Goal: Task Accomplishment & Management: Manage account settings

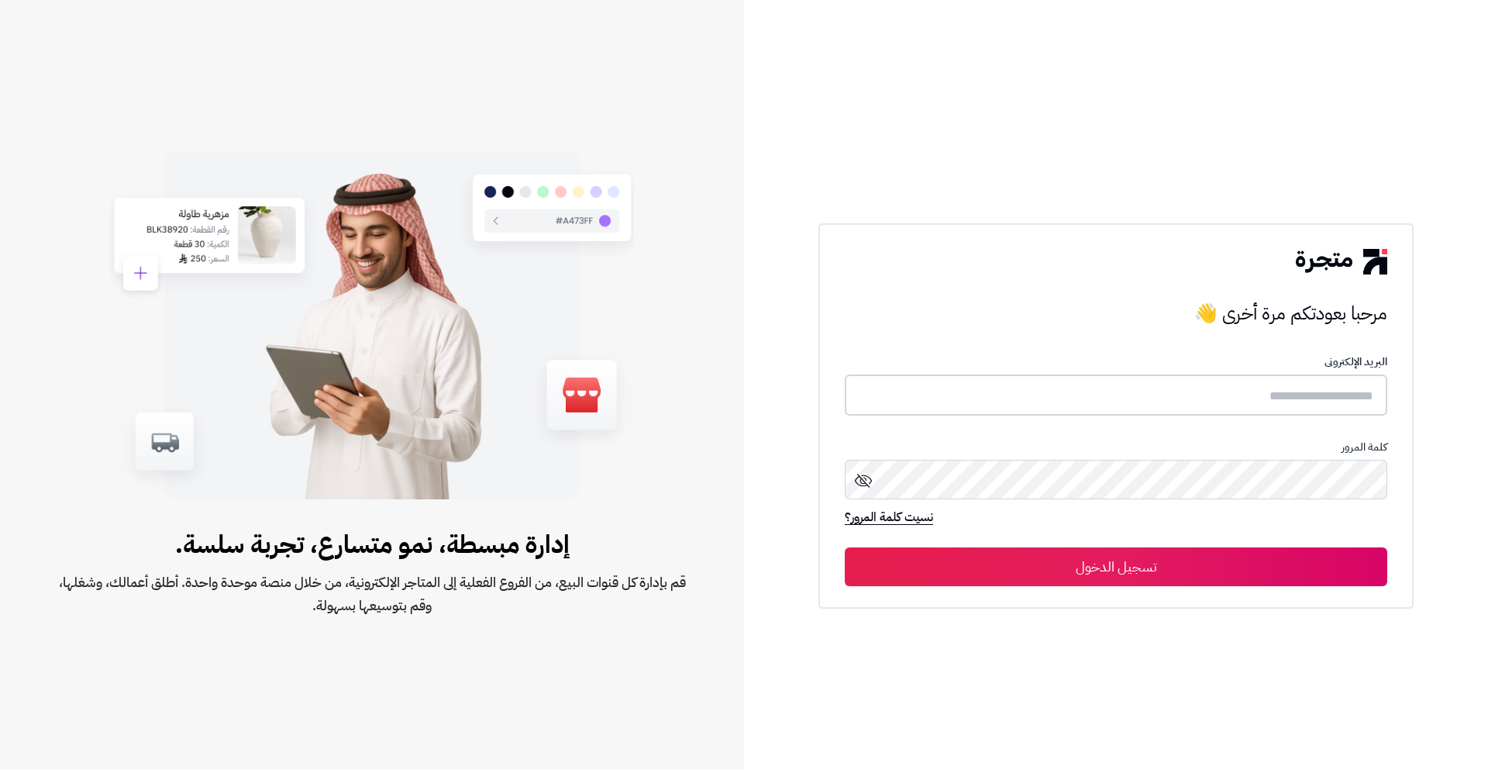
click at [1214, 389] on input "text" at bounding box center [1116, 394] width 543 height 41
click at [1216, 388] on input "text" at bounding box center [1116, 394] width 543 height 41
click at [1298, 407] on input "text" at bounding box center [1116, 394] width 543 height 41
click at [1301, 402] on input "text" at bounding box center [1116, 394] width 543 height 41
click at [1205, 374] on form "البريد الإلكترونى كلمة المرور نسيت كلمة المرور؟ تسجيل الدخول" at bounding box center [1116, 471] width 543 height 229
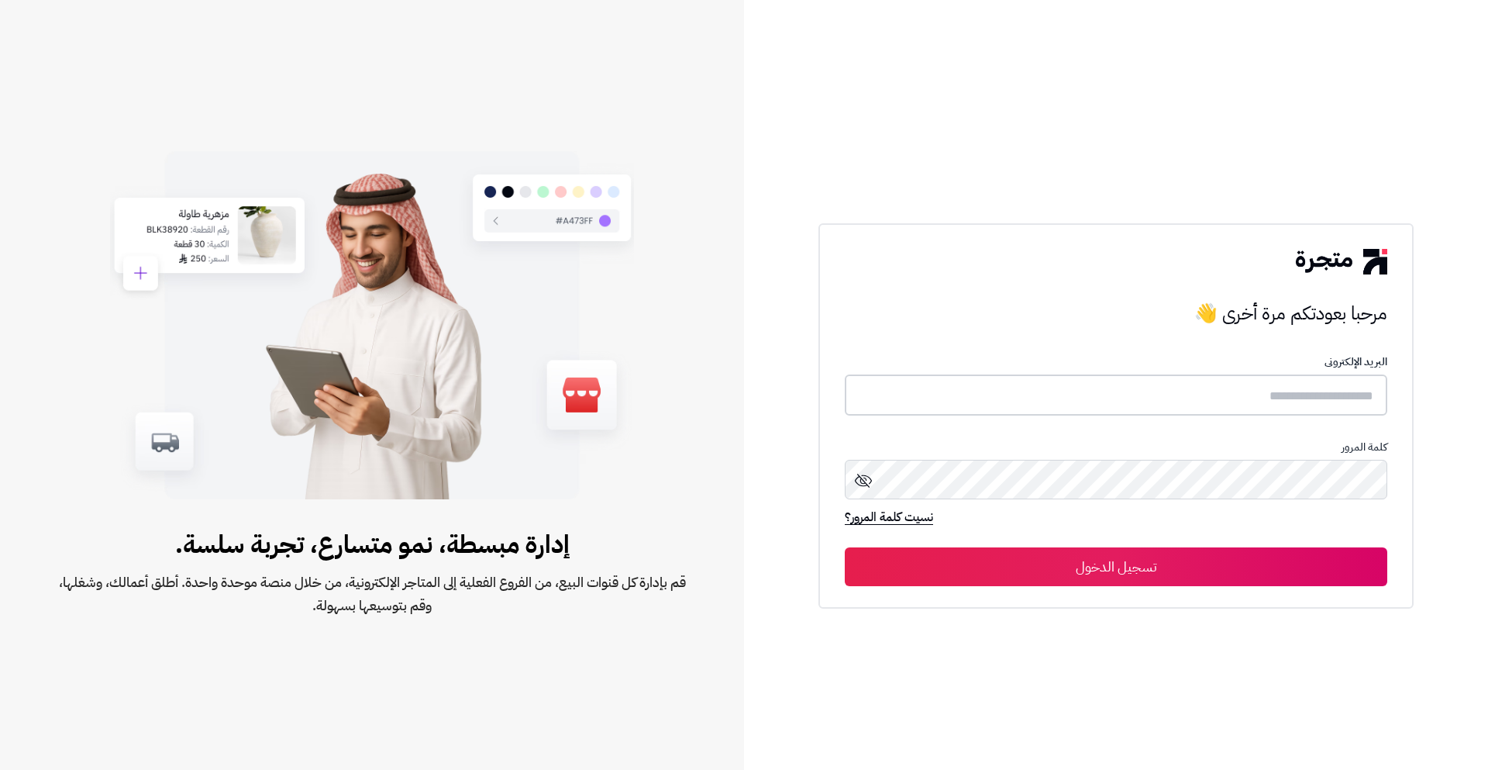
click at [1205, 395] on input "text" at bounding box center [1116, 394] width 543 height 41
paste input "**********"
type input "**********"
click at [1235, 588] on div "**********" at bounding box center [1116, 416] width 595 height 384
click at [1230, 583] on button "تسجيل الدخول" at bounding box center [1116, 566] width 543 height 39
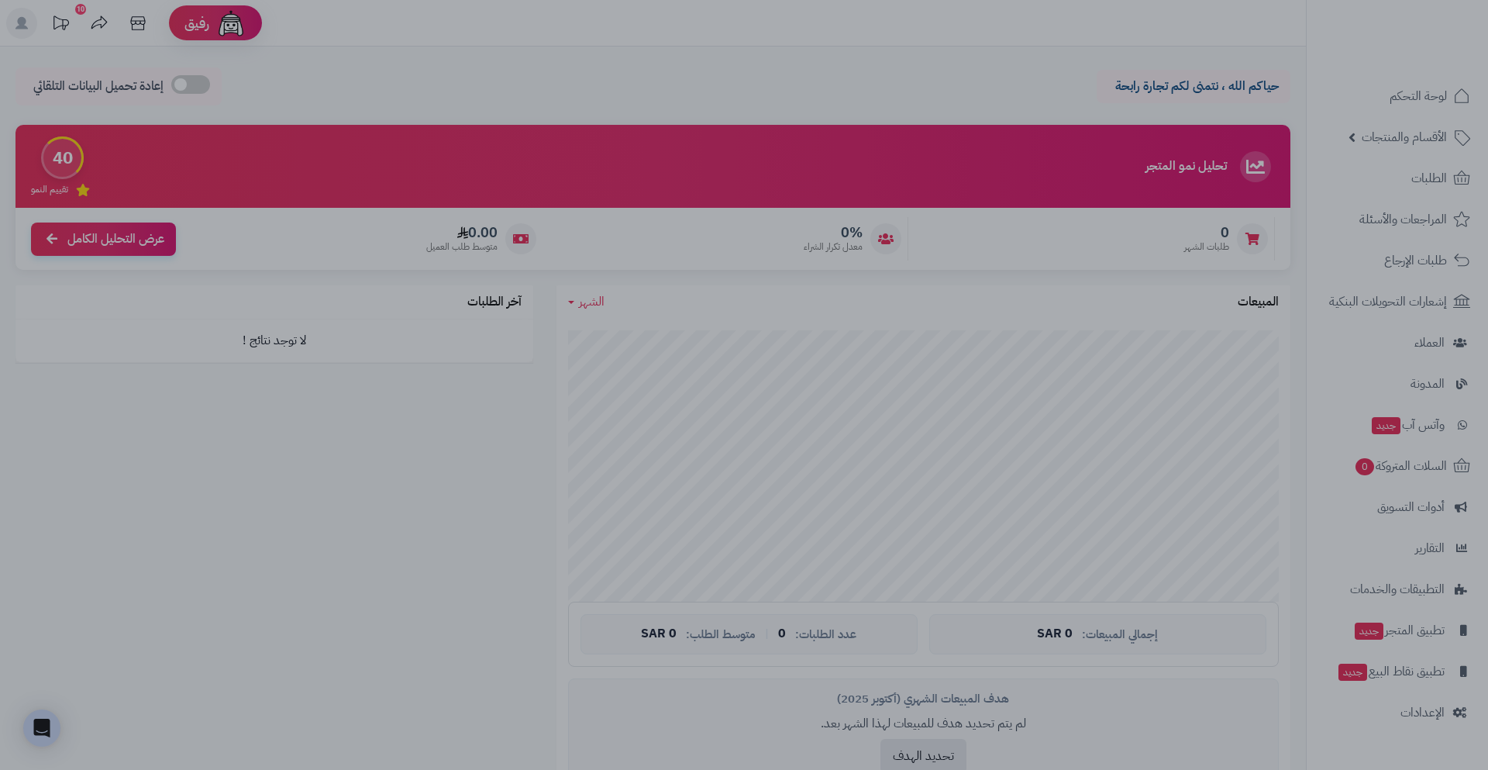
click at [896, 53] on div at bounding box center [744, 385] width 1488 height 770
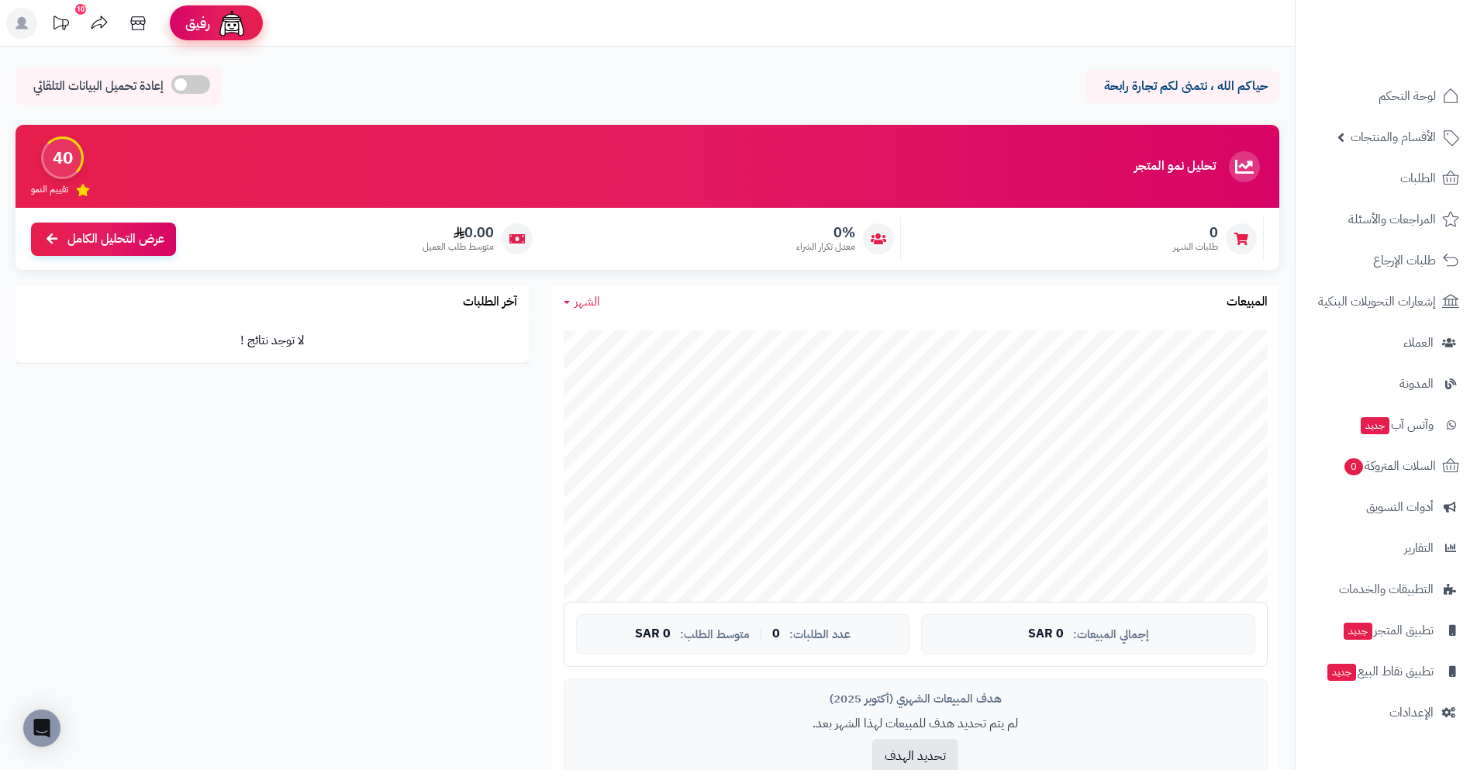
click at [240, 26] on img at bounding box center [231, 23] width 31 height 31
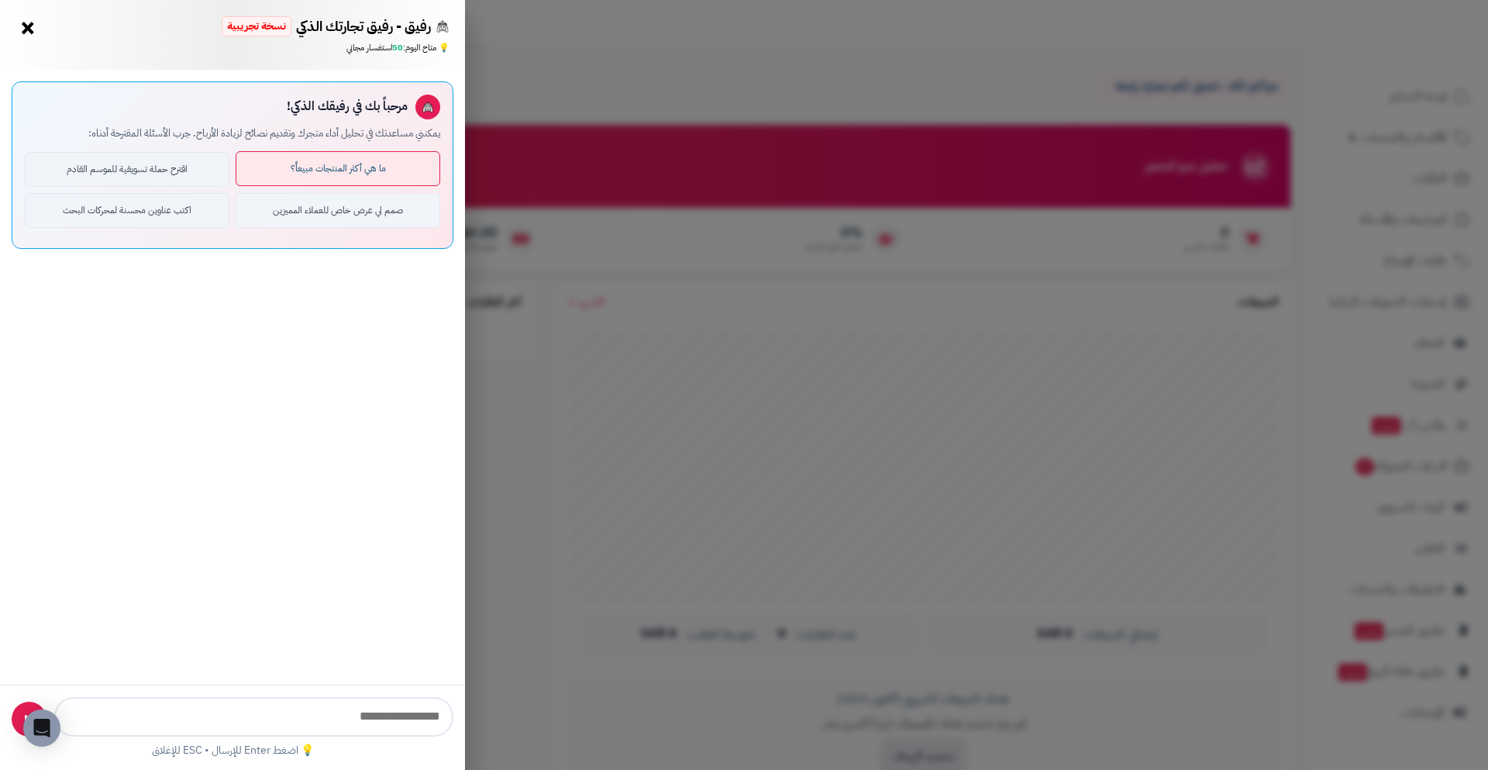
click at [374, 164] on button "ما هي أكثر المنتجات مبيعاً؟" at bounding box center [338, 168] width 205 height 35
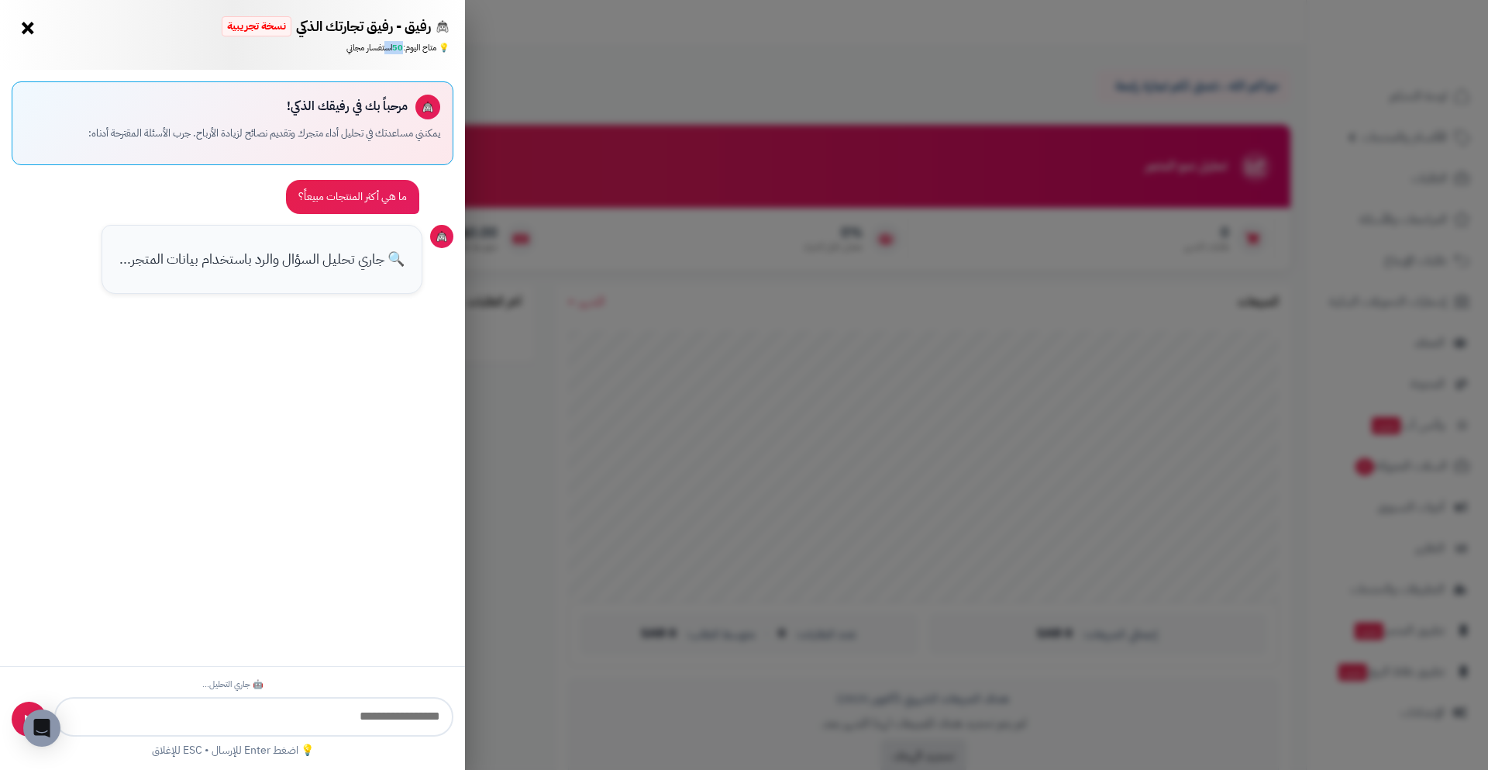
click at [398, 56] on div "رفيق - رفيق تجارتك الذكي نسخة تجريبية ⭐ تاجر متنامي × 💡 متاح اليوم: 50 استفسار …" at bounding box center [232, 35] width 465 height 70
drag, startPoint x: 378, startPoint y: 32, endPoint x: 403, endPoint y: 35, distance: 25.0
click at [403, 35] on span "رفيق - رفيق تجارتك الذكي" at bounding box center [363, 26] width 135 height 20
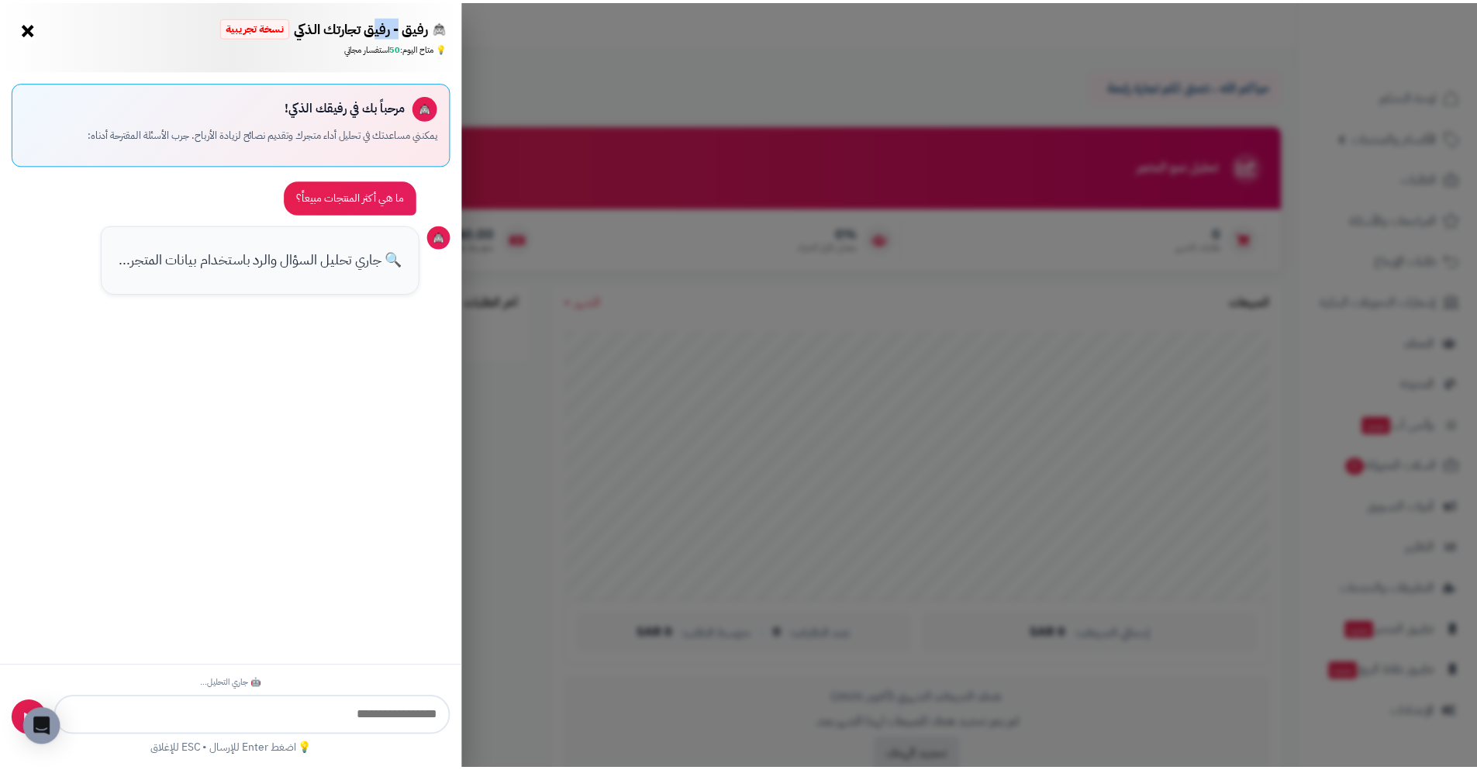
scroll to position [59, 0]
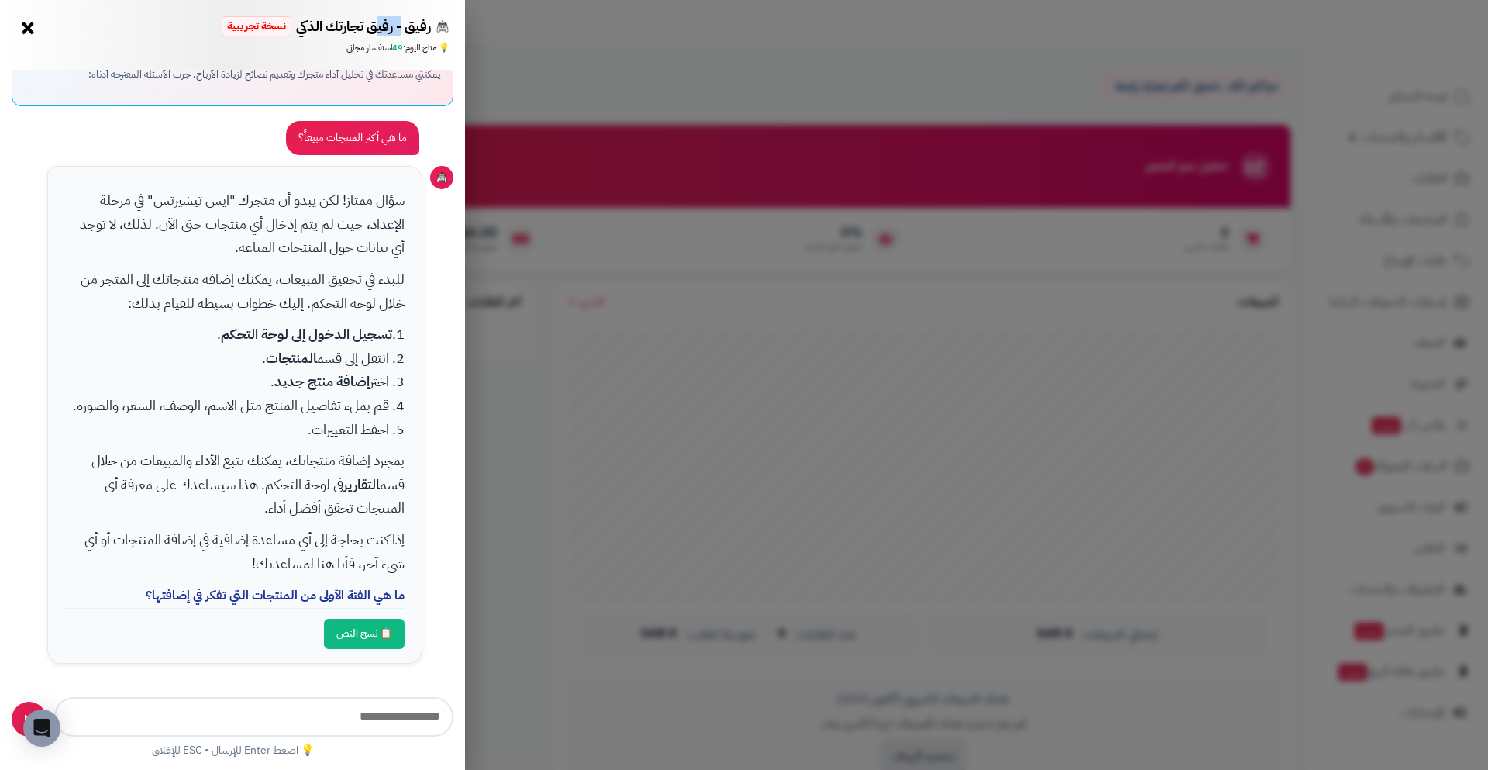
drag, startPoint x: 402, startPoint y: 42, endPoint x: 336, endPoint y: 41, distance: 65.1
click at [336, 41] on div "رفيق - رفيق تجارتك الذكي نسخة تجريبية 🌱 تاجر جديد × 💡 متاح اليوم: 49 استفسار مج…" at bounding box center [232, 35] width 465 height 70
click at [363, 54] on div "رفيق - رفيق تجارتك الذكي نسخة تجريبية 🌱 تاجر جديد × 💡 متاح اليوم: 49 استفسار مج…" at bounding box center [232, 35] width 465 height 70
click at [842, 104] on div "رفيق - رفيق تجارتك الذكي نسخة تجريبية 🌱 تاجر جديد × 💡 متاح اليوم: 49 استفسار مج…" at bounding box center [744, 385] width 1488 height 770
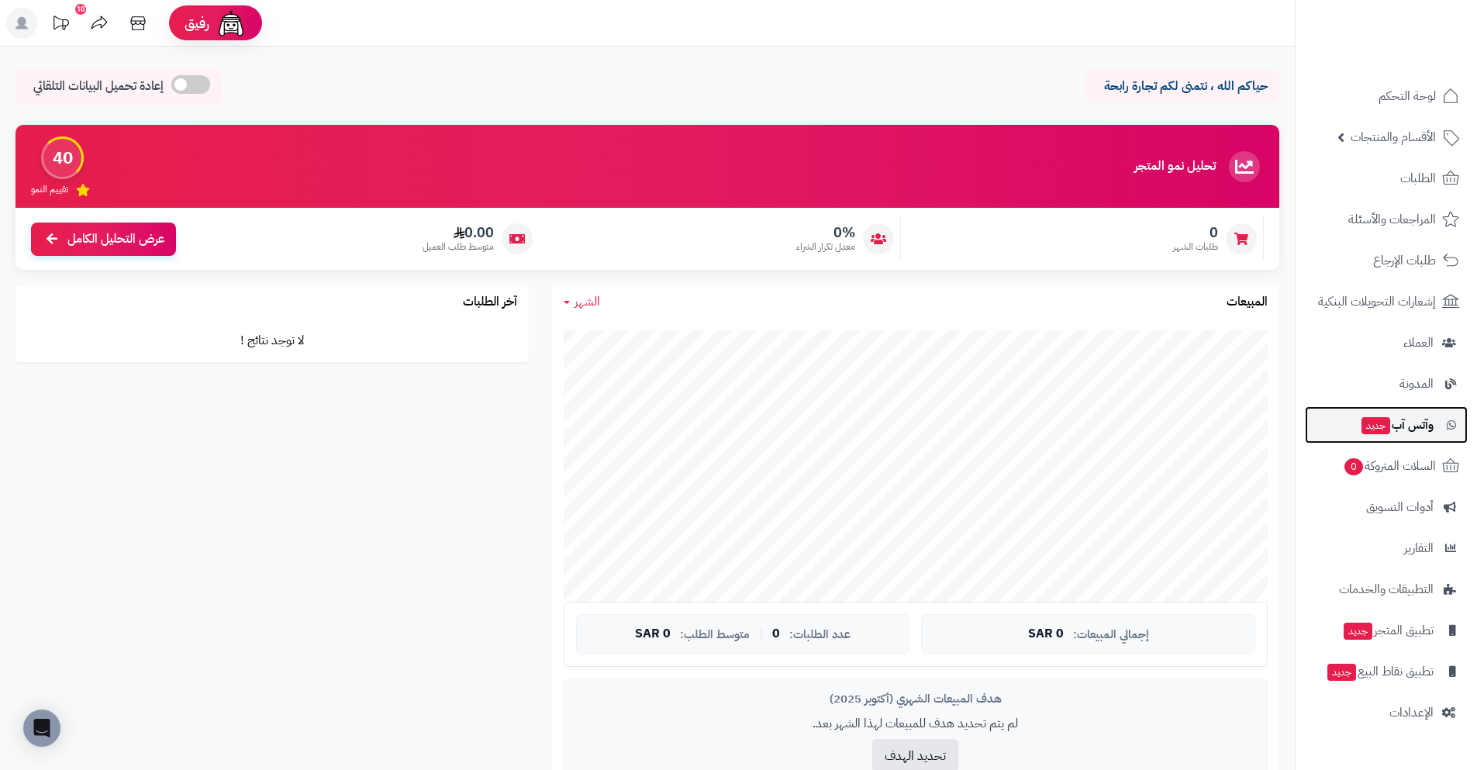
click at [1422, 421] on span "وآتس آب جديد" at bounding box center [1397, 425] width 74 height 22
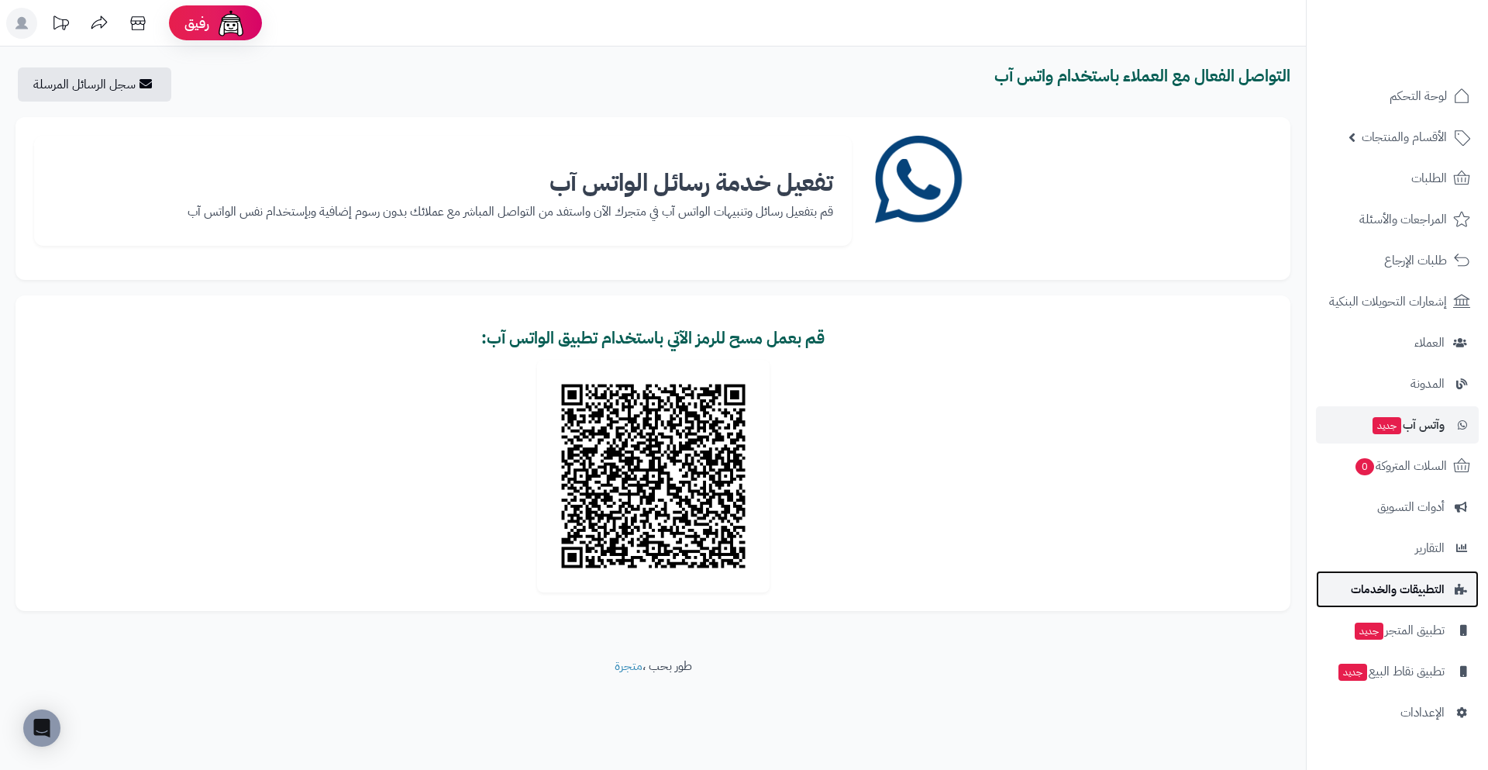
click at [1426, 581] on span "التطبيقات والخدمات" at bounding box center [1398, 589] width 94 height 22
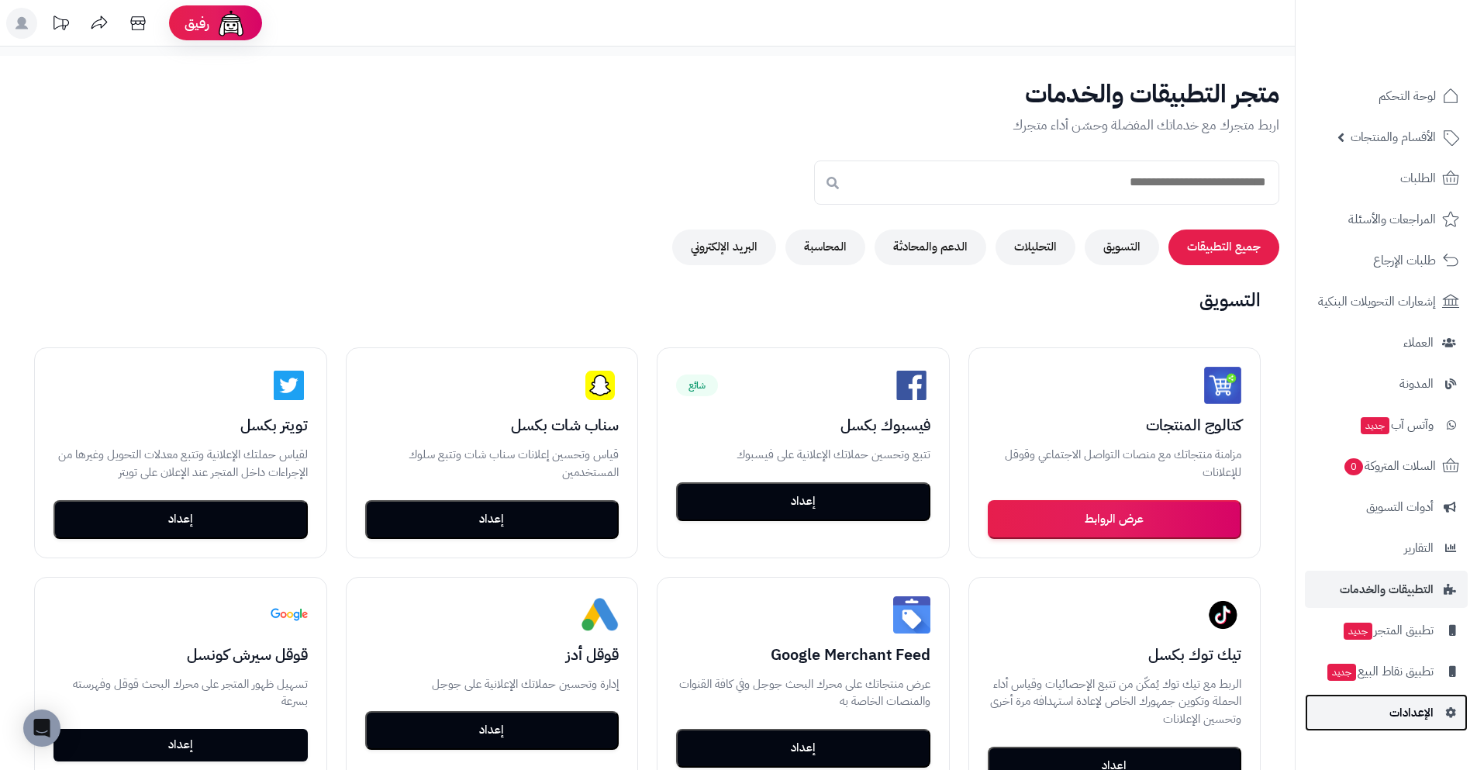
click at [1407, 702] on span "الإعدادات" at bounding box center [1411, 713] width 44 height 22
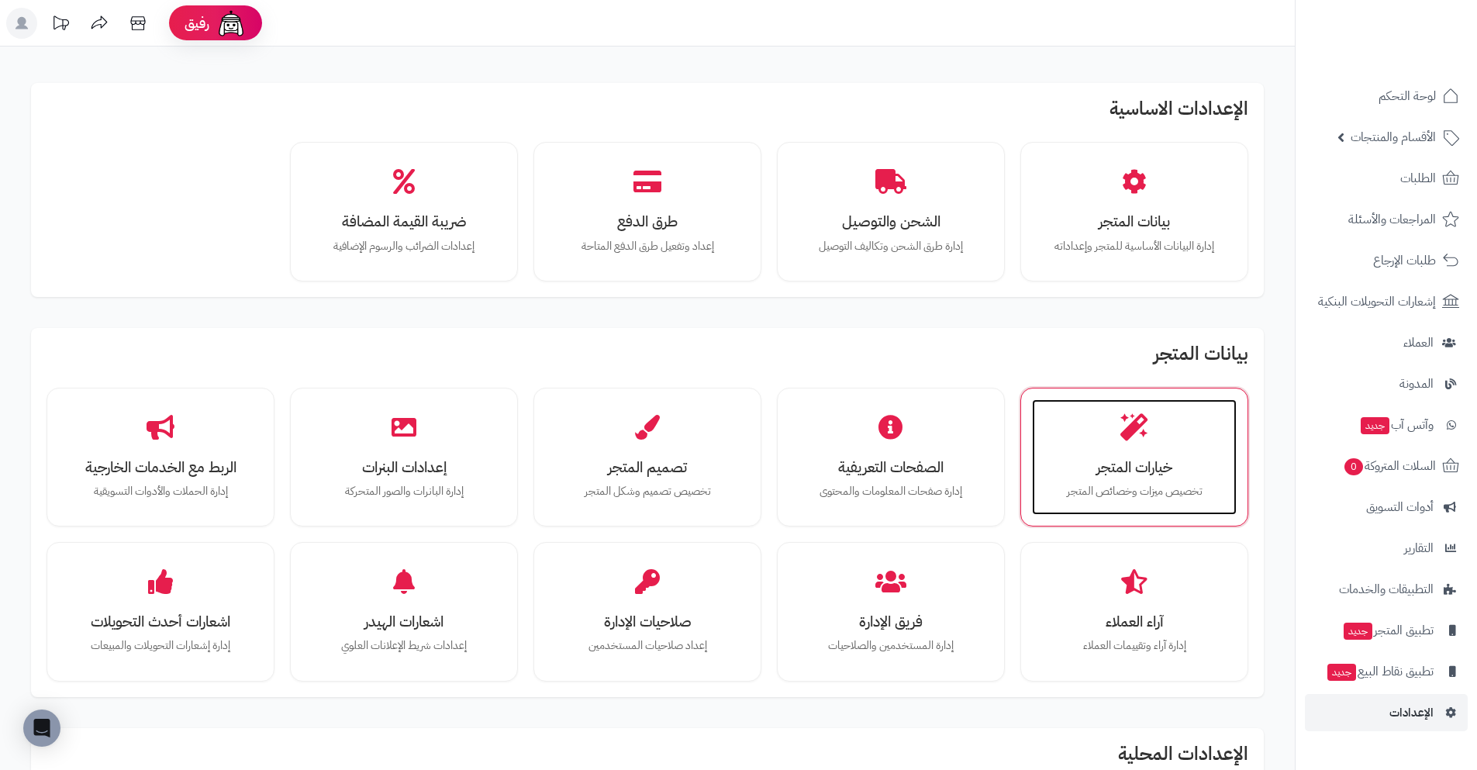
click at [1153, 409] on div "خيارات المتجر تخصيص ميزات وخصائص المتجر" at bounding box center [1134, 457] width 205 height 116
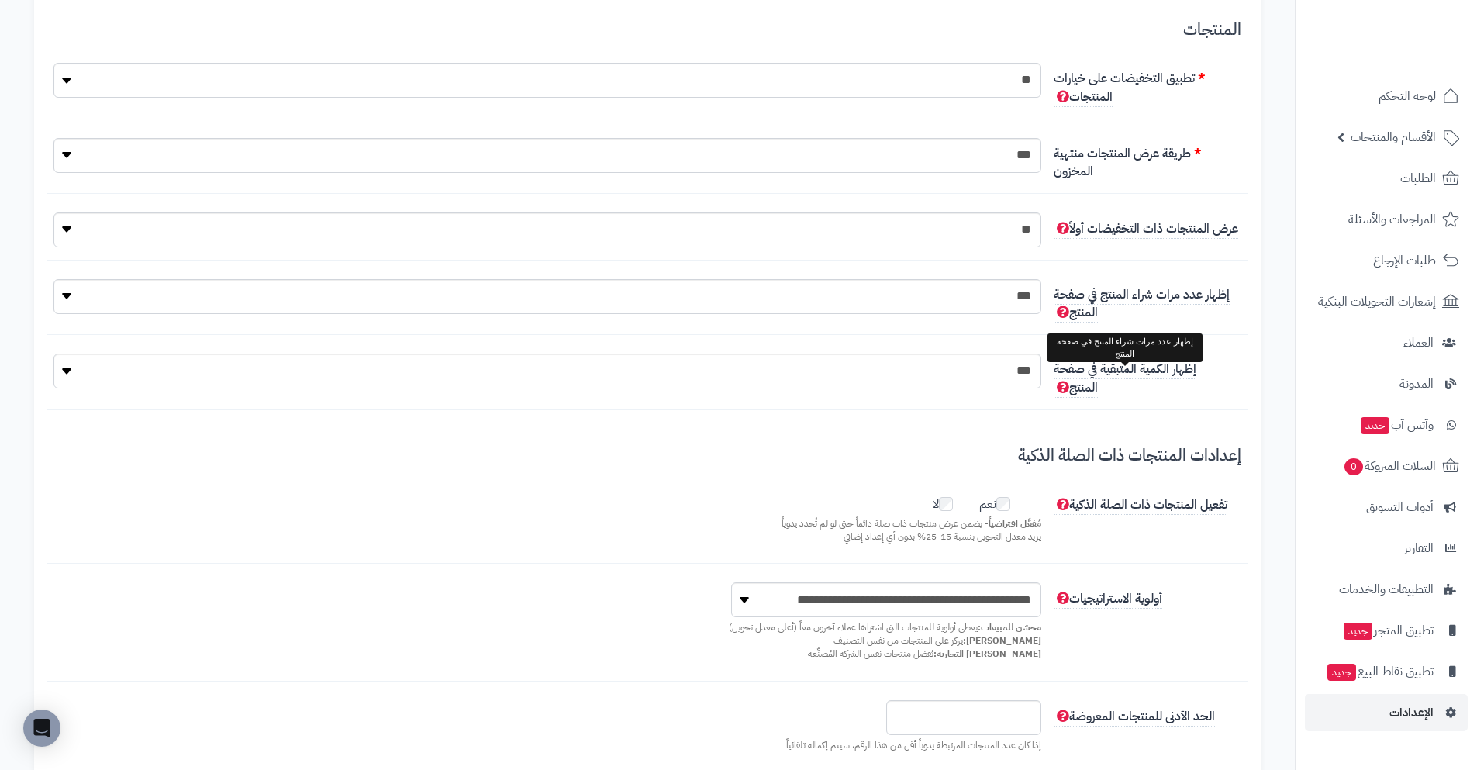
scroll to position [310, 0]
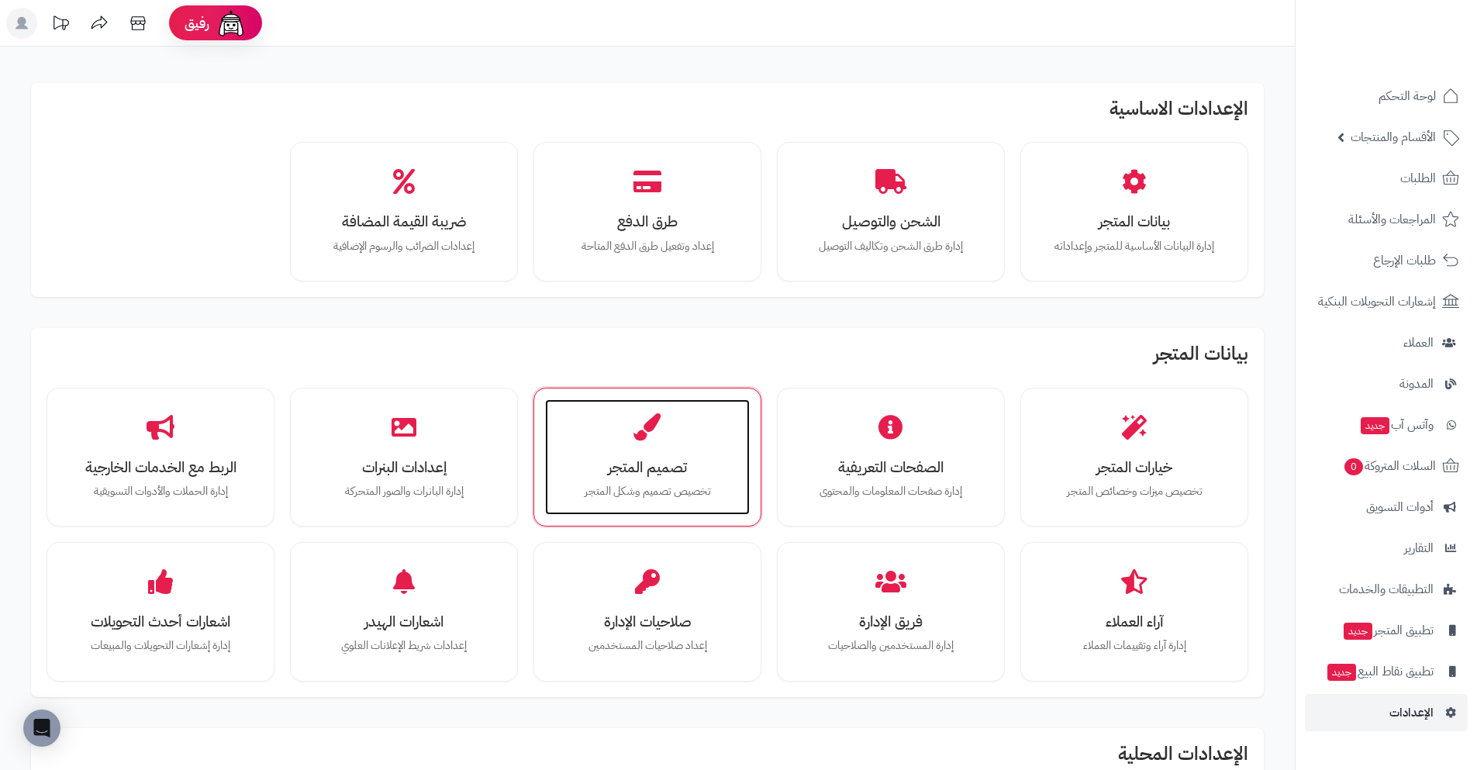
click at [624, 428] on div "تصميم المتجر تخصيص تصميم وشكل المتجر" at bounding box center [647, 457] width 205 height 116
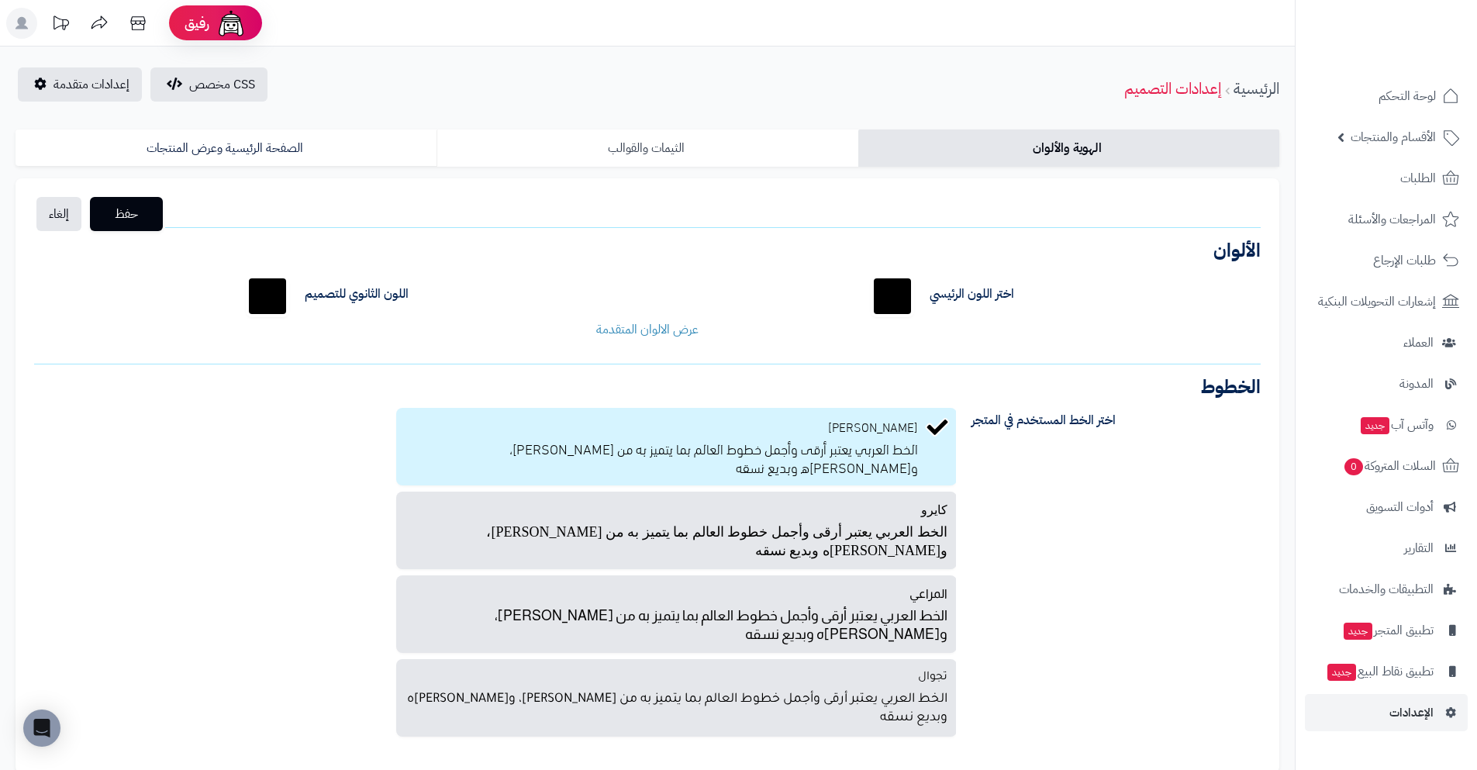
click at [664, 145] on link "الثيمات والقوالب" at bounding box center [646, 147] width 421 height 37
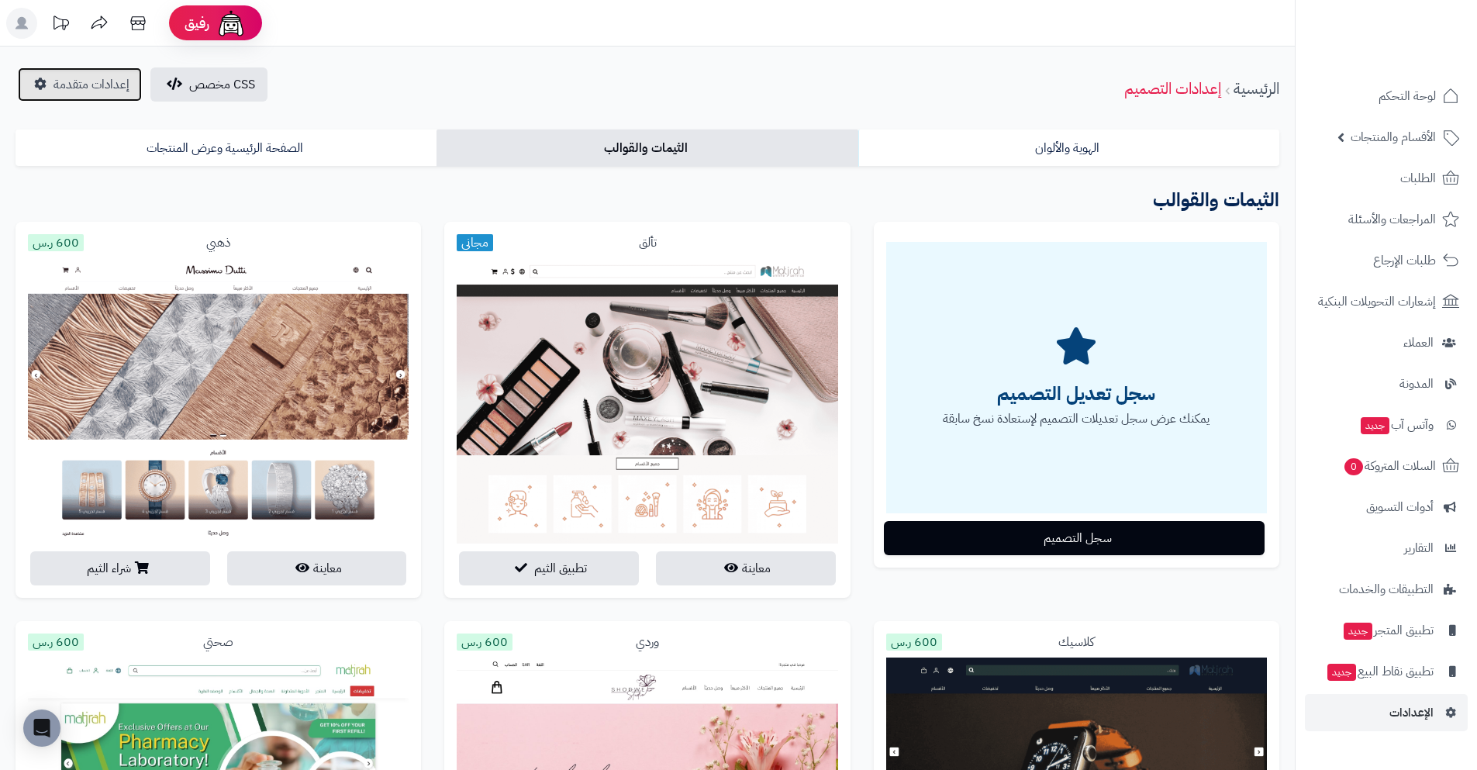
click at [88, 81] on span "إعدادات متقدمة" at bounding box center [91, 84] width 76 height 19
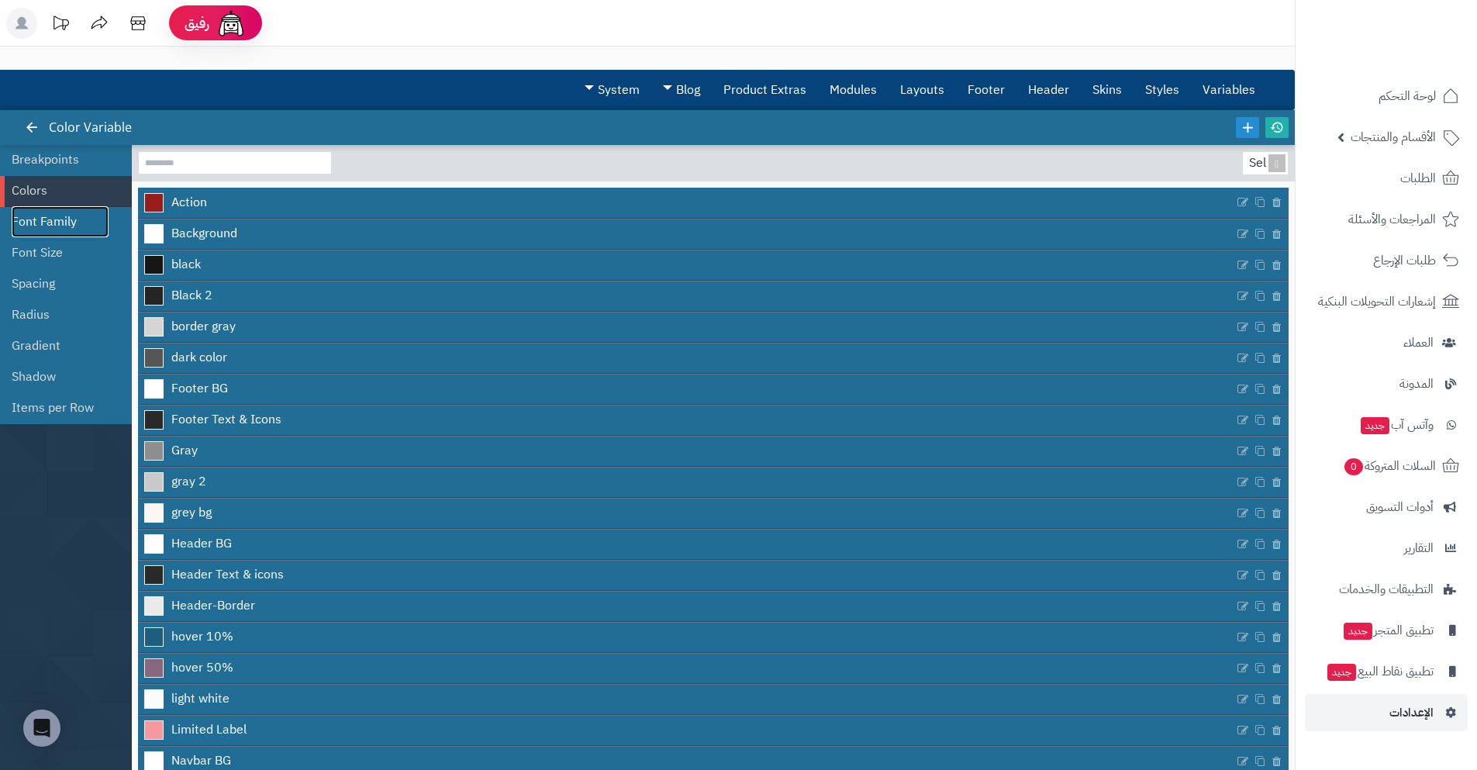
click at [29, 212] on link "Font Family" at bounding box center [60, 221] width 97 height 31
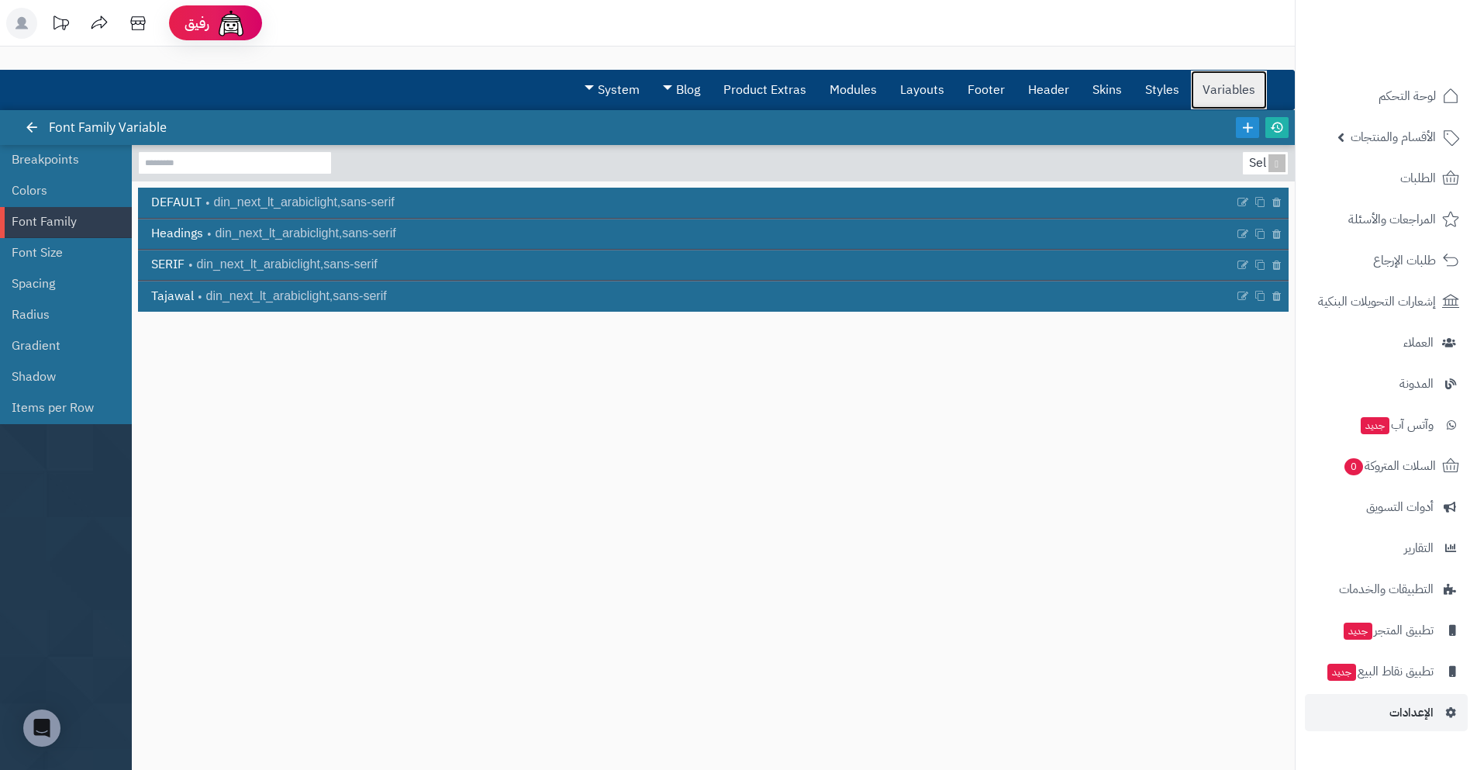
click at [1212, 81] on link "Variables" at bounding box center [1229, 90] width 76 height 39
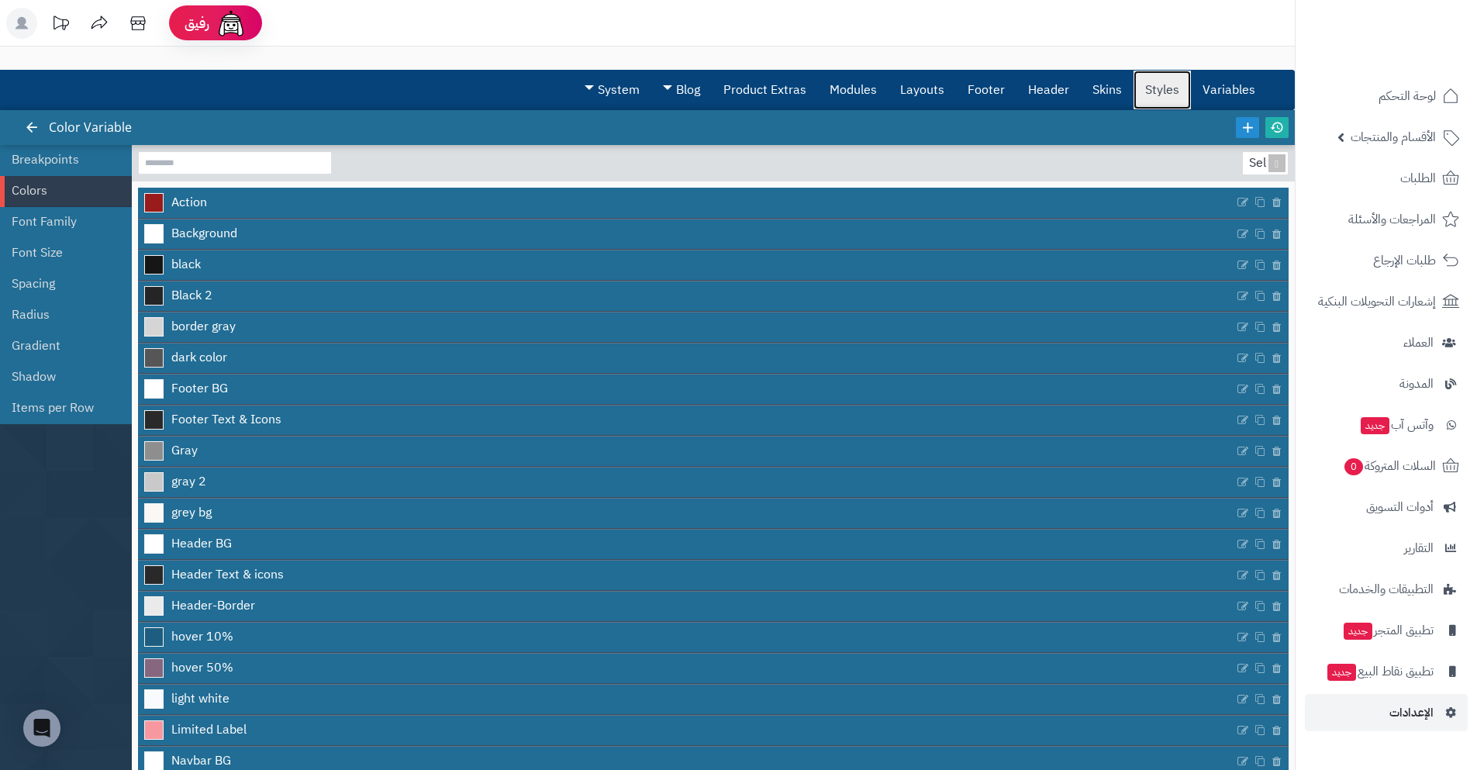
click at [1174, 82] on link "Styles" at bounding box center [1161, 90] width 57 height 39
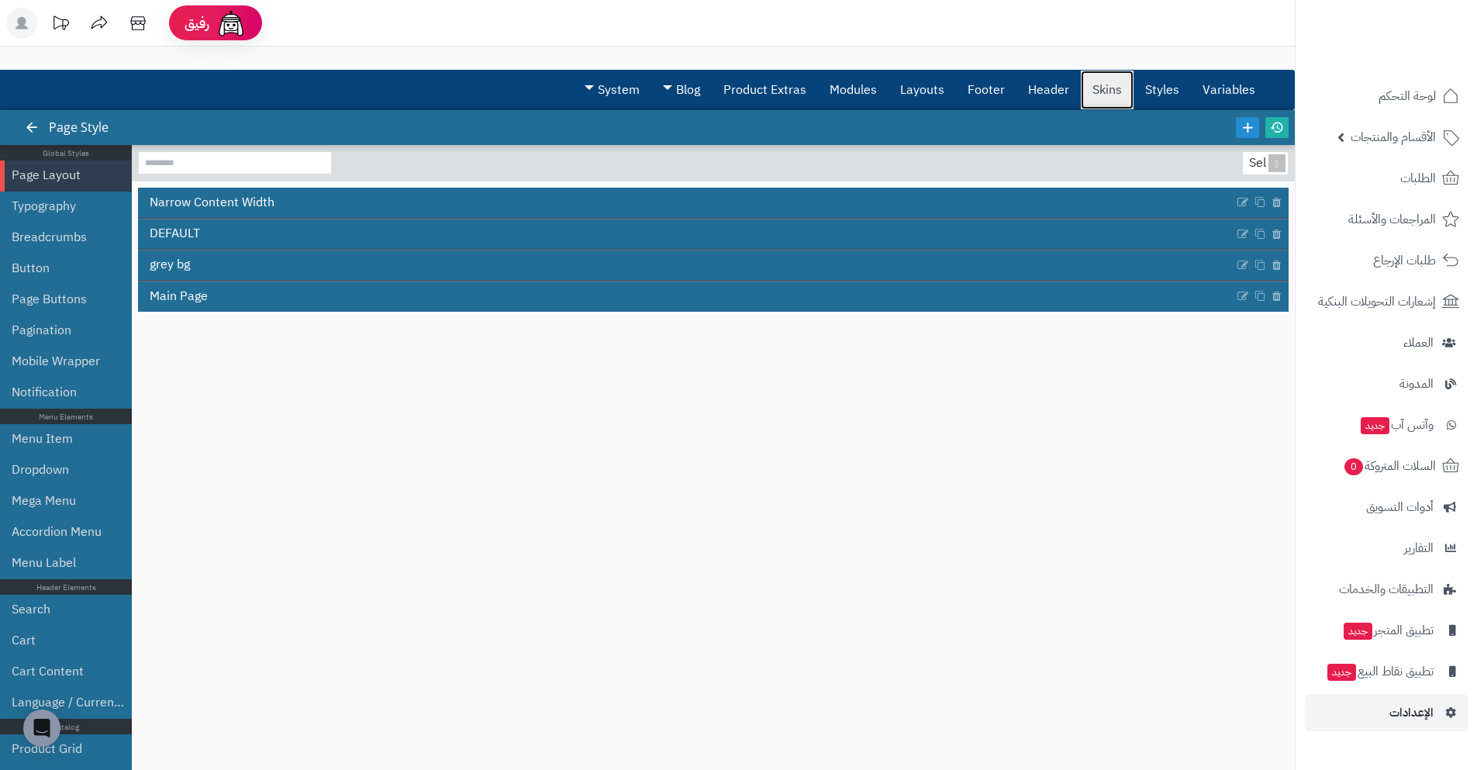
click at [1110, 84] on link "Skins" at bounding box center [1107, 90] width 53 height 39
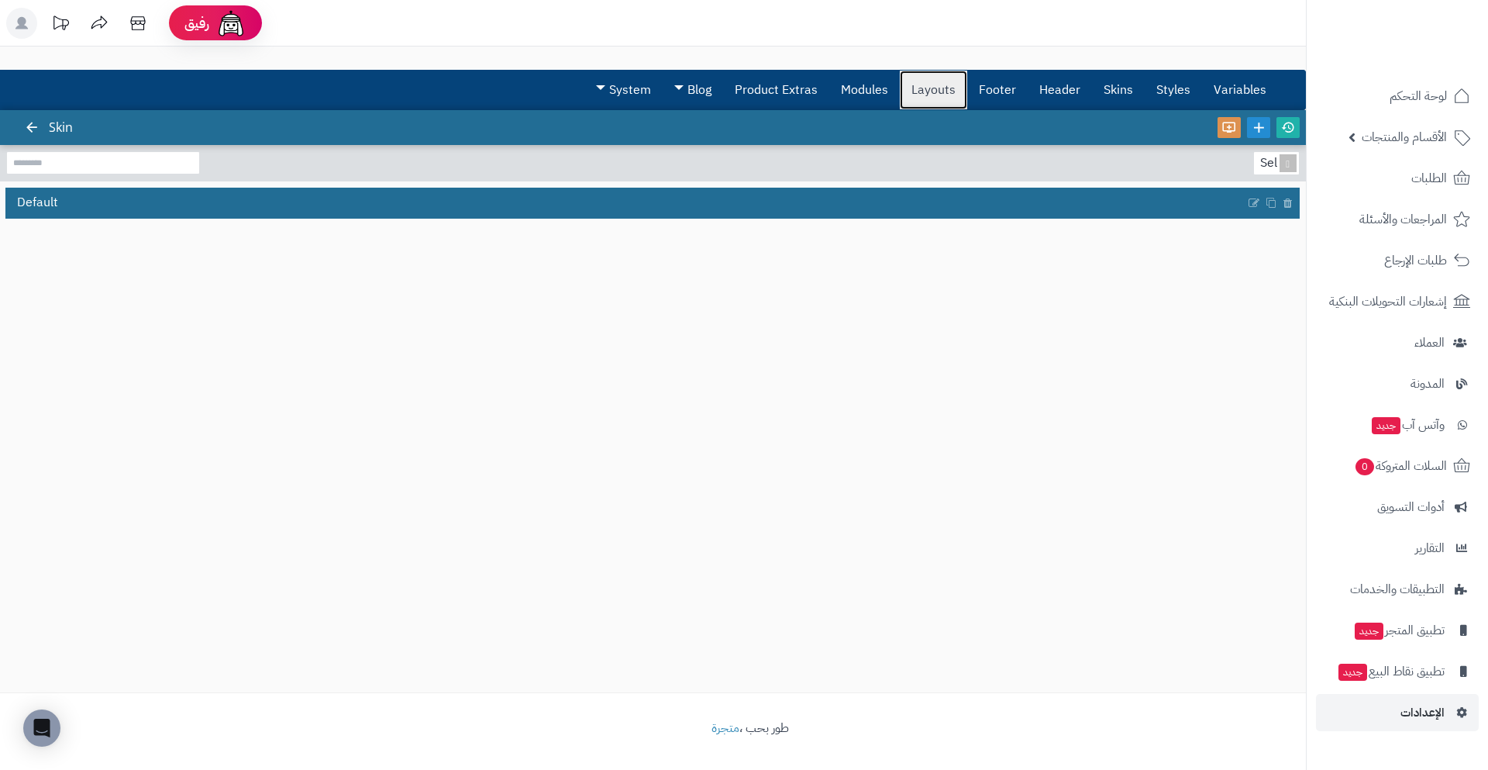
click at [940, 84] on link "Layouts" at bounding box center [933, 90] width 67 height 39
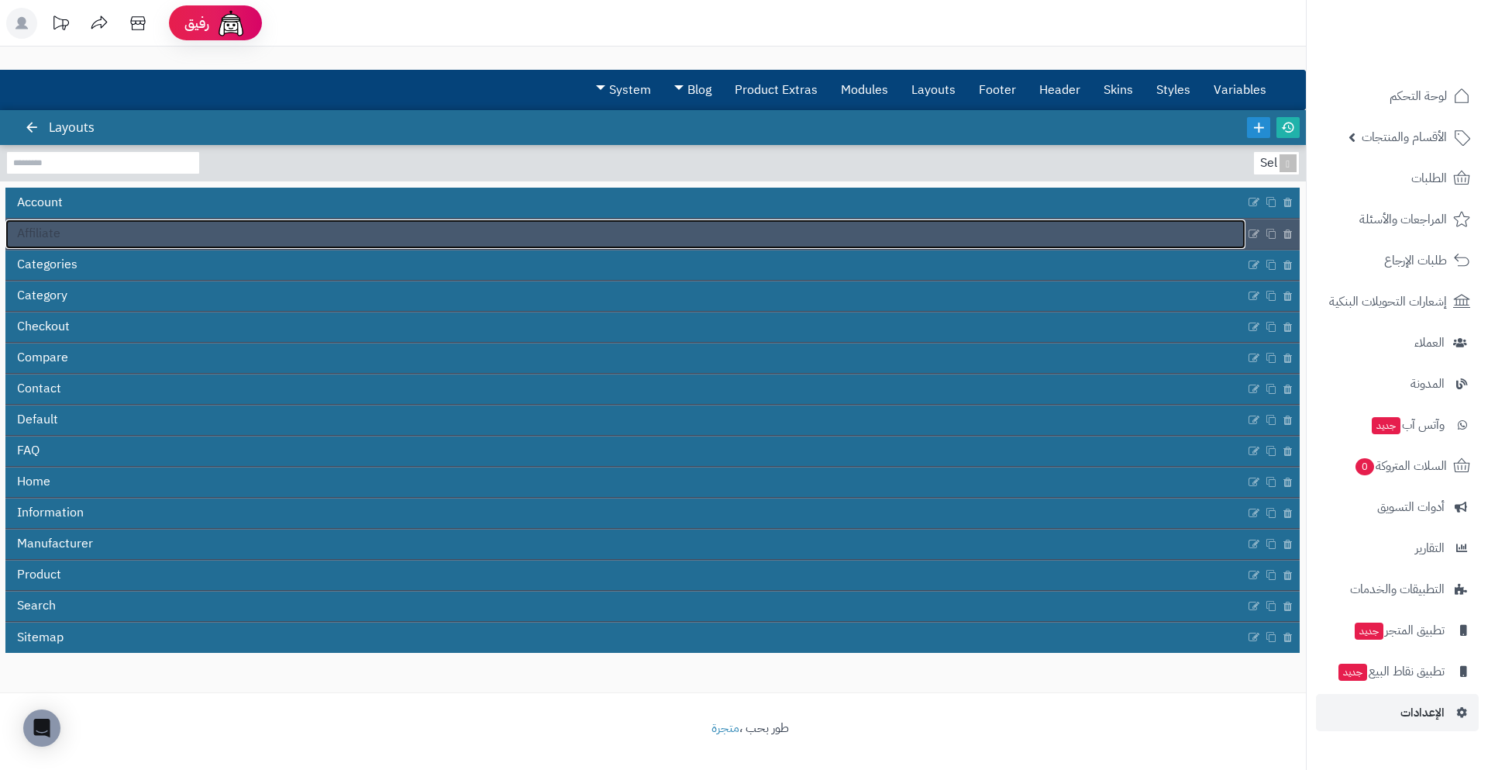
click at [75, 228] on link "Affiliate" at bounding box center [625, 233] width 1240 height 29
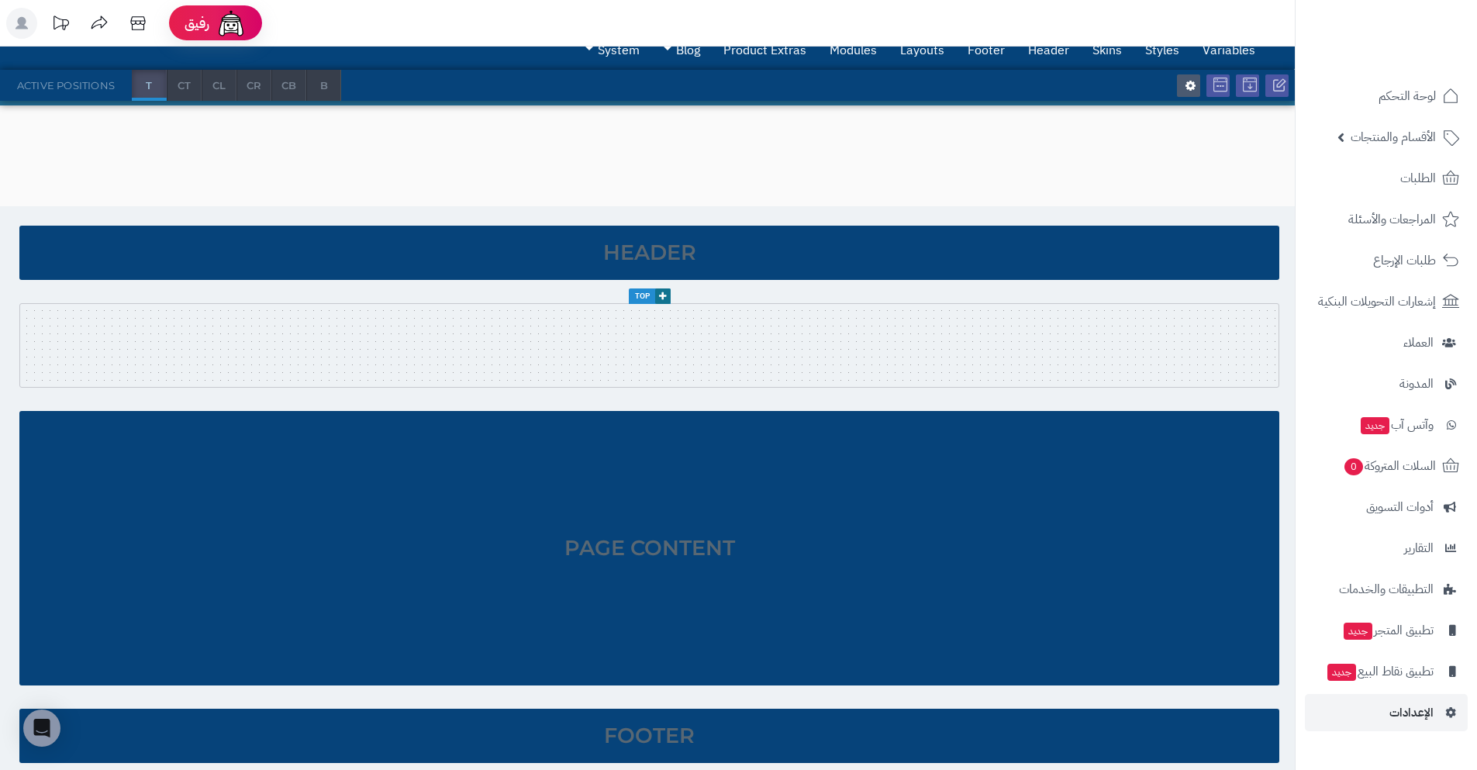
scroll to position [133, 0]
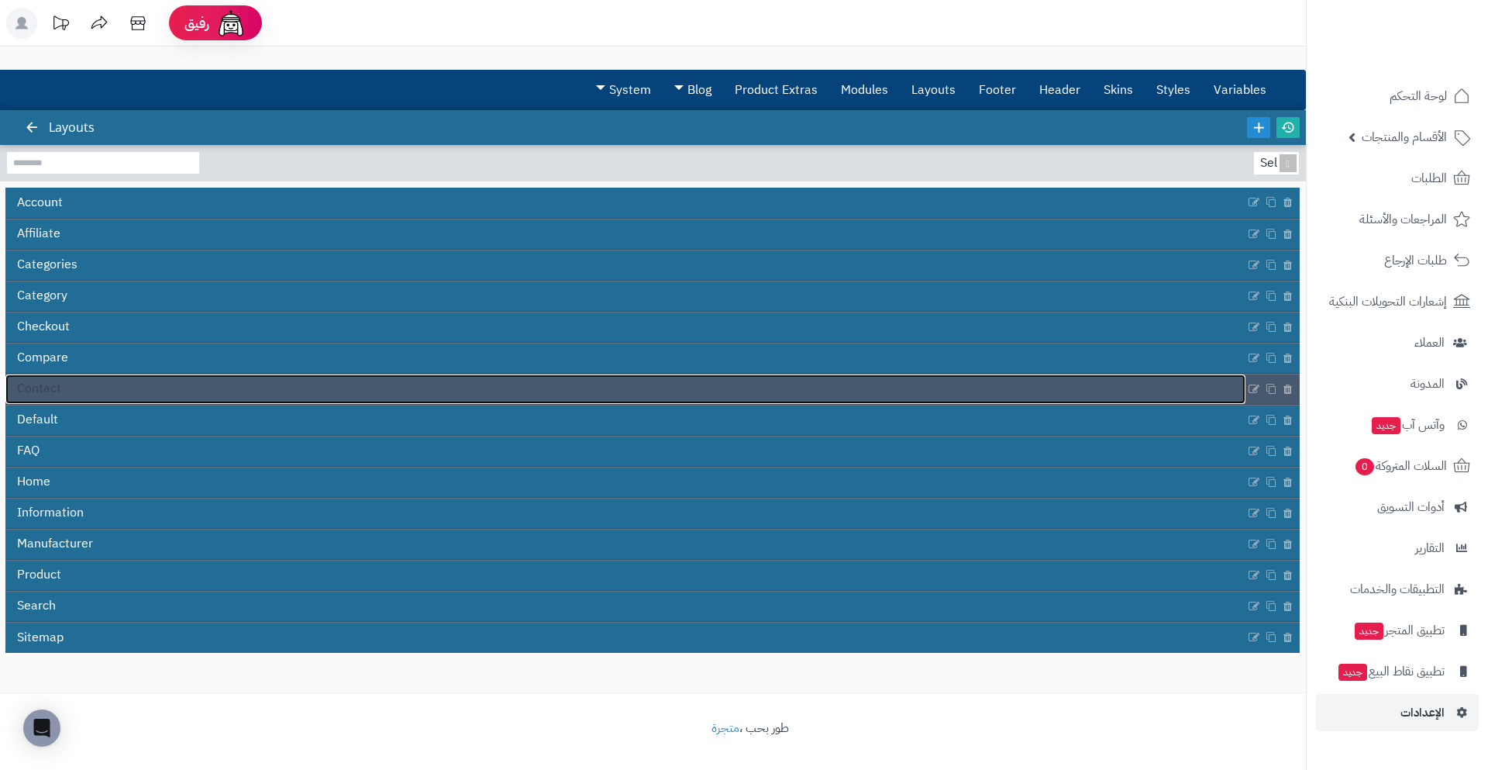
click at [171, 381] on link "Contact" at bounding box center [625, 388] width 1240 height 29
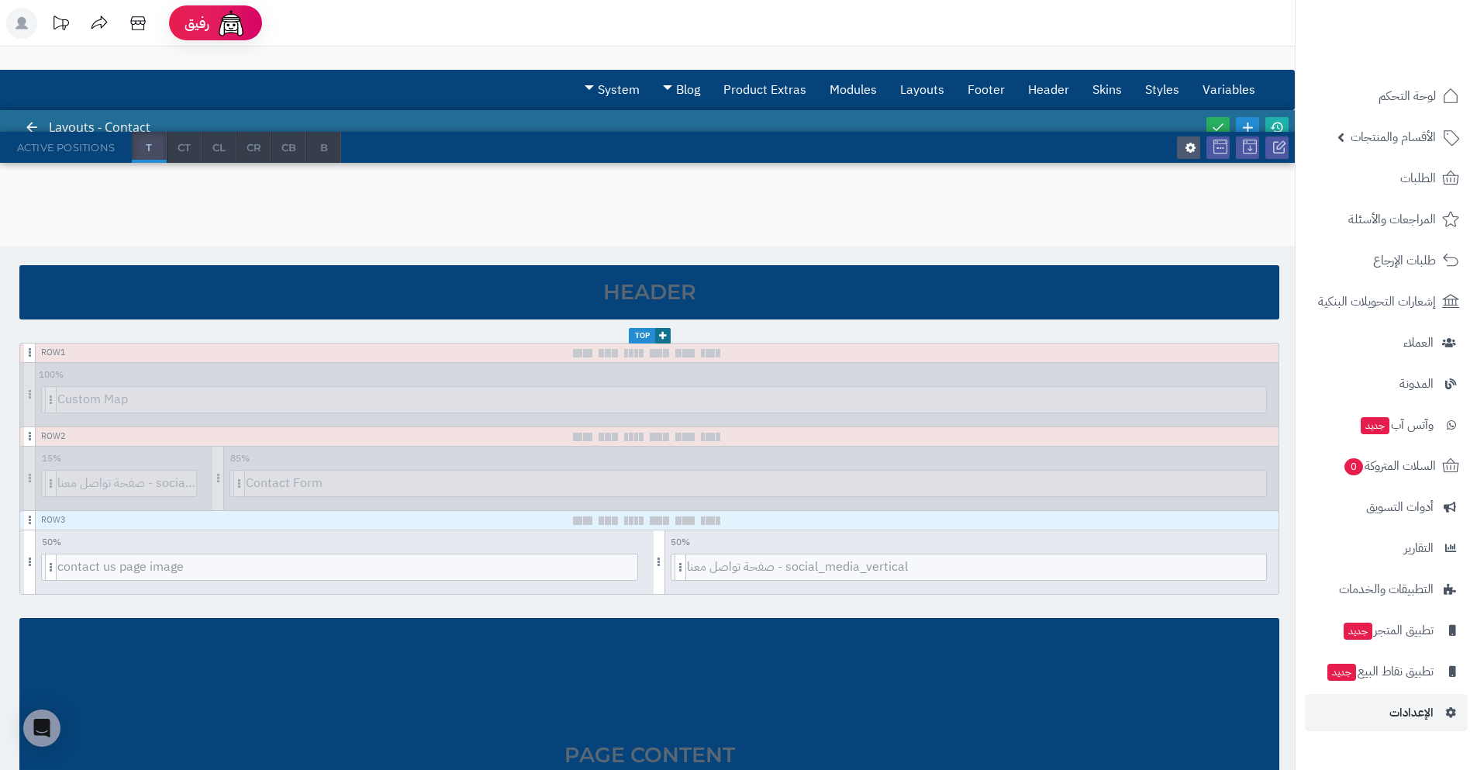
click at [414, 291] on div "Header" at bounding box center [649, 292] width 1260 height 54
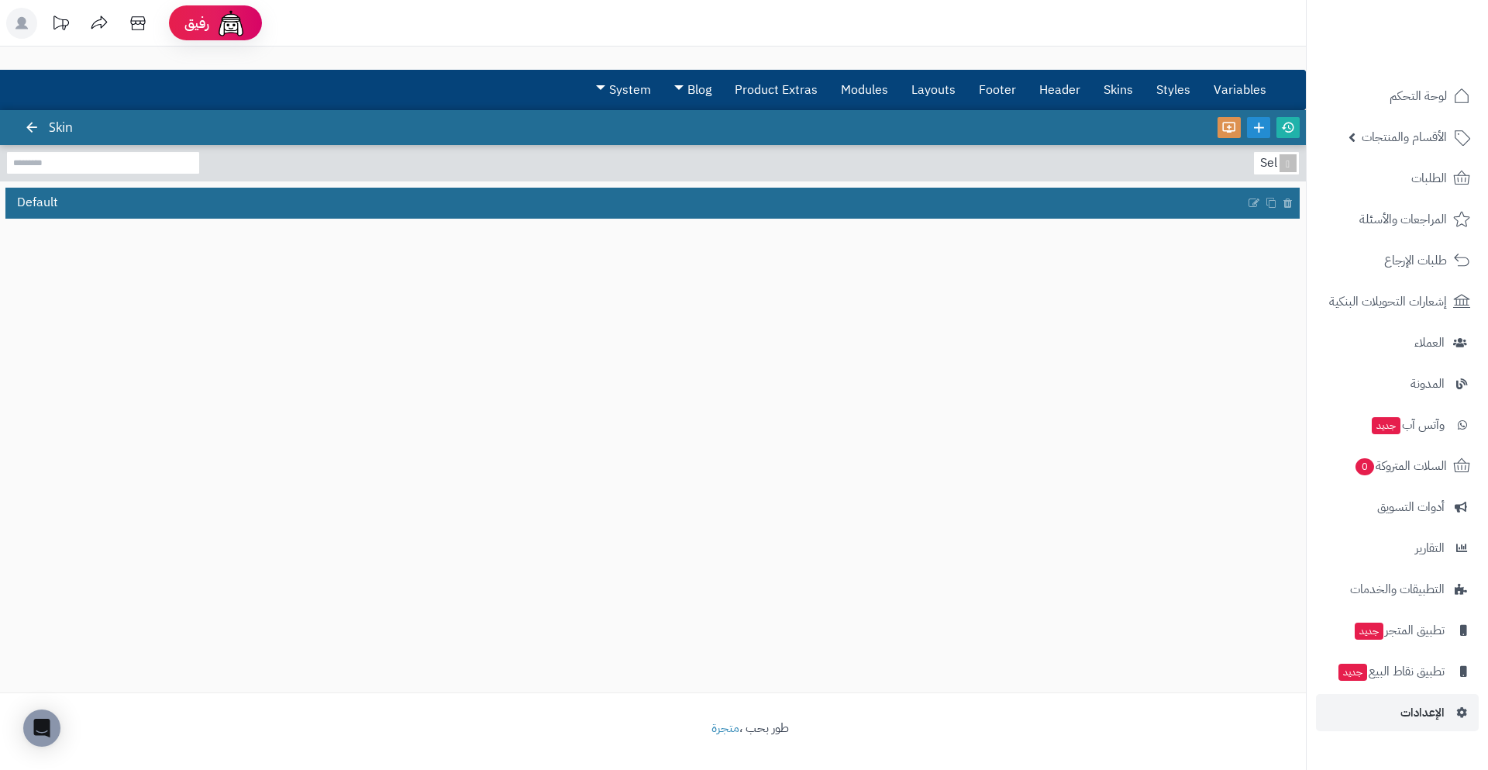
drag, startPoint x: 1143, startPoint y: 257, endPoint x: 1160, endPoint y: 271, distance: 21.6
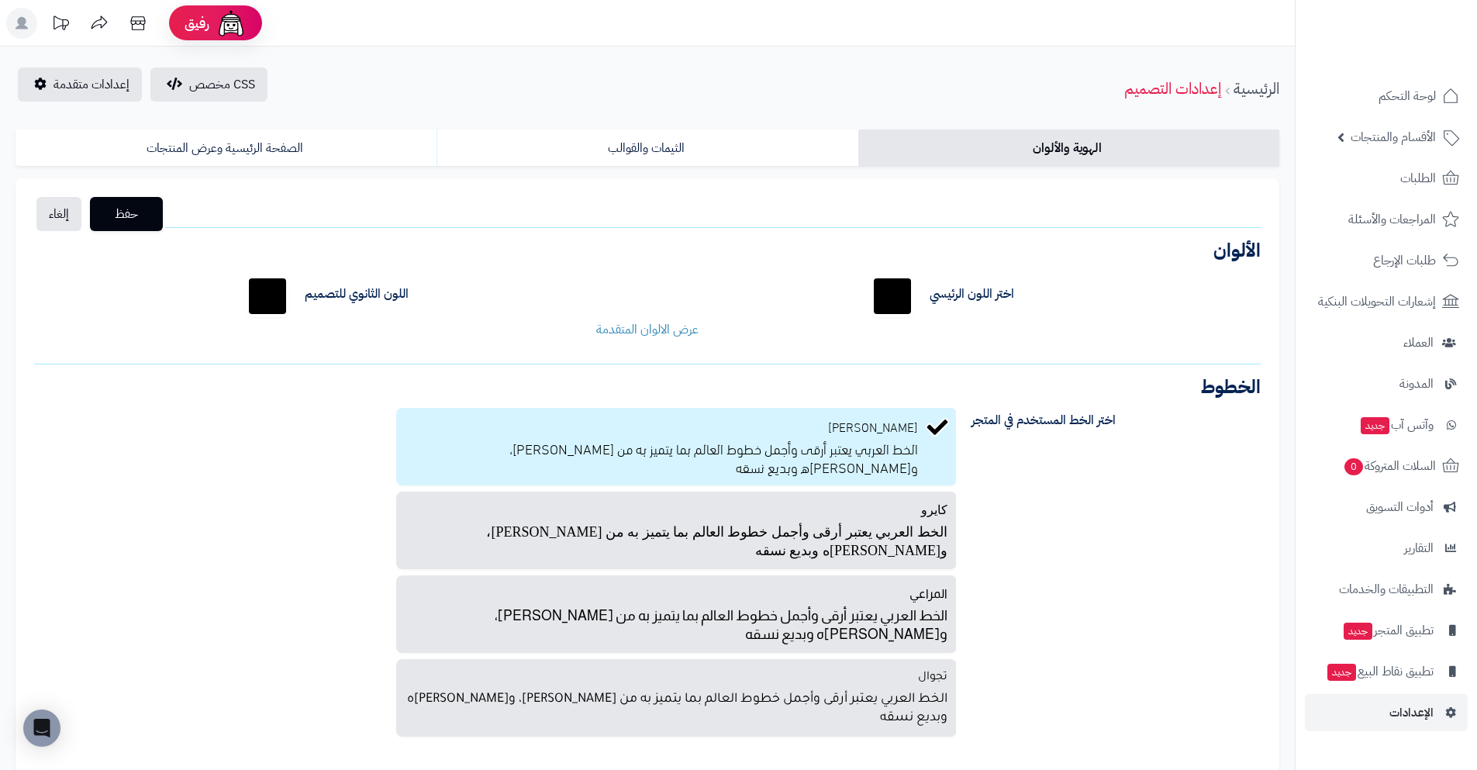
drag, startPoint x: 1091, startPoint y: 226, endPoint x: 1088, endPoint y: 217, distance: 8.8
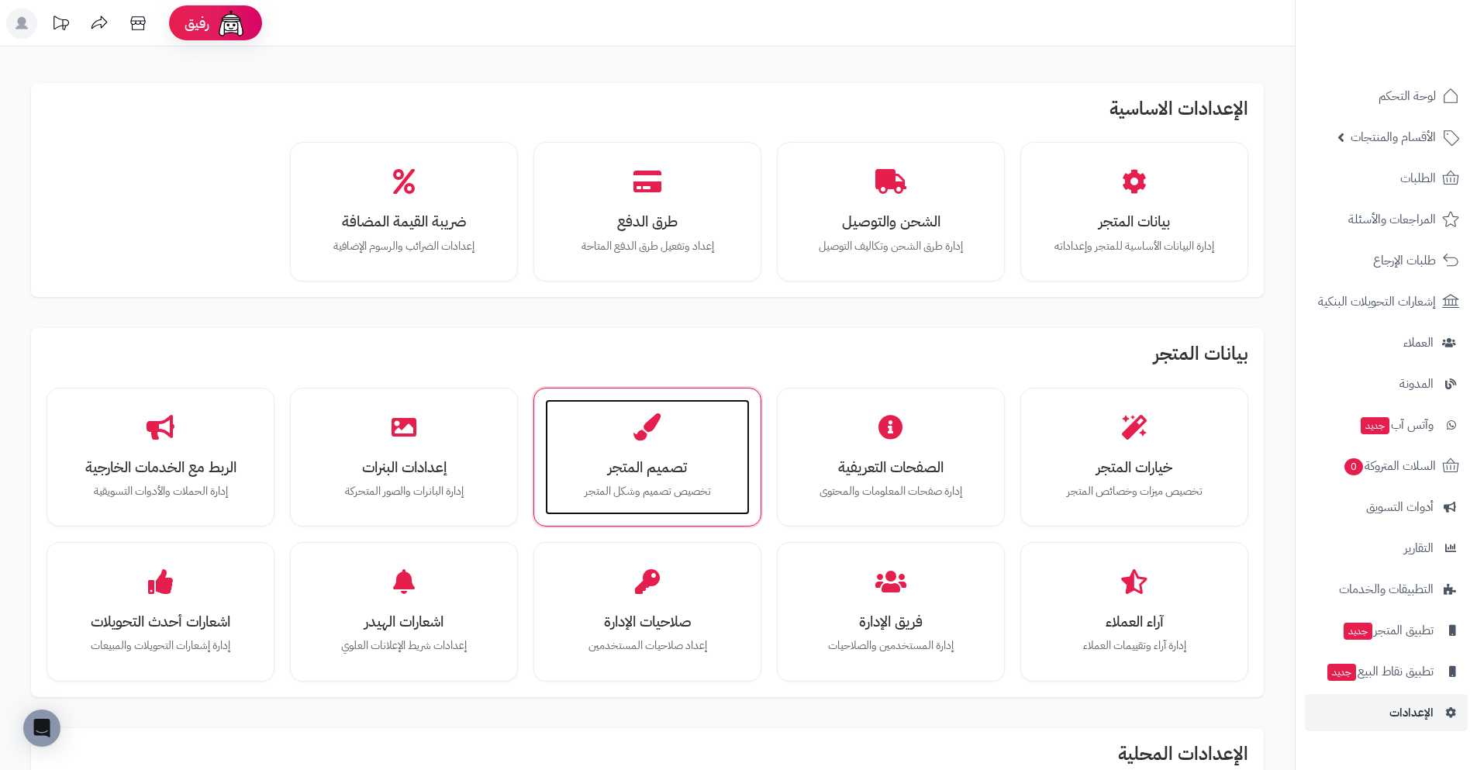
click at [634, 445] on div "تصميم المتجر تخصيص تصميم وشكل المتجر" at bounding box center [647, 457] width 205 height 116
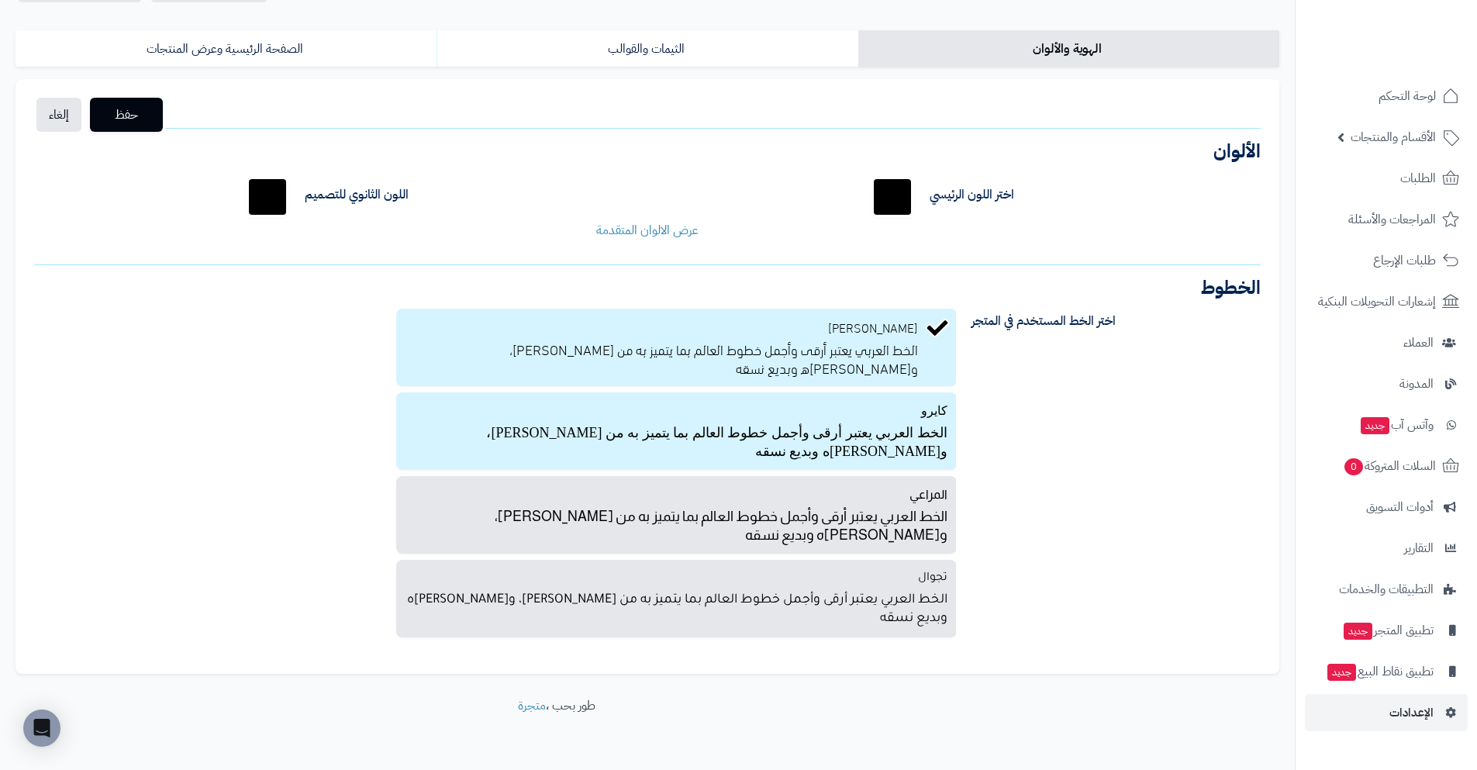
scroll to position [116, 0]
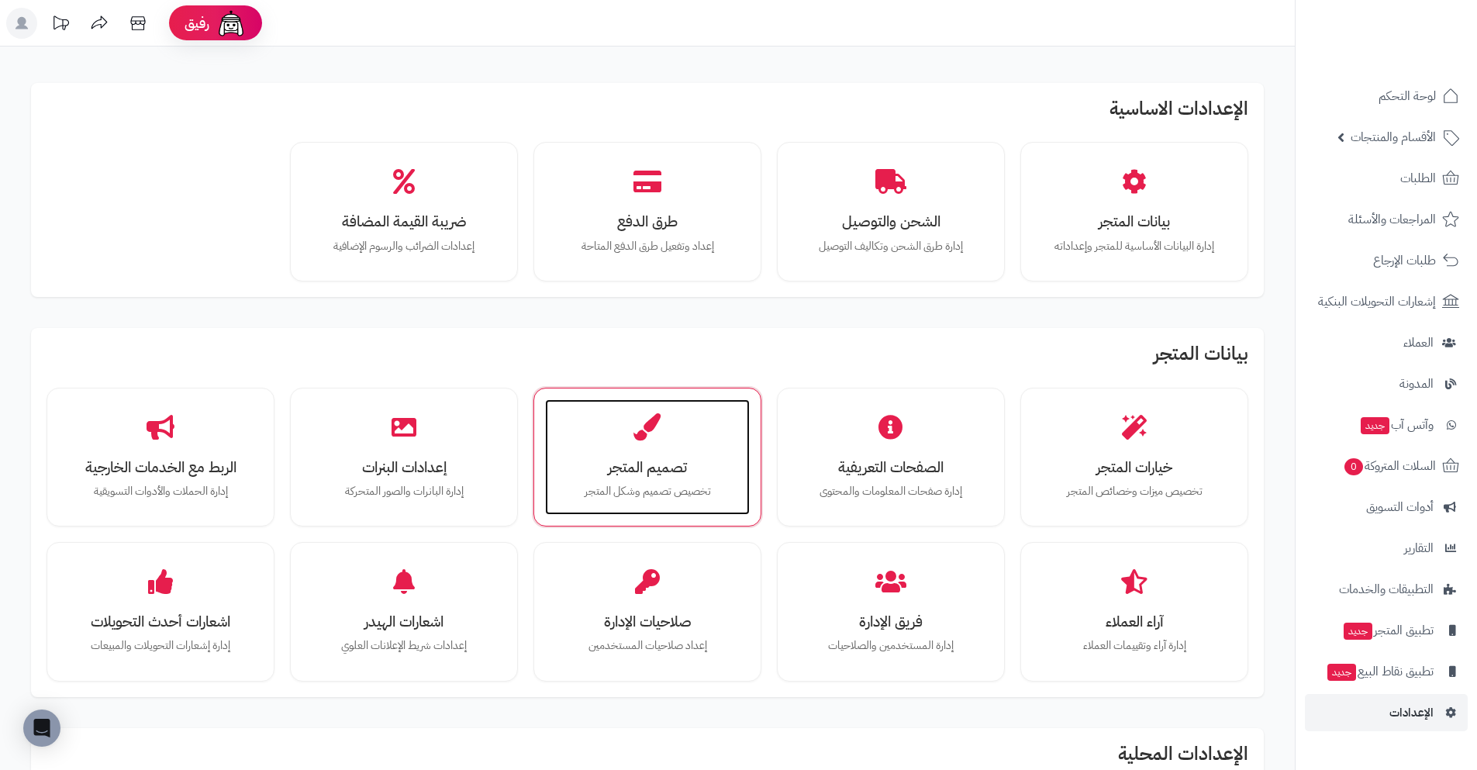
click at [638, 459] on h3 "تصميم المتجر" at bounding box center [647, 467] width 174 height 16
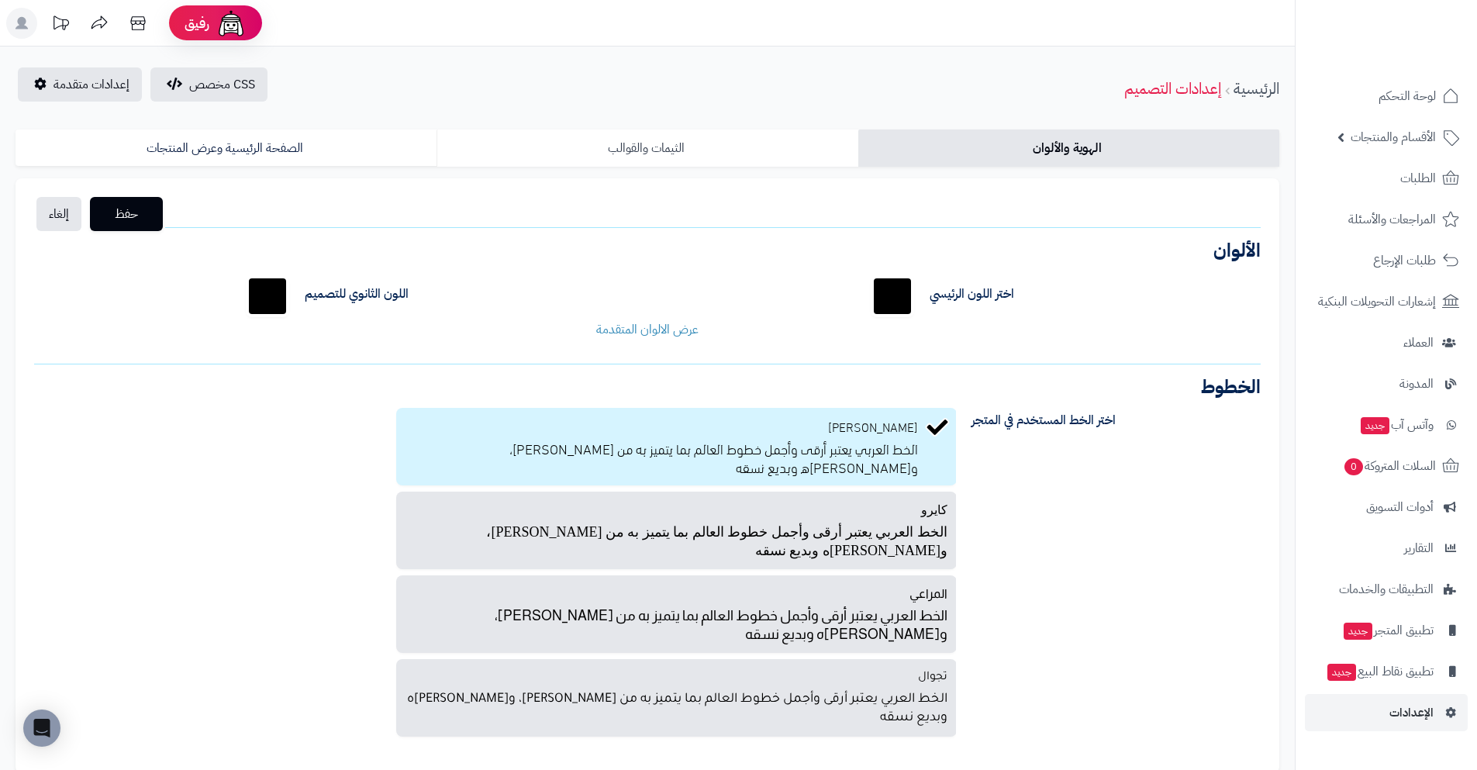
click at [532, 137] on link "الثيمات والقوالب" at bounding box center [646, 147] width 421 height 37
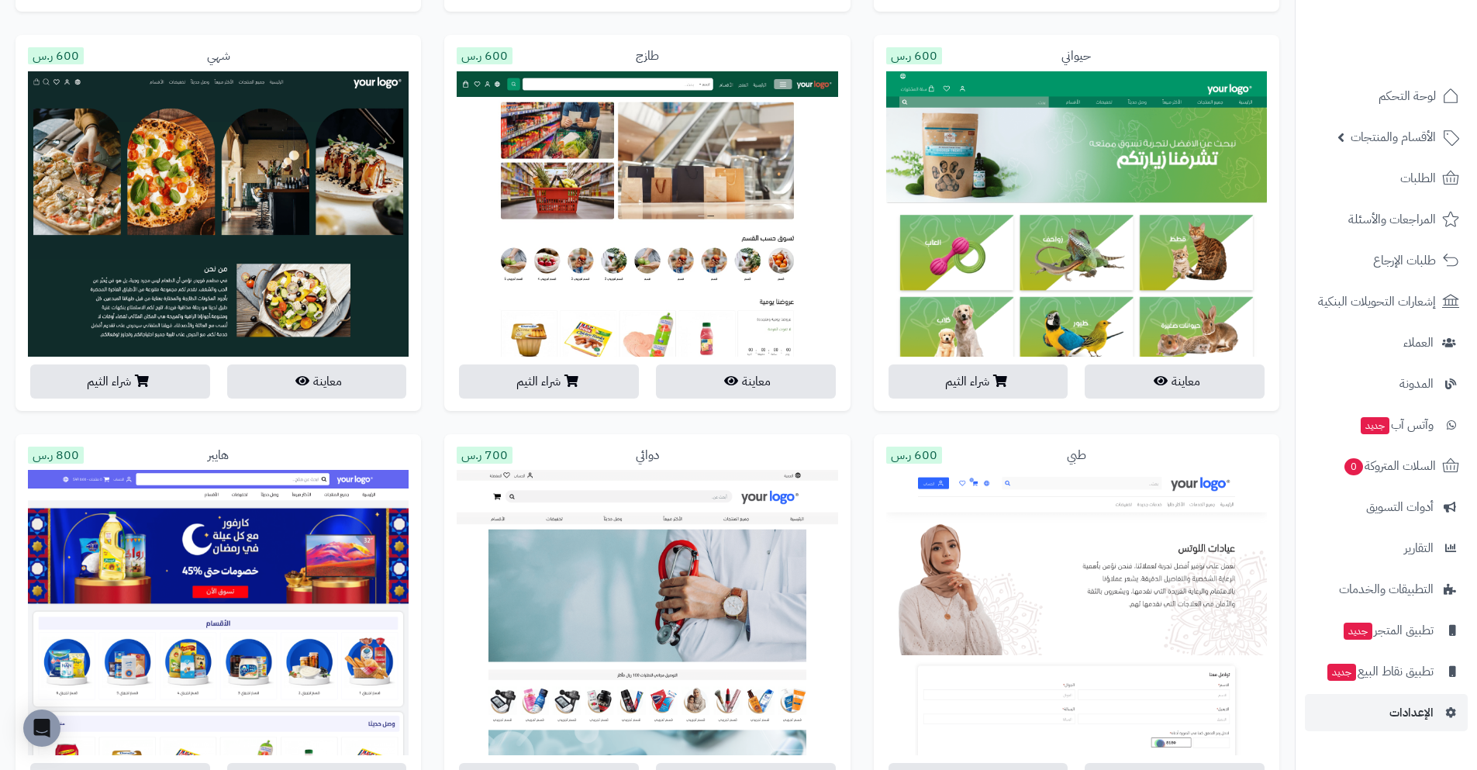
scroll to position [2171, 0]
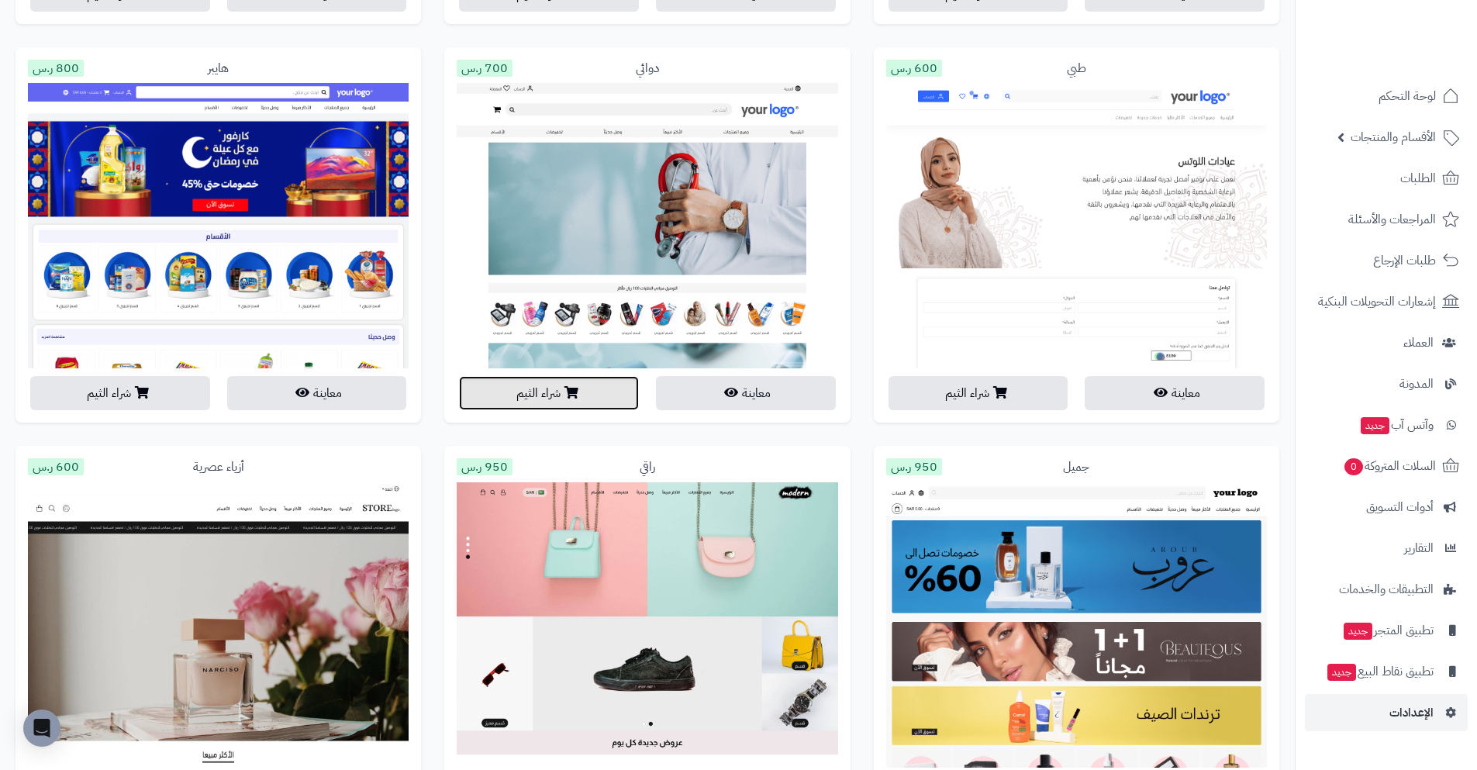
drag, startPoint x: 569, startPoint y: 388, endPoint x: 485, endPoint y: 68, distance: 330.9
click at [485, 68] on div "دوائي 700 ر.س معاينة شراء الثيم" at bounding box center [646, 235] width 405 height 376
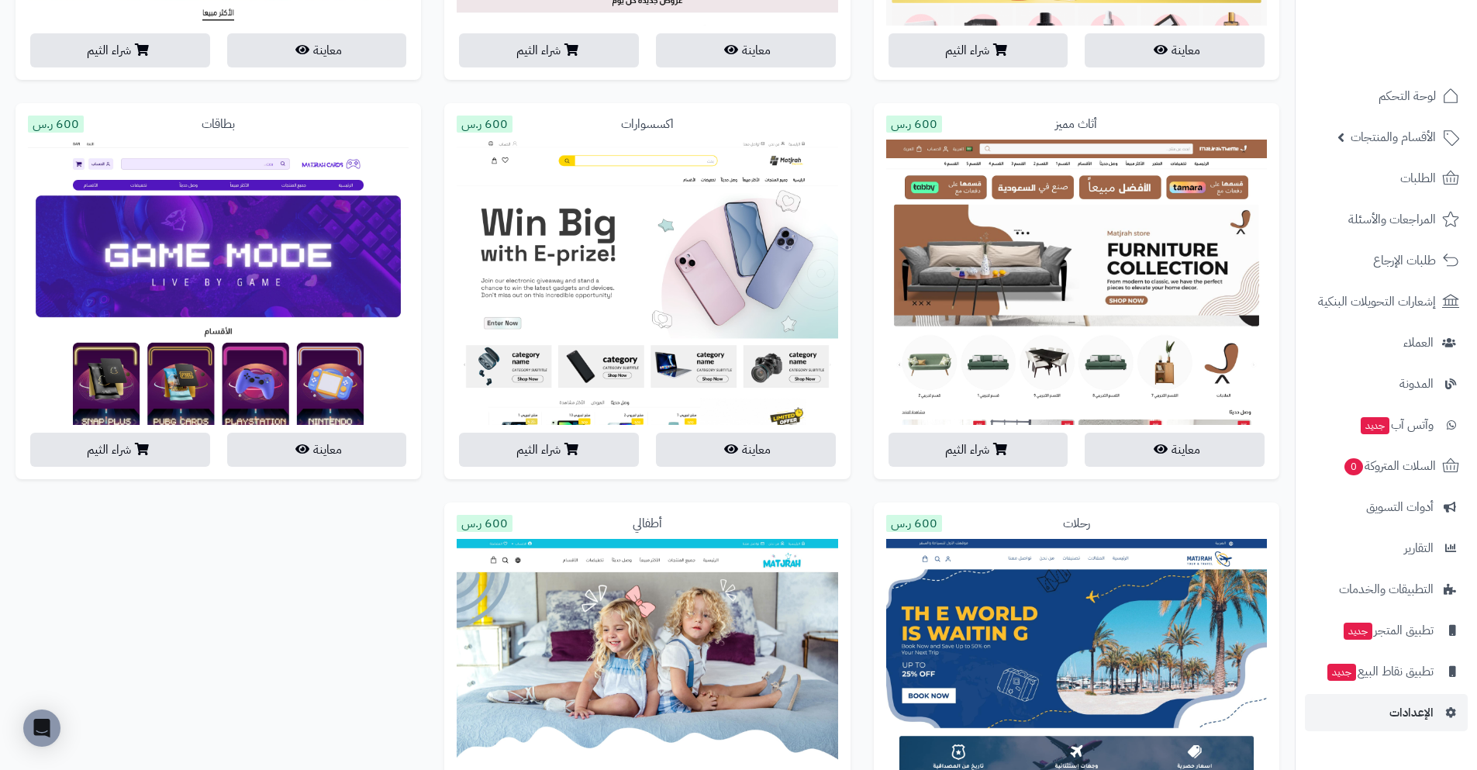
scroll to position [2909, 0]
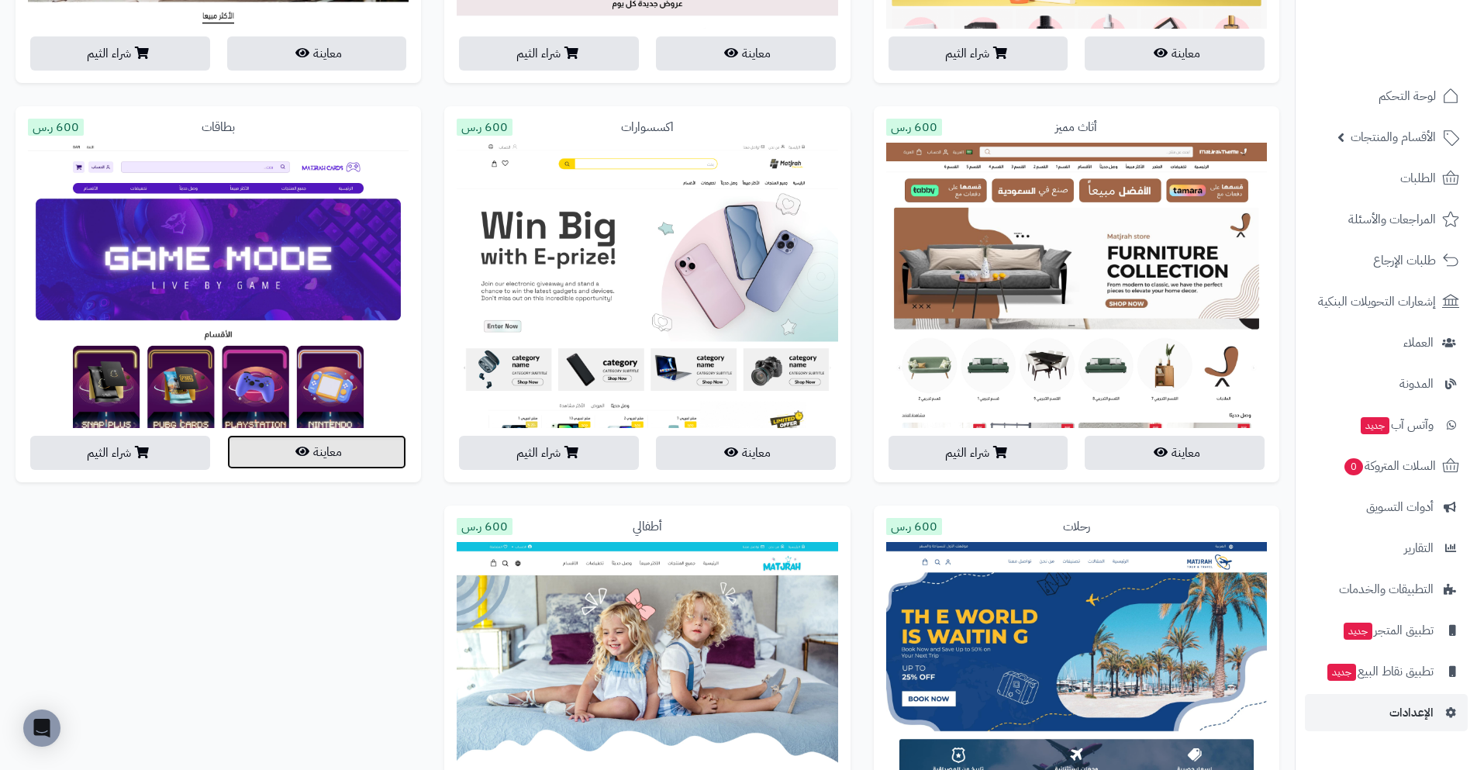
click at [326, 458] on button "معاينة" at bounding box center [317, 452] width 180 height 34
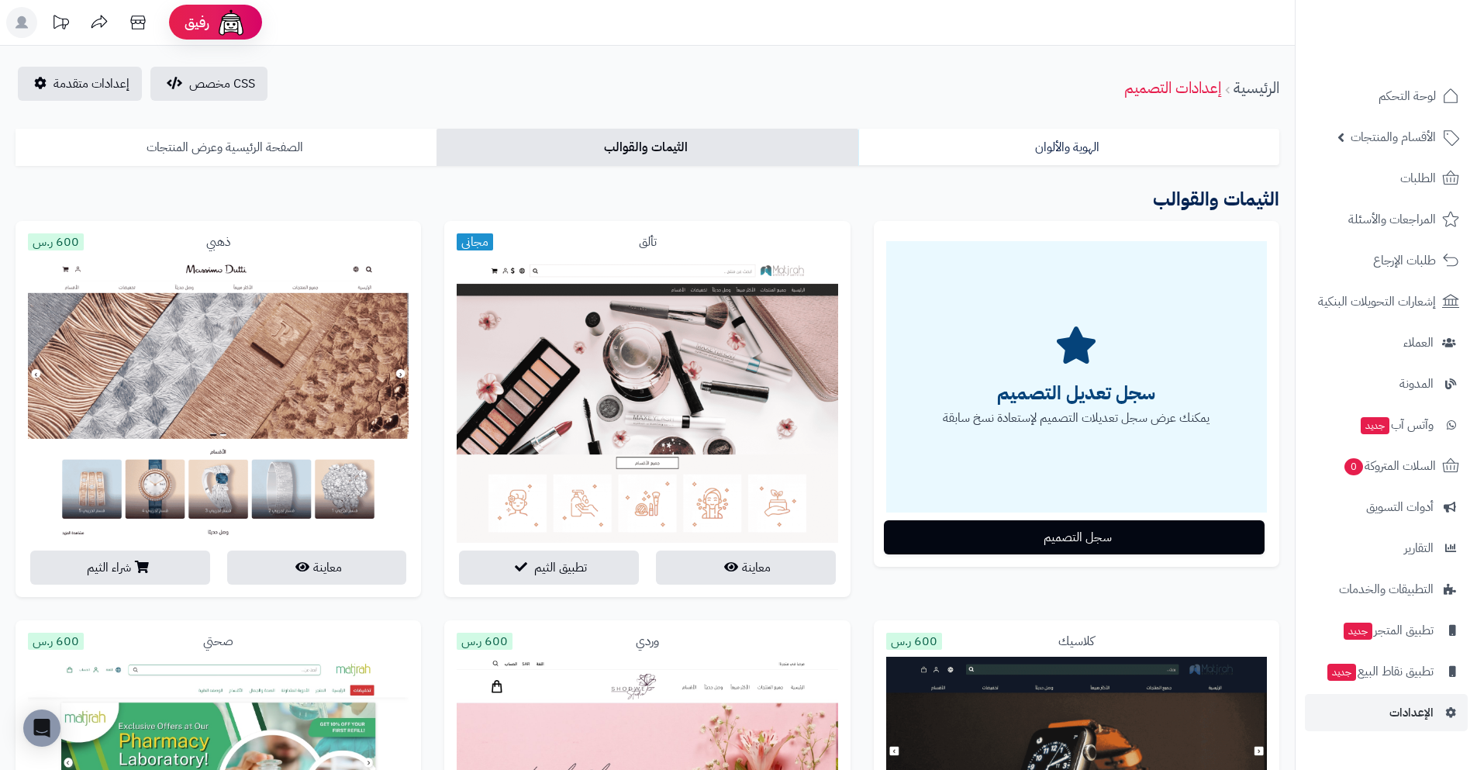
scroll to position [0, 0]
click at [72, 78] on span "إعدادات متقدمة" at bounding box center [91, 84] width 76 height 19
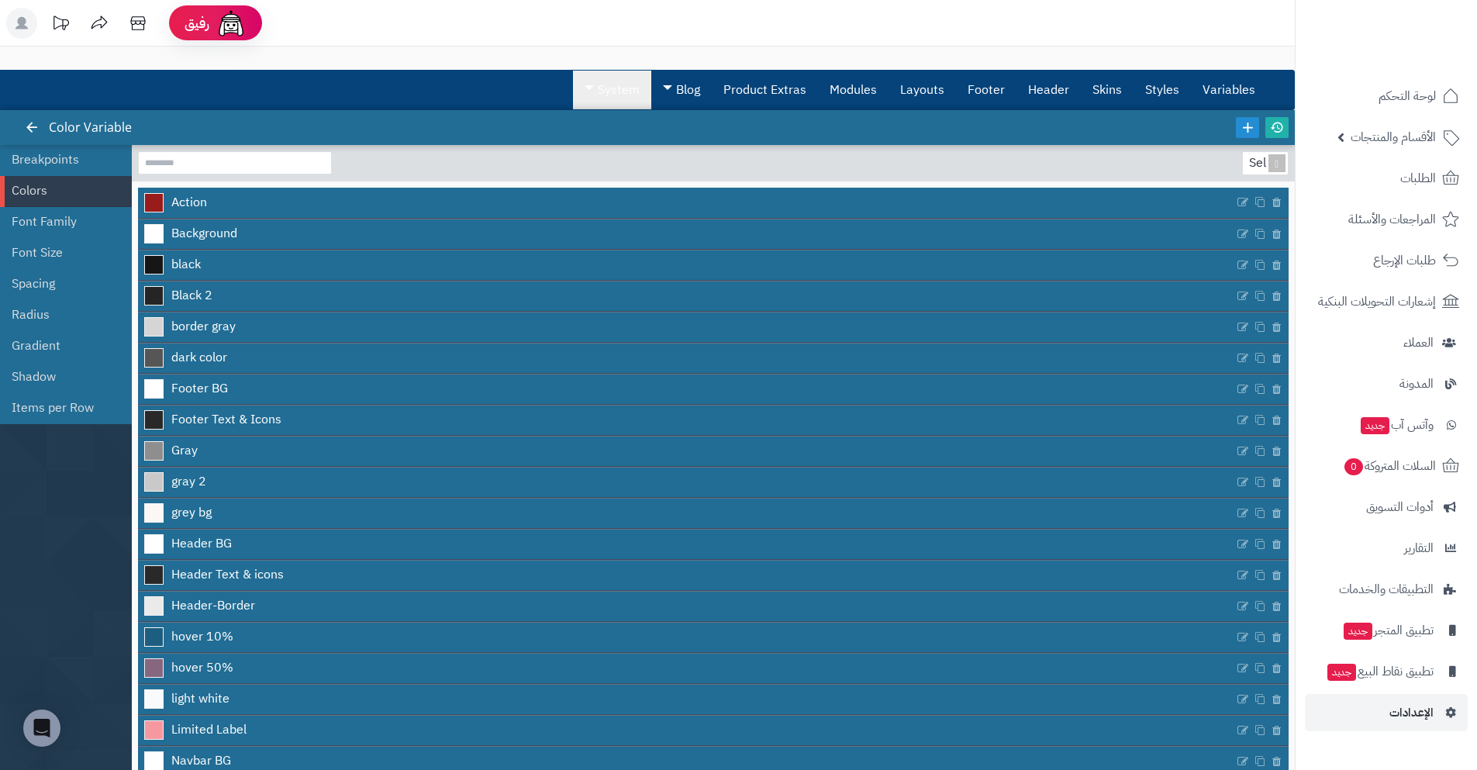
click at [629, 89] on link "System" at bounding box center [612, 90] width 78 height 39
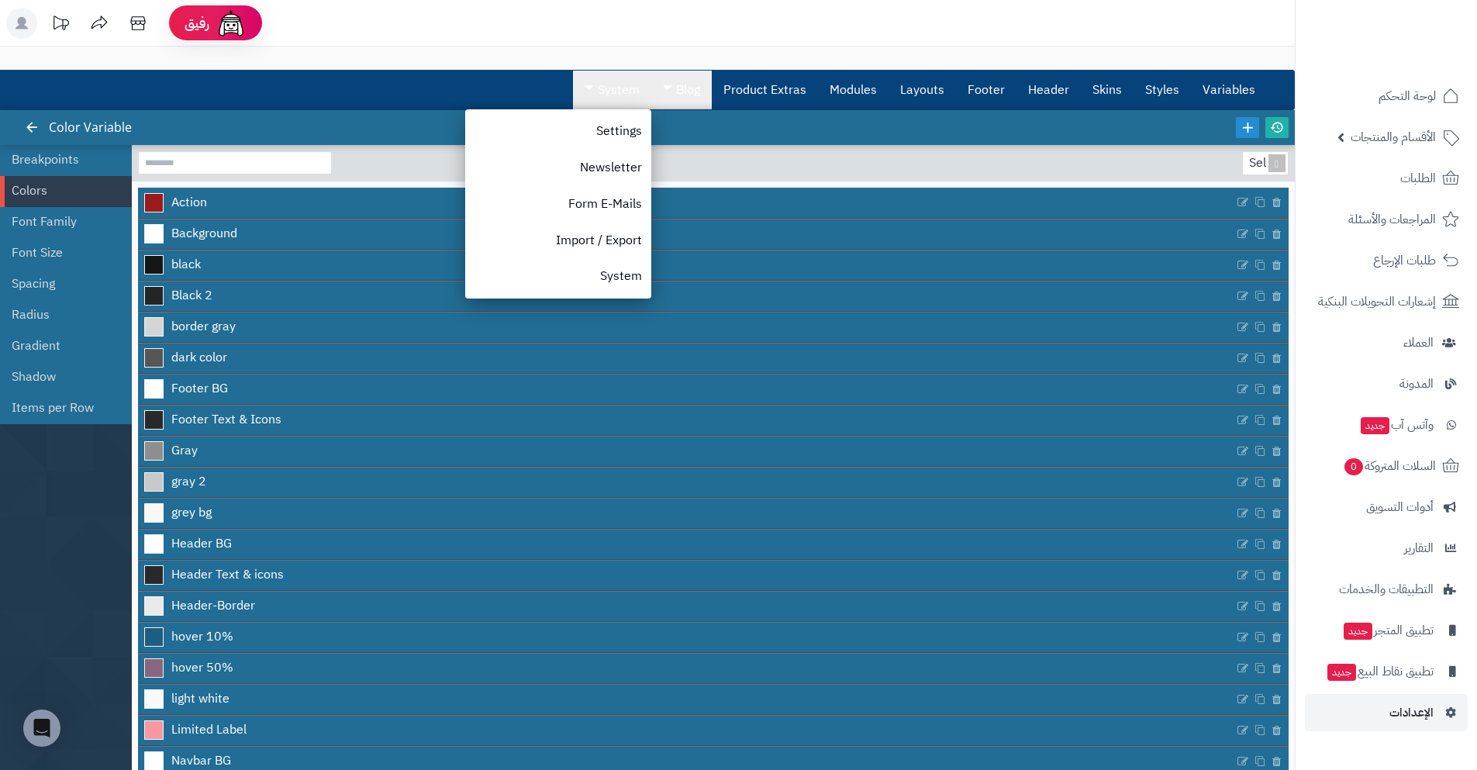
click at [692, 85] on link "Blog" at bounding box center [681, 90] width 60 height 39
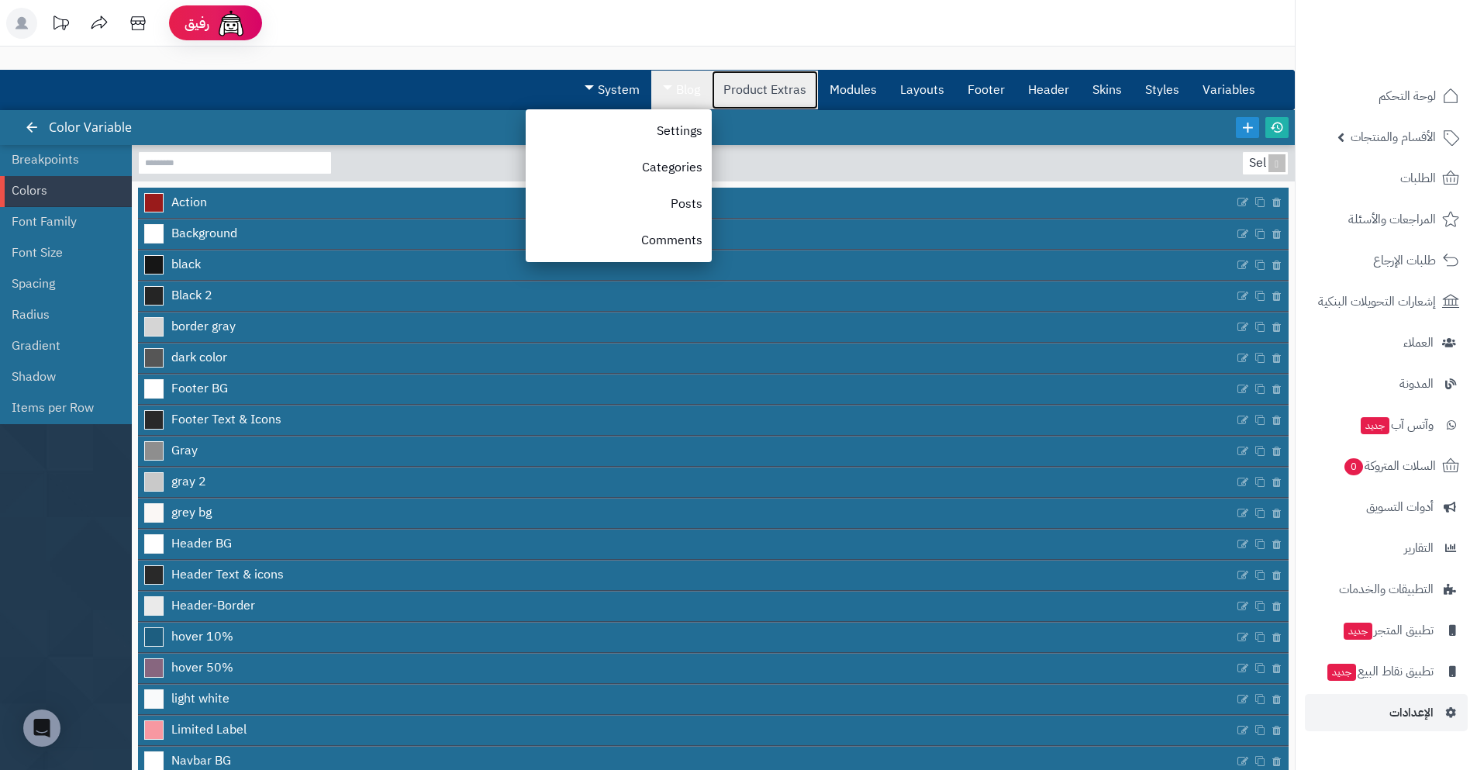
click at [750, 89] on link "Product Extras" at bounding box center [765, 90] width 106 height 39
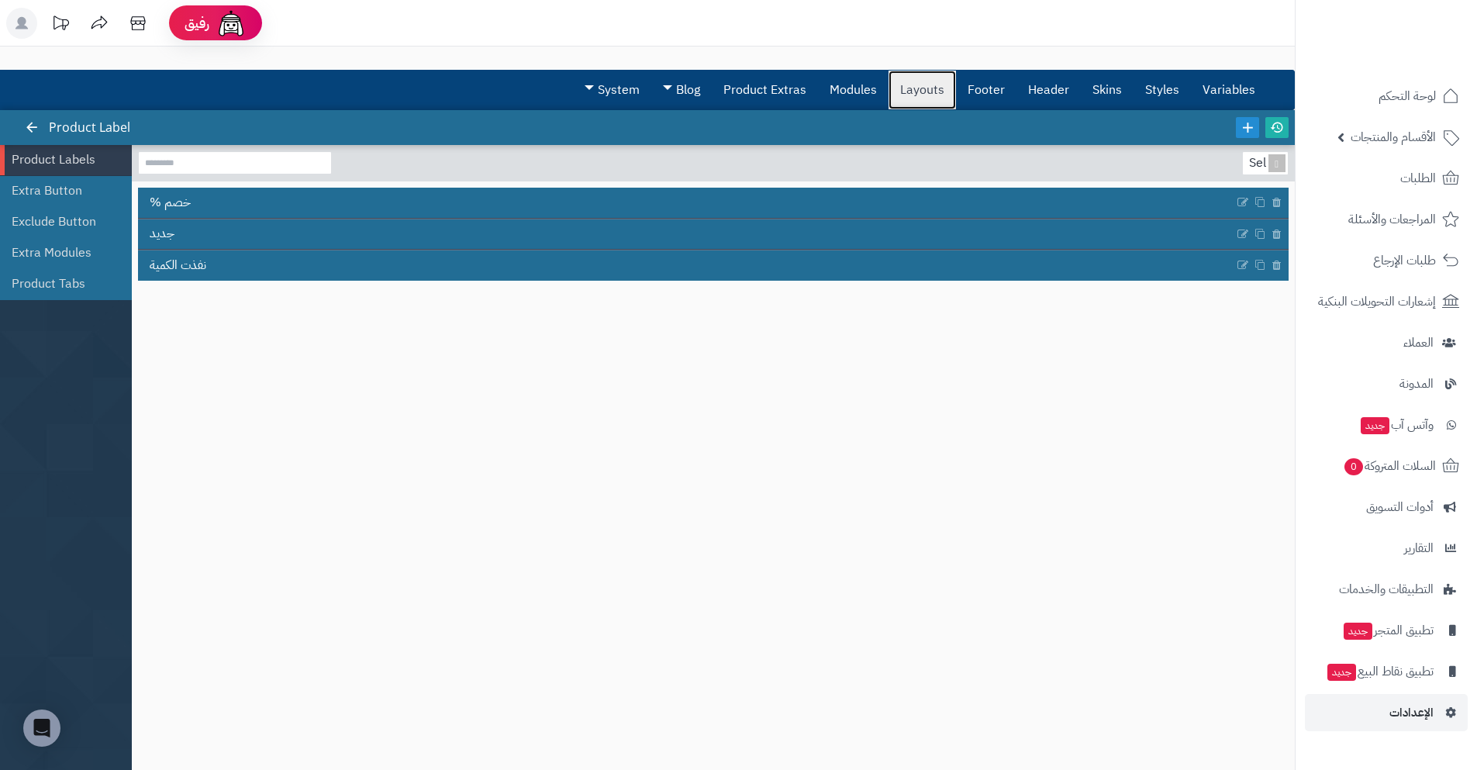
click at [918, 84] on link "Layouts" at bounding box center [921, 90] width 67 height 39
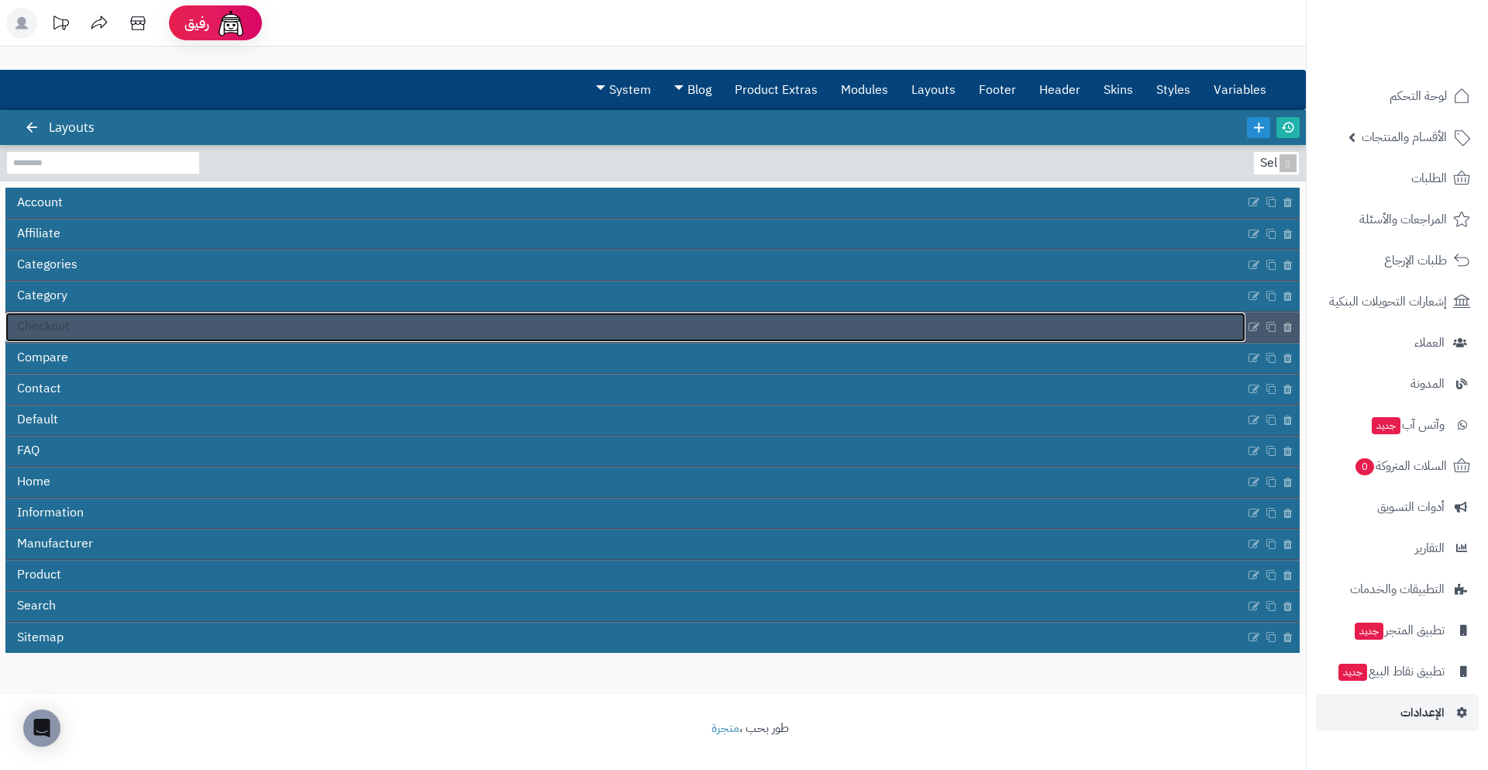
click at [69, 334] on span "Checkout" at bounding box center [43, 327] width 53 height 18
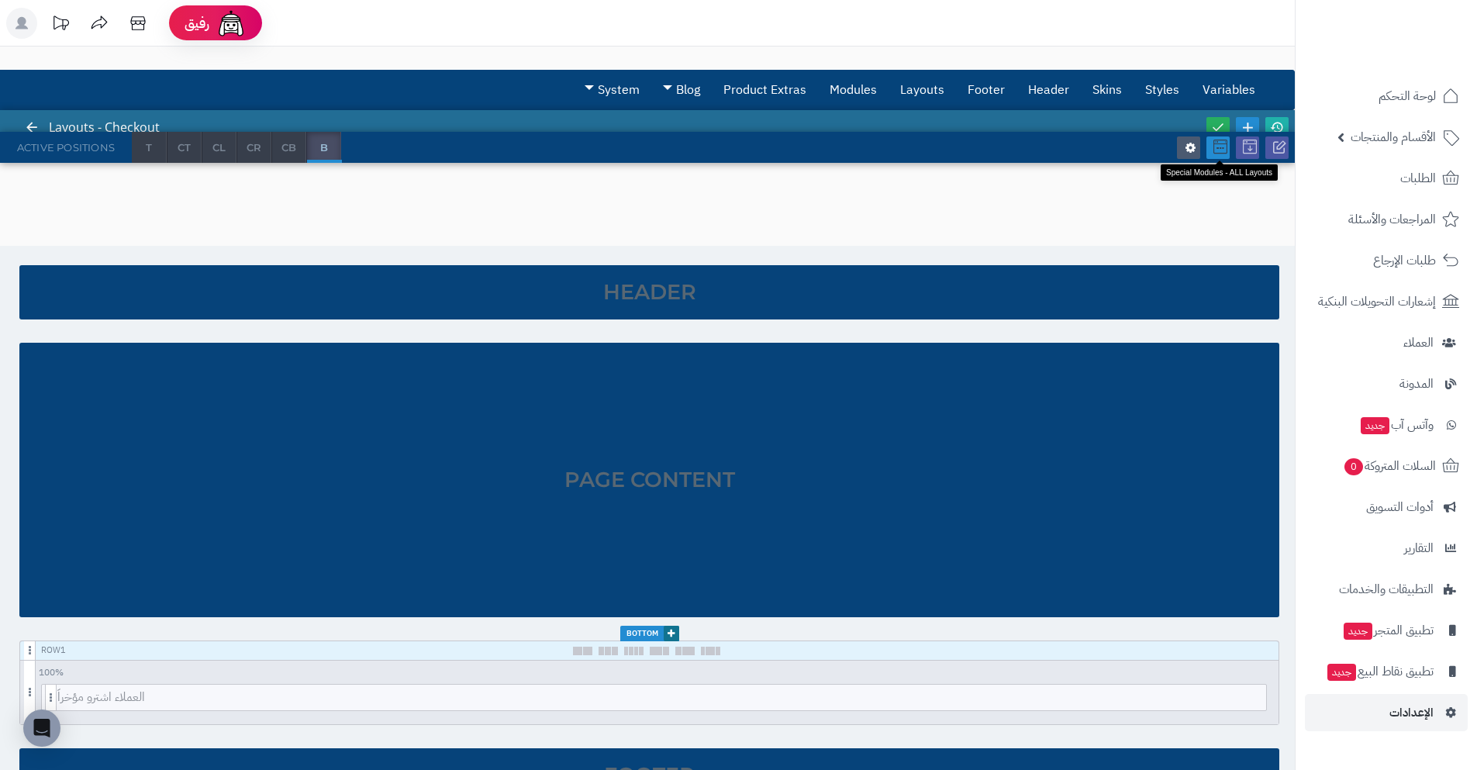
click at [1224, 146] on icon at bounding box center [1220, 147] width 14 height 14
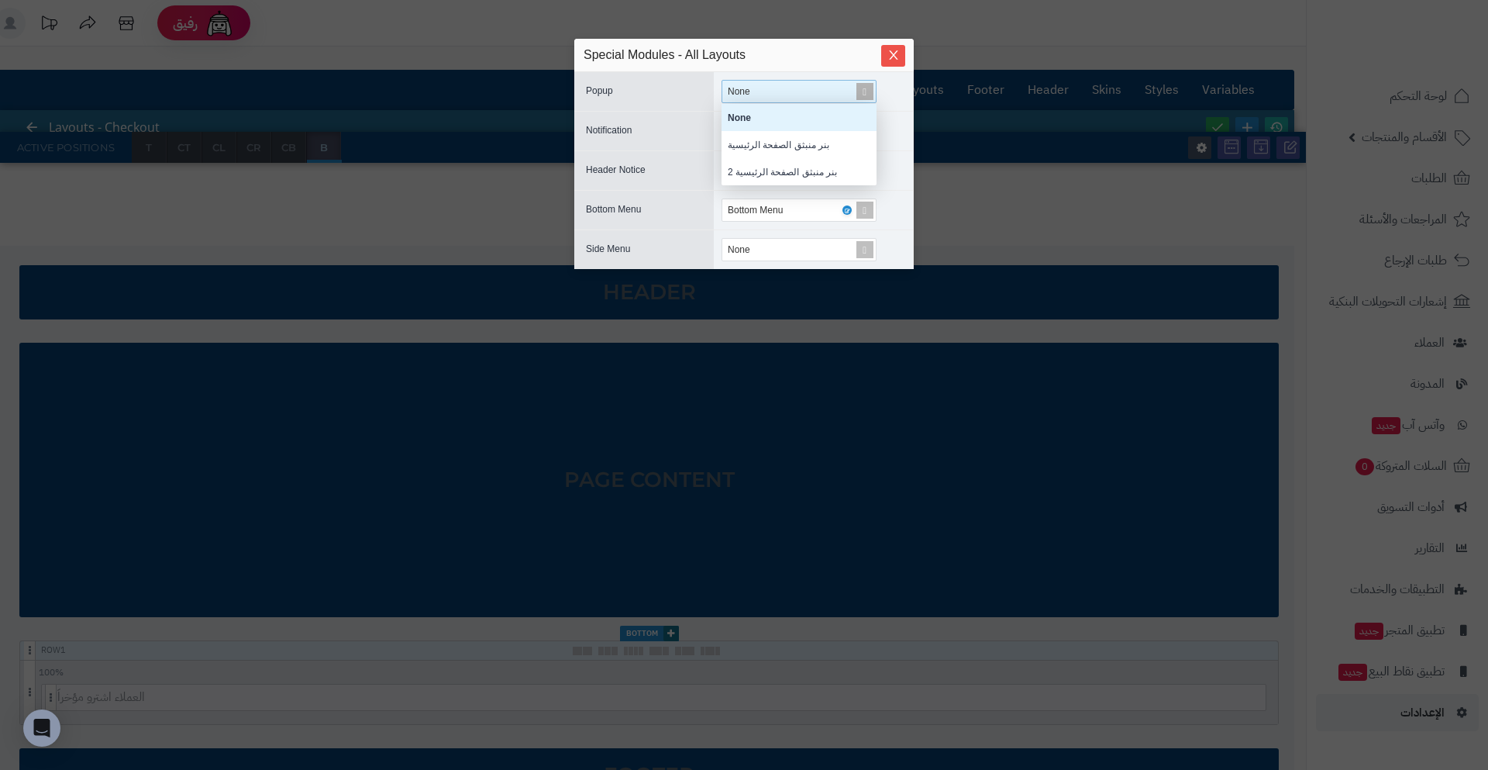
click at [738, 97] on div "None" at bounding box center [747, 92] width 38 height 22
click at [1157, 150] on div "sentinelStart Special Modules - All Layouts Popup None None بنر منبثق الصفحة ال…" at bounding box center [744, 385] width 1488 height 770
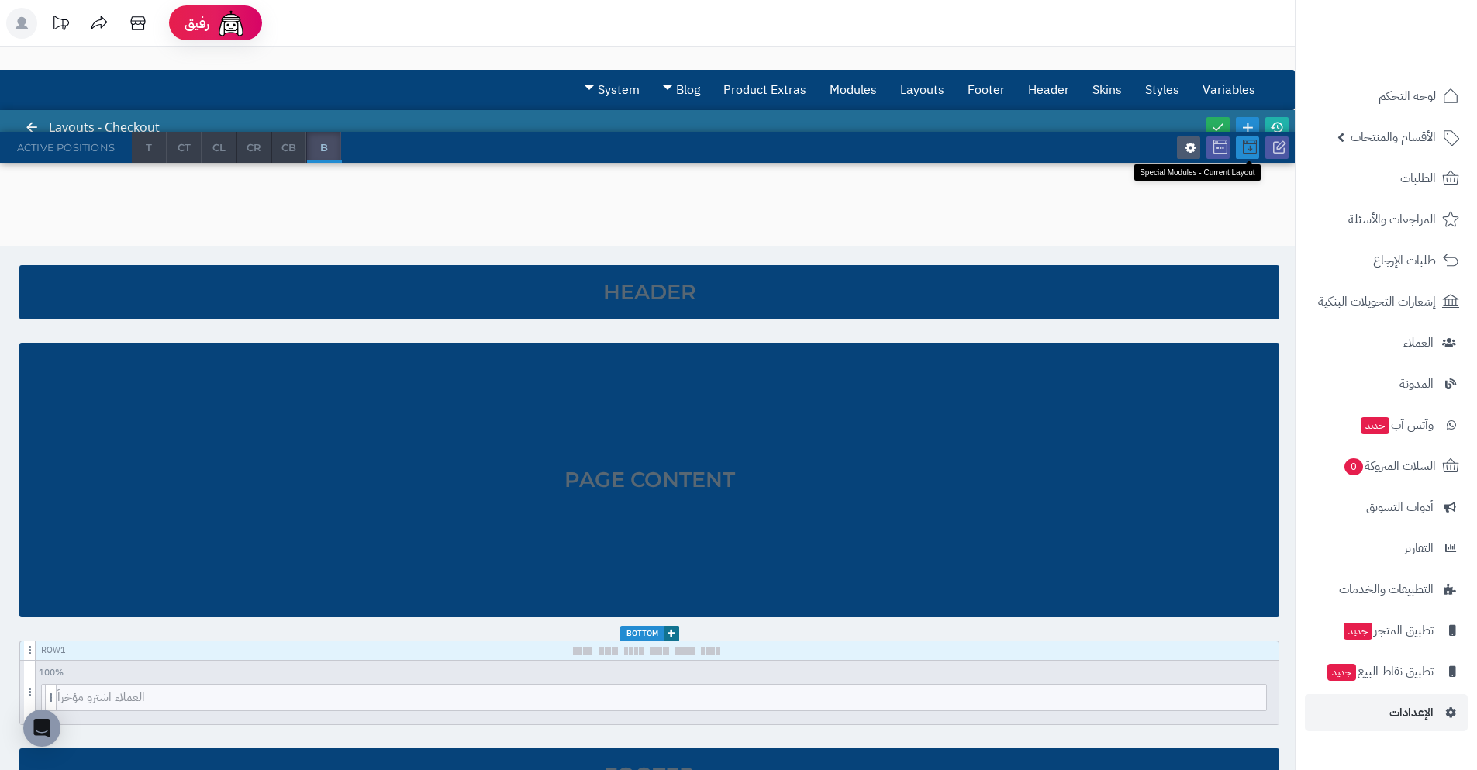
click at [1253, 143] on icon at bounding box center [1250, 147] width 14 height 14
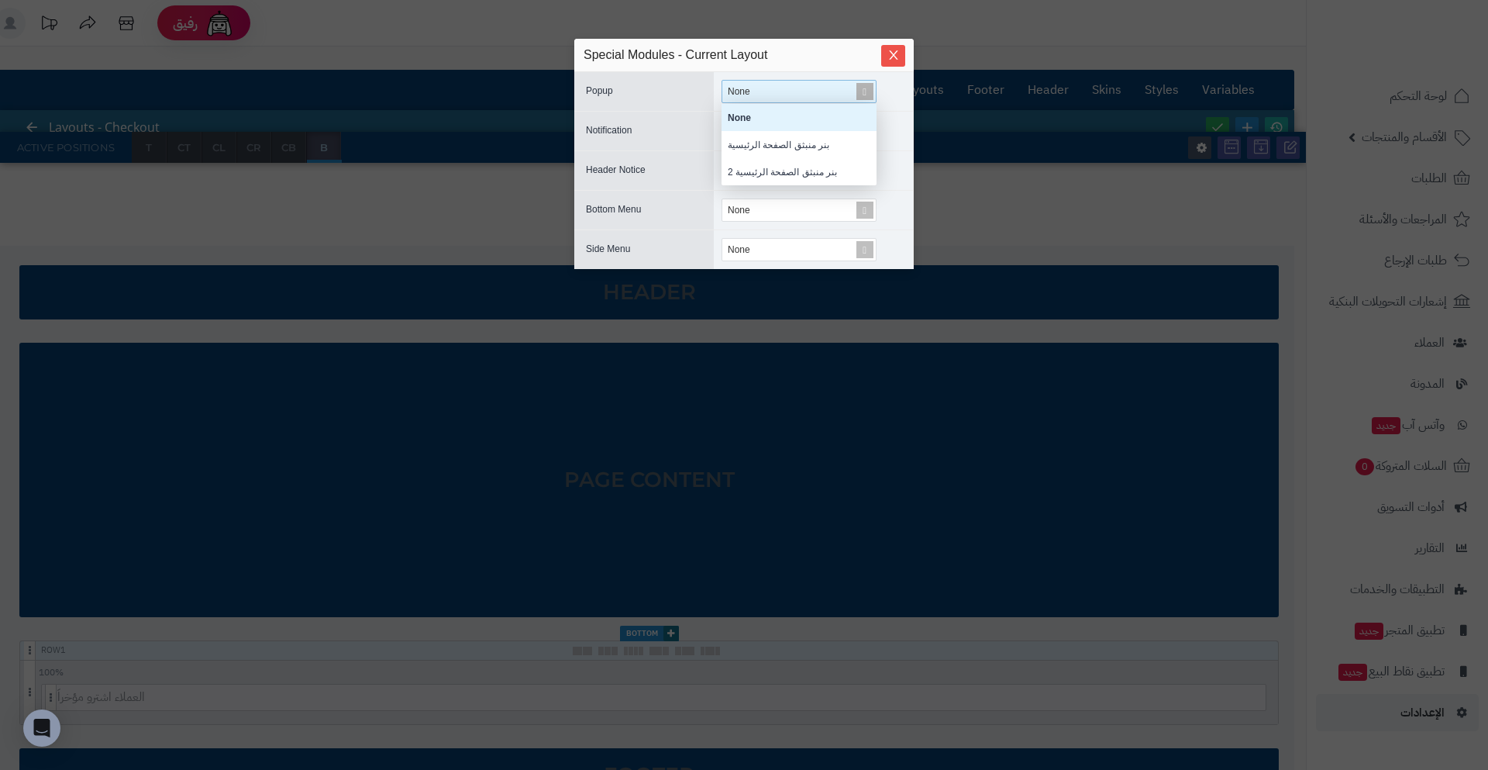
click at [733, 101] on div "None" at bounding box center [747, 92] width 38 height 22
click at [1186, 181] on div "sentinelStart Special Modules - Current Layout Popup None None بنر منبثق الصفحة…" at bounding box center [744, 385] width 1488 height 770
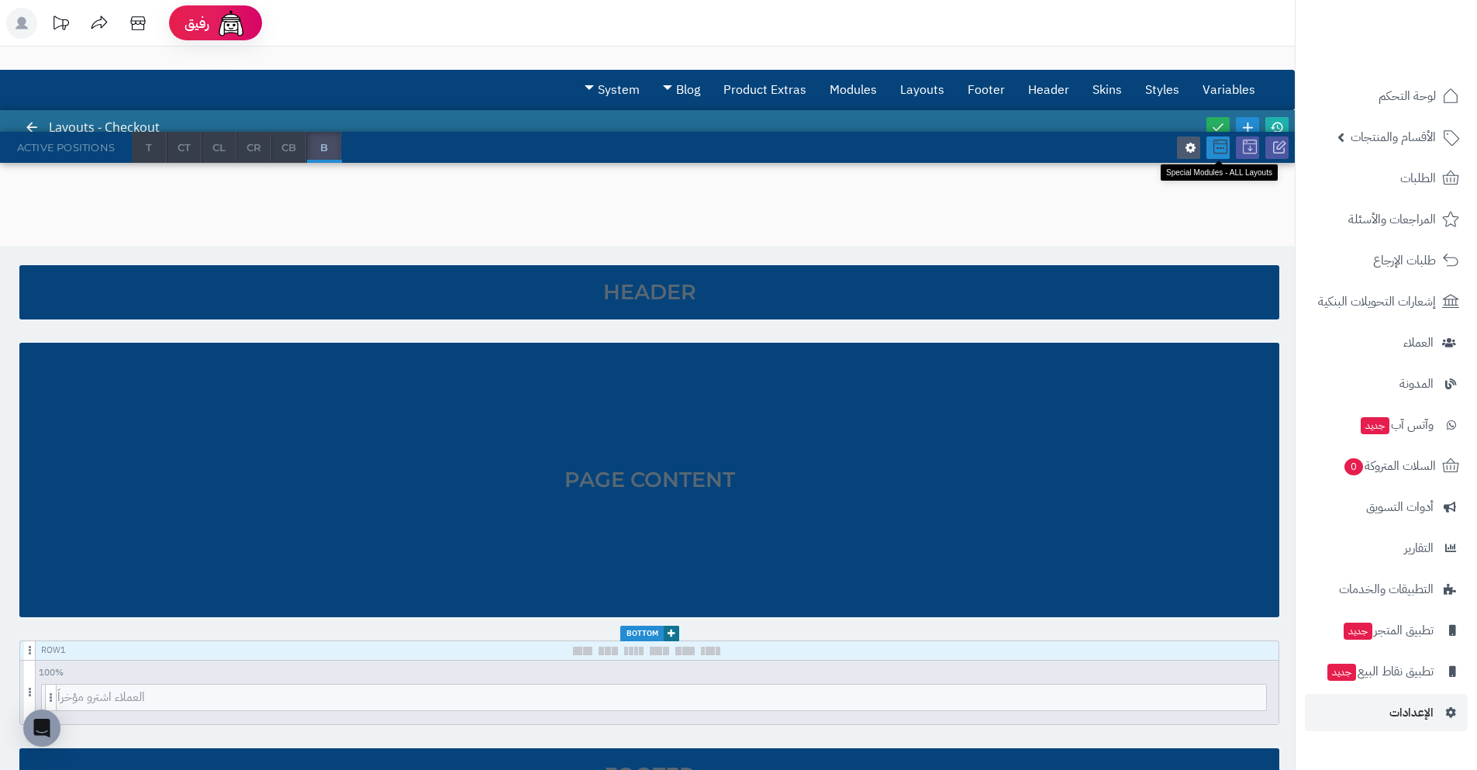
click at [1223, 154] on link at bounding box center [1217, 147] width 23 height 22
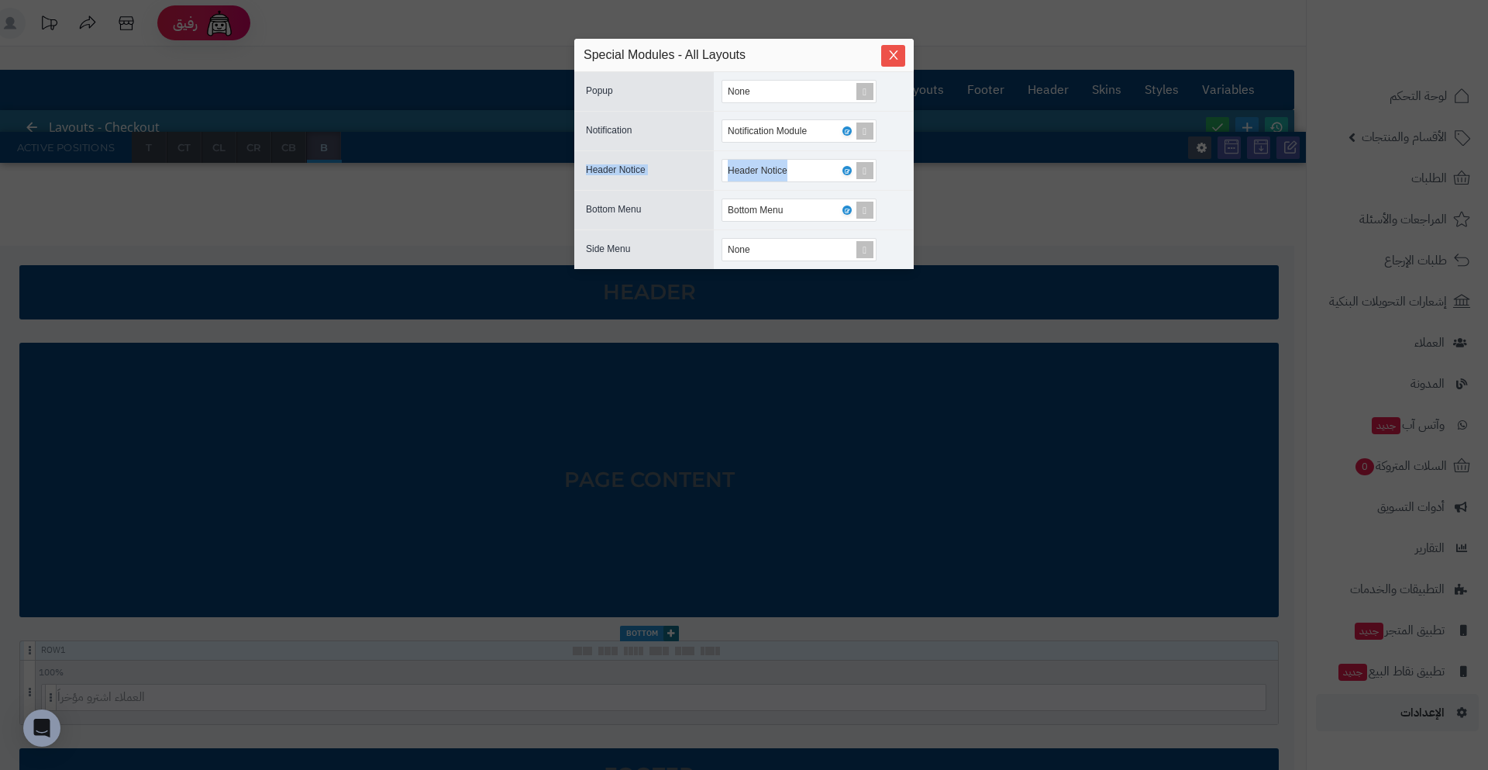
drag, startPoint x: 1223, startPoint y: 154, endPoint x: 978, endPoint y: 144, distance: 245.2
click at [979, 144] on div "sentinelStart Special Modules - All Layouts Popup None Notification Notificatio…" at bounding box center [744, 385] width 1488 height 770
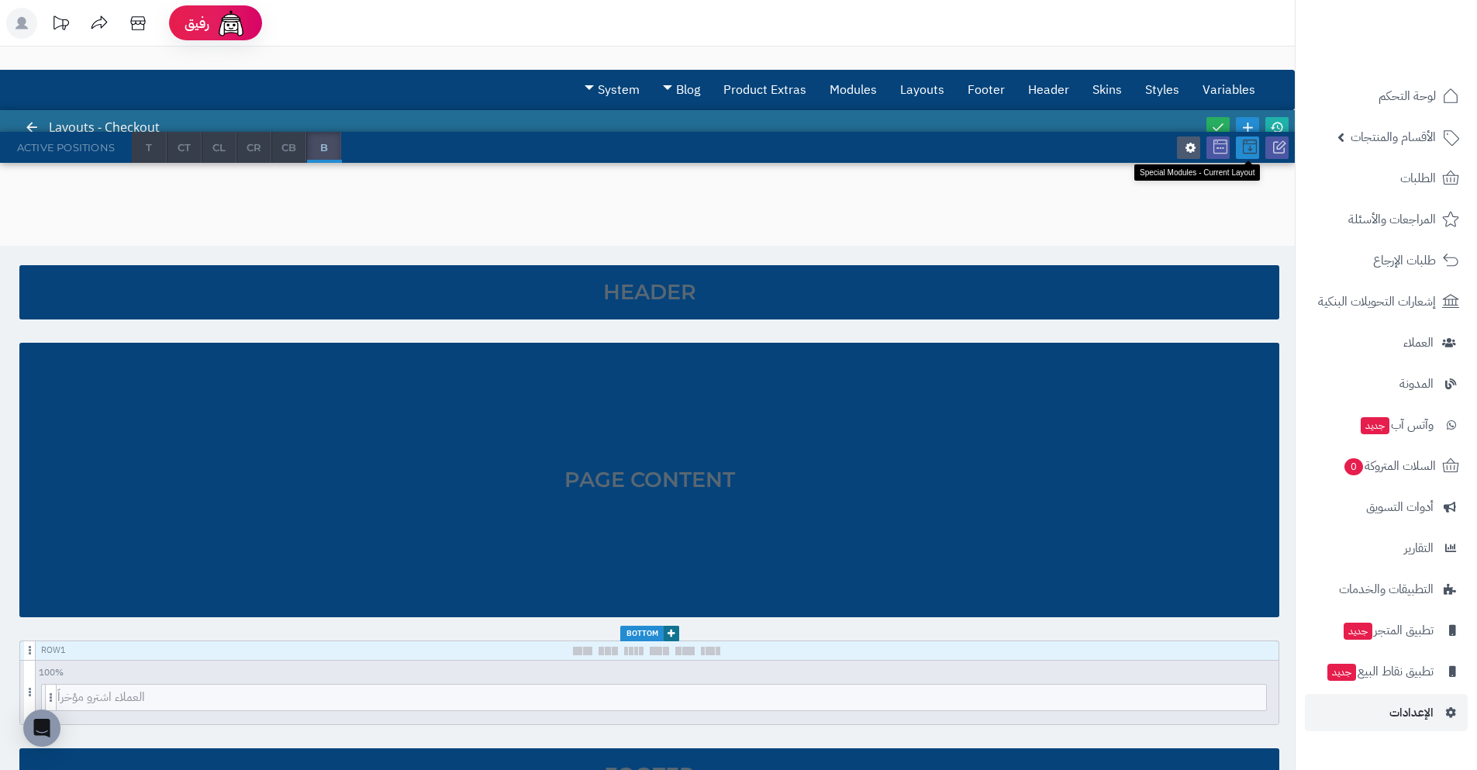
click at [1253, 150] on icon at bounding box center [1250, 147] width 14 height 14
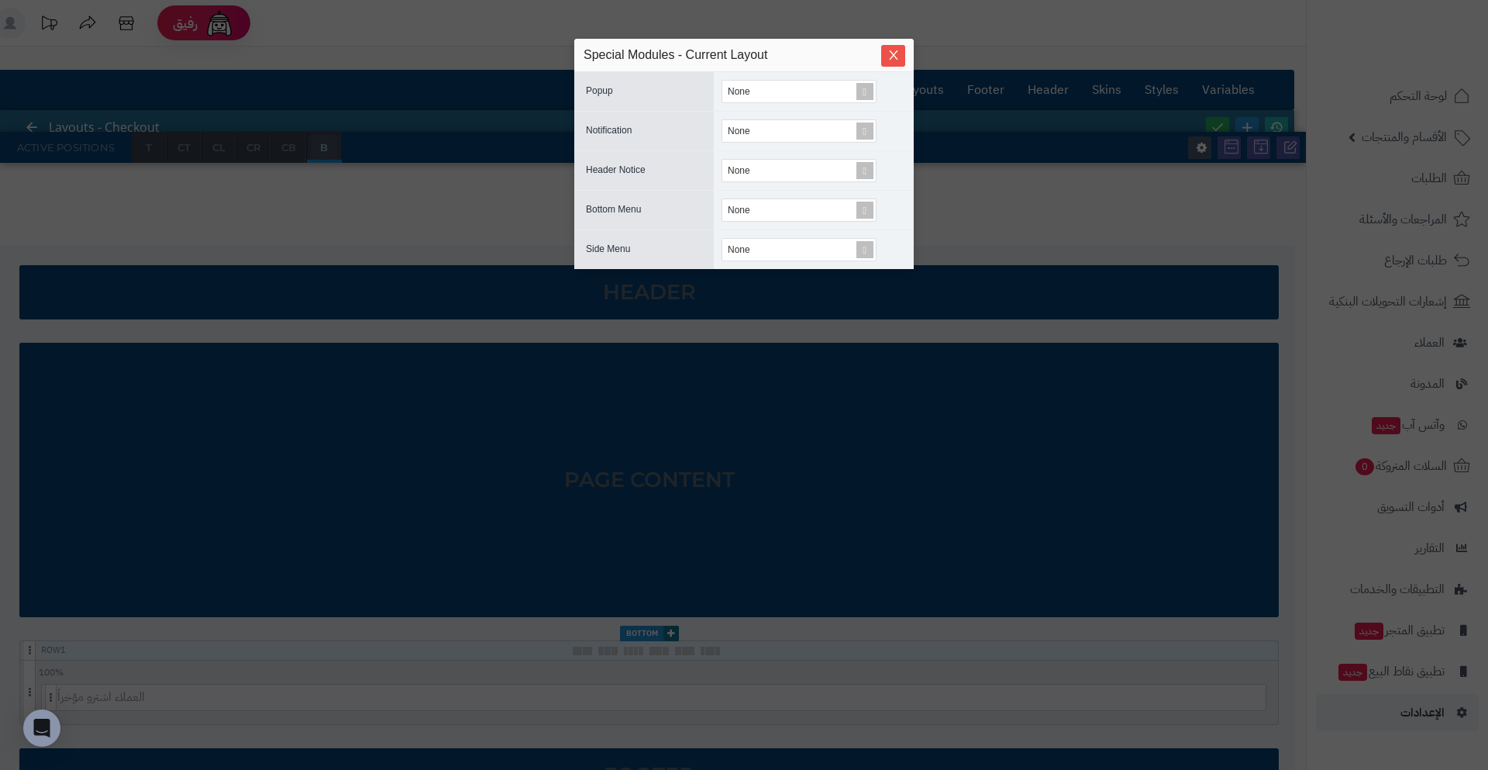
drag, startPoint x: 1253, startPoint y: 150, endPoint x: 1283, endPoint y: 147, distance: 29.5
click at [1257, 150] on div "sentinelStart Special Modules - Current Layout Popup None Notification None Hea…" at bounding box center [744, 385] width 1488 height 770
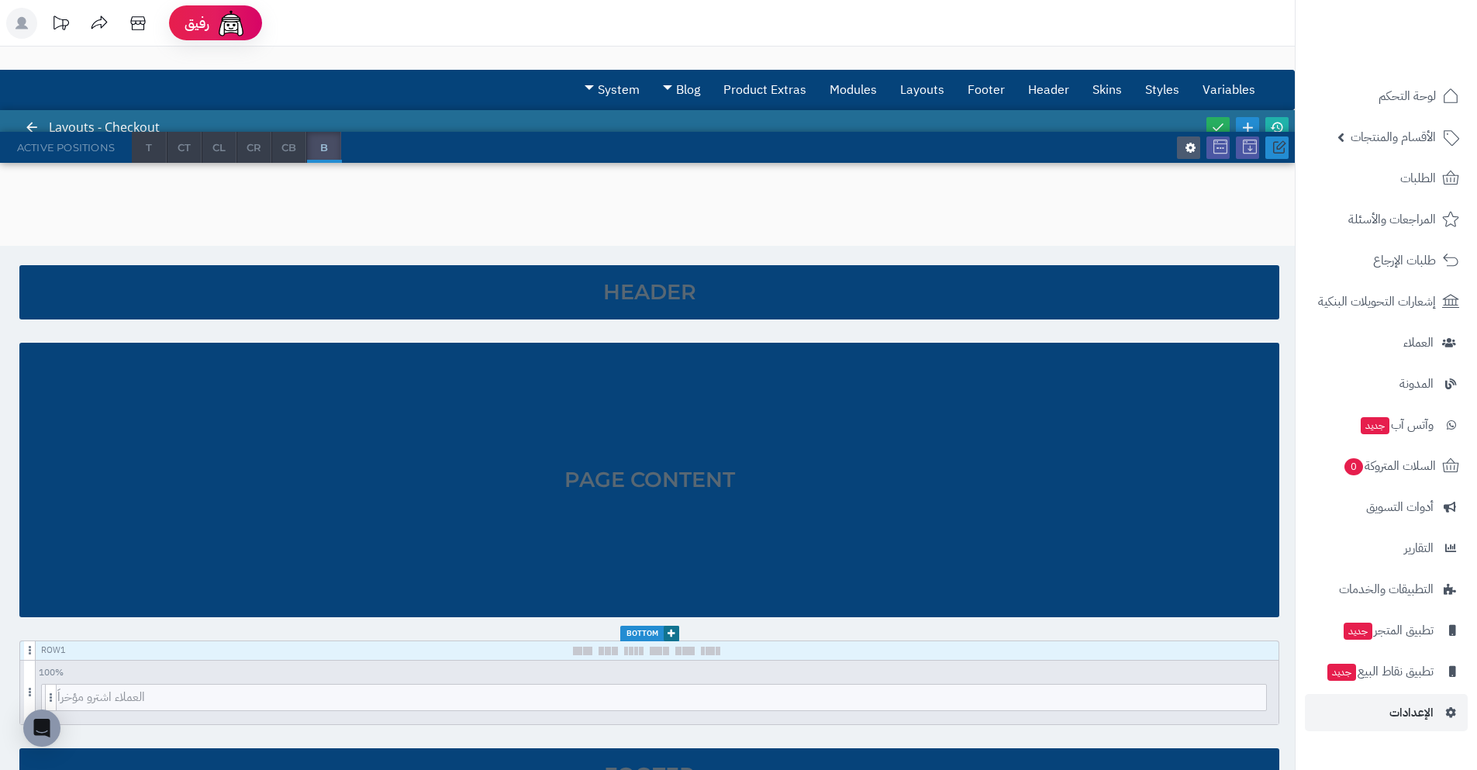
click at [1272, 148] on icon at bounding box center [1279, 147] width 14 height 14
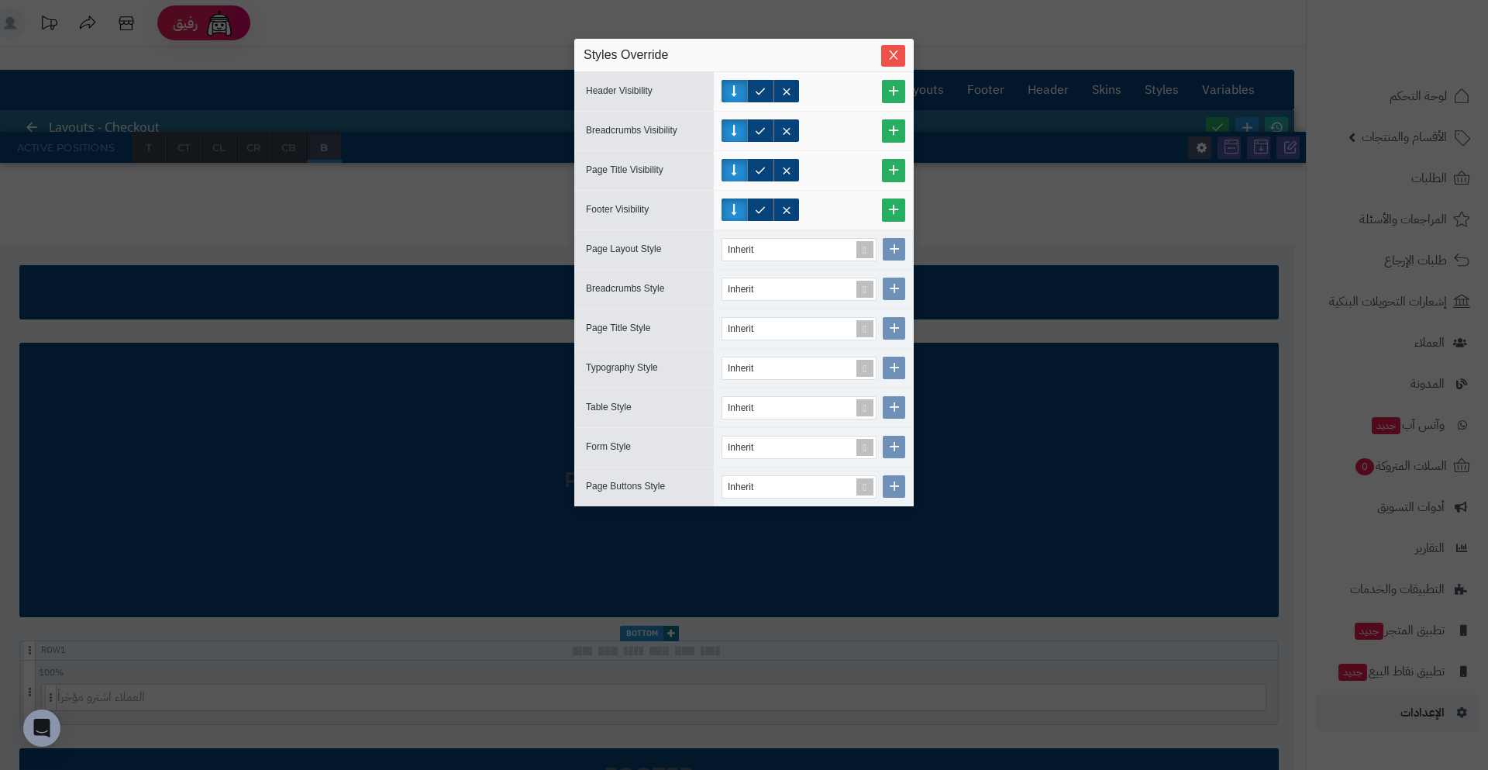
click at [1130, 305] on div "sentinelStart Styles Override Header Visibility Breadcrumbs Visibility Page Tit…" at bounding box center [744, 385] width 1488 height 770
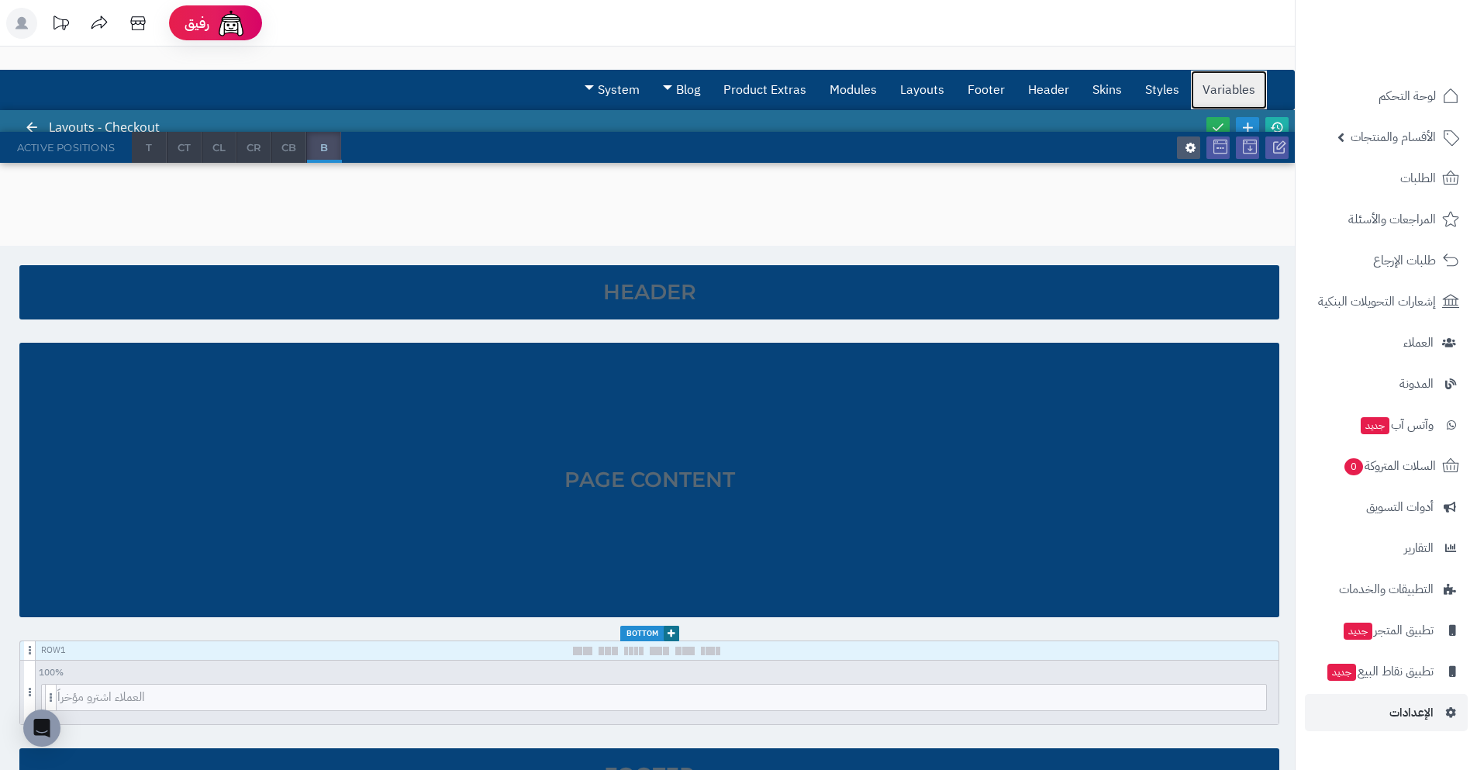
click at [1211, 84] on link "Variables" at bounding box center [1229, 90] width 76 height 39
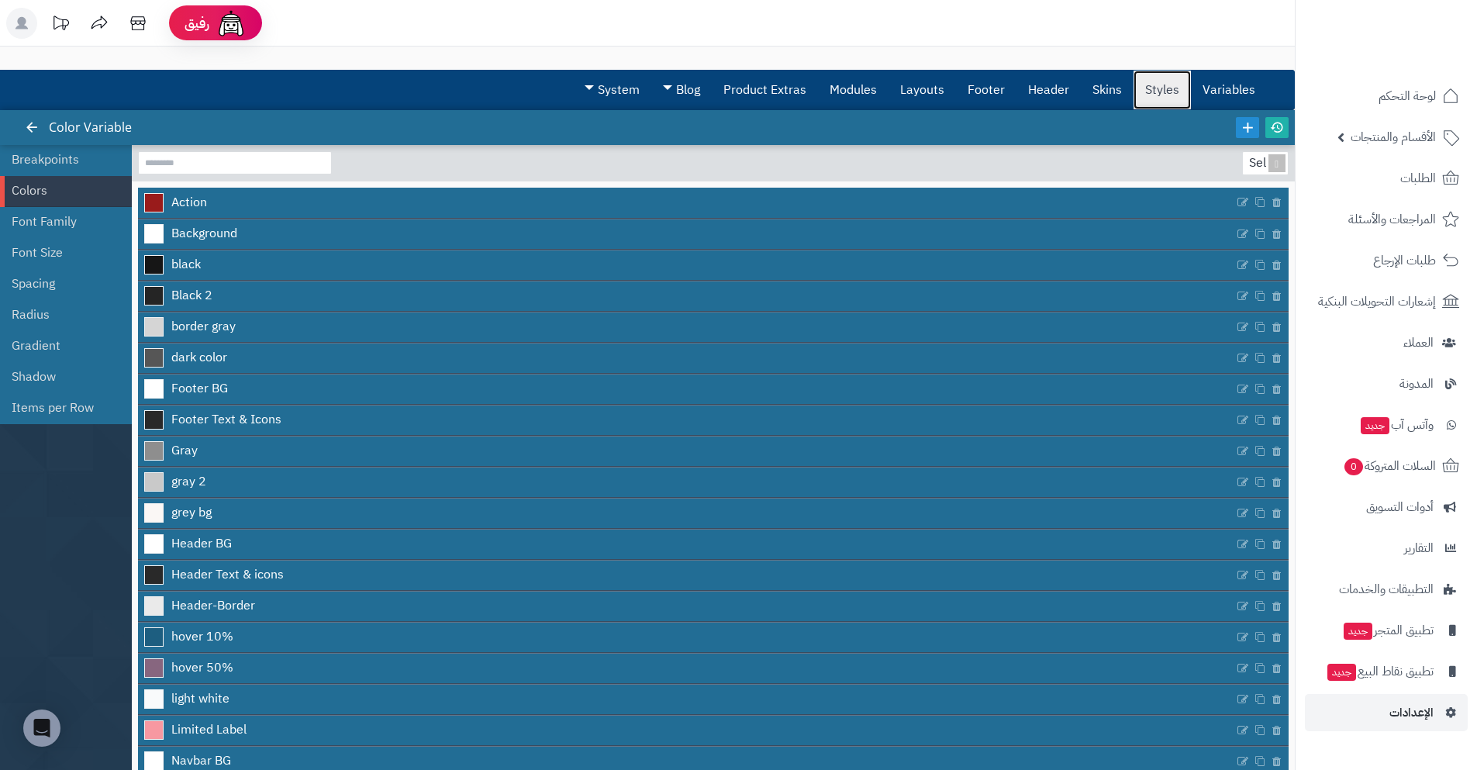
click at [1186, 78] on link "Styles" at bounding box center [1161, 90] width 57 height 39
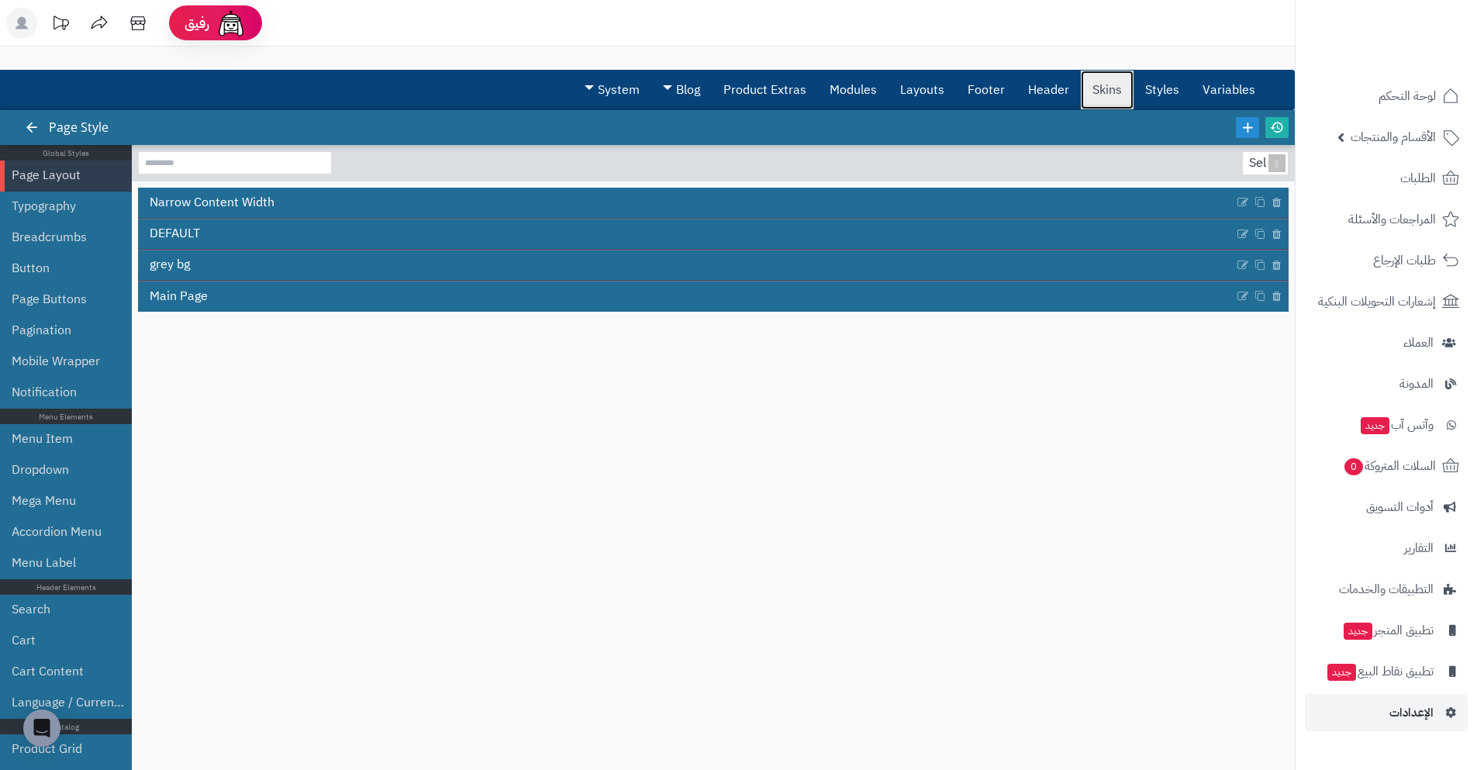
click at [1107, 97] on link "Skins" at bounding box center [1107, 90] width 53 height 39
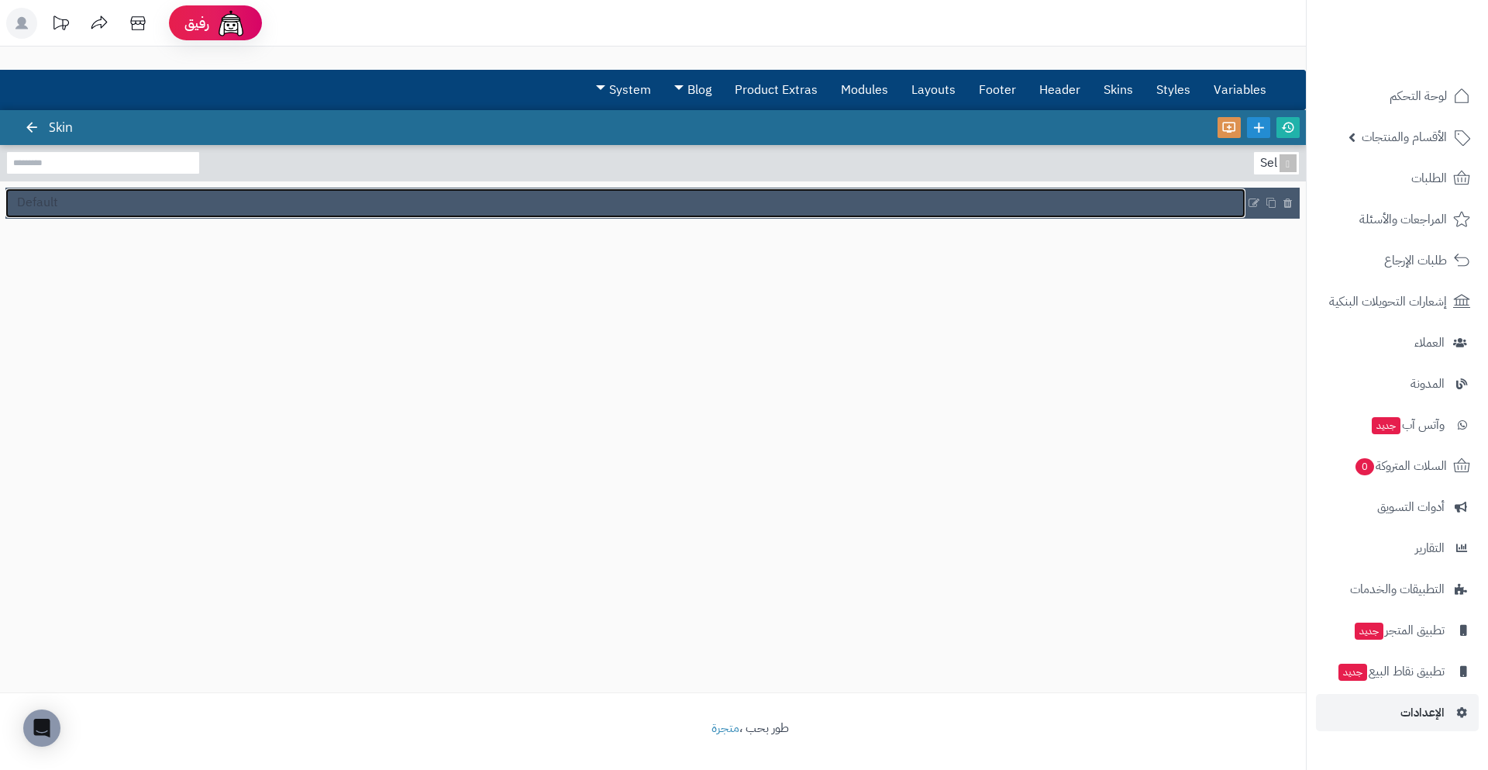
click at [653, 207] on link "Default" at bounding box center [625, 202] width 1240 height 29
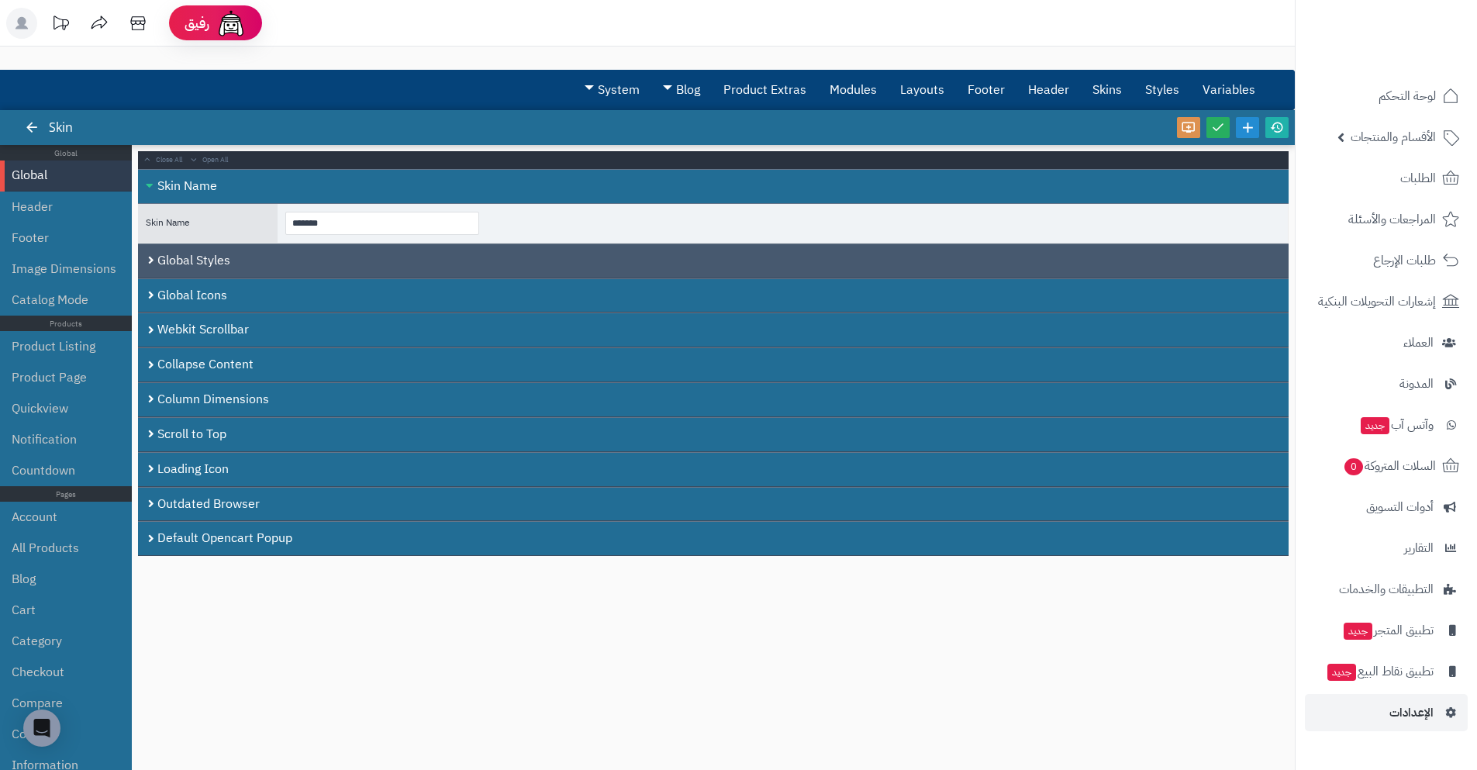
click at [242, 268] on div "Global Styles" at bounding box center [713, 260] width 1150 height 35
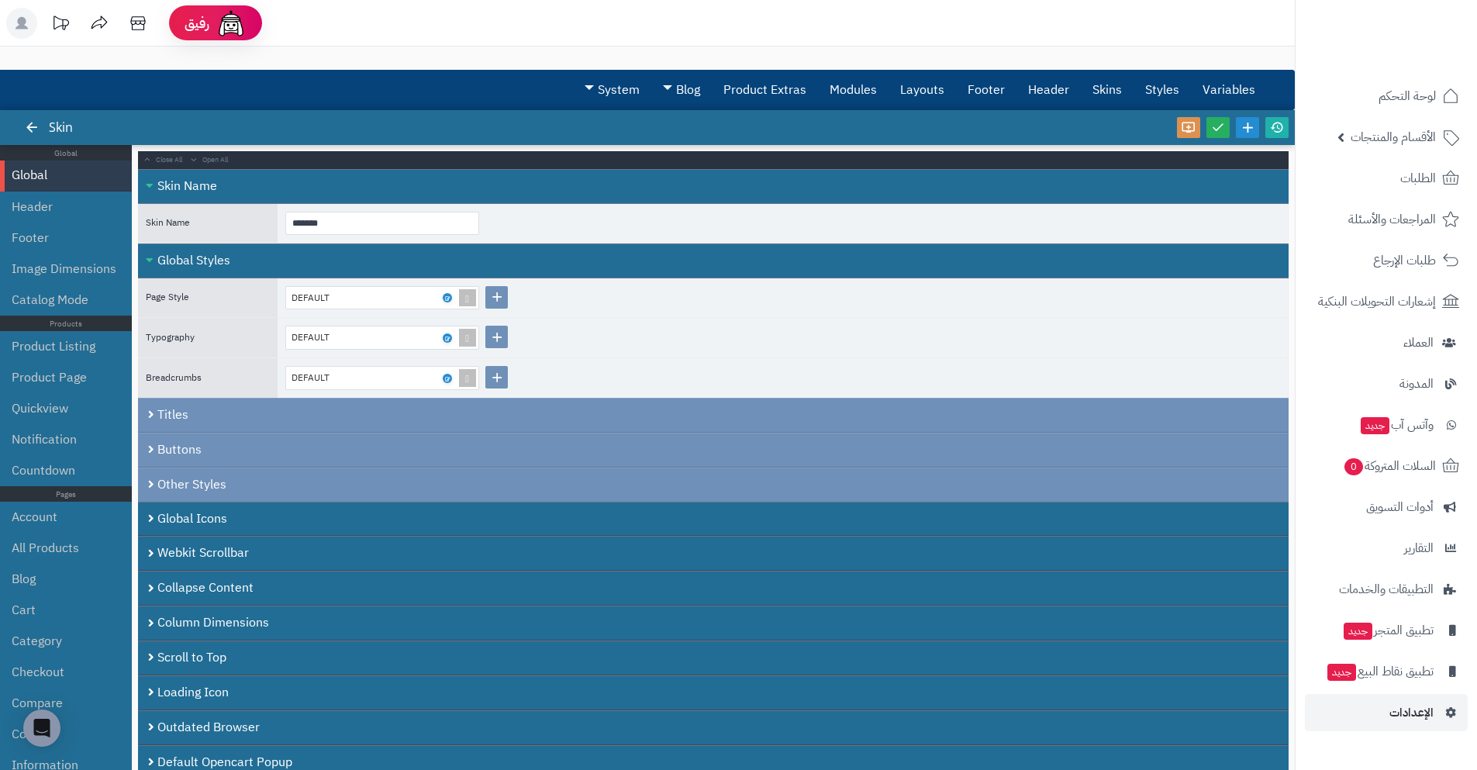
click at [242, 268] on div "Global Styles" at bounding box center [713, 260] width 1150 height 35
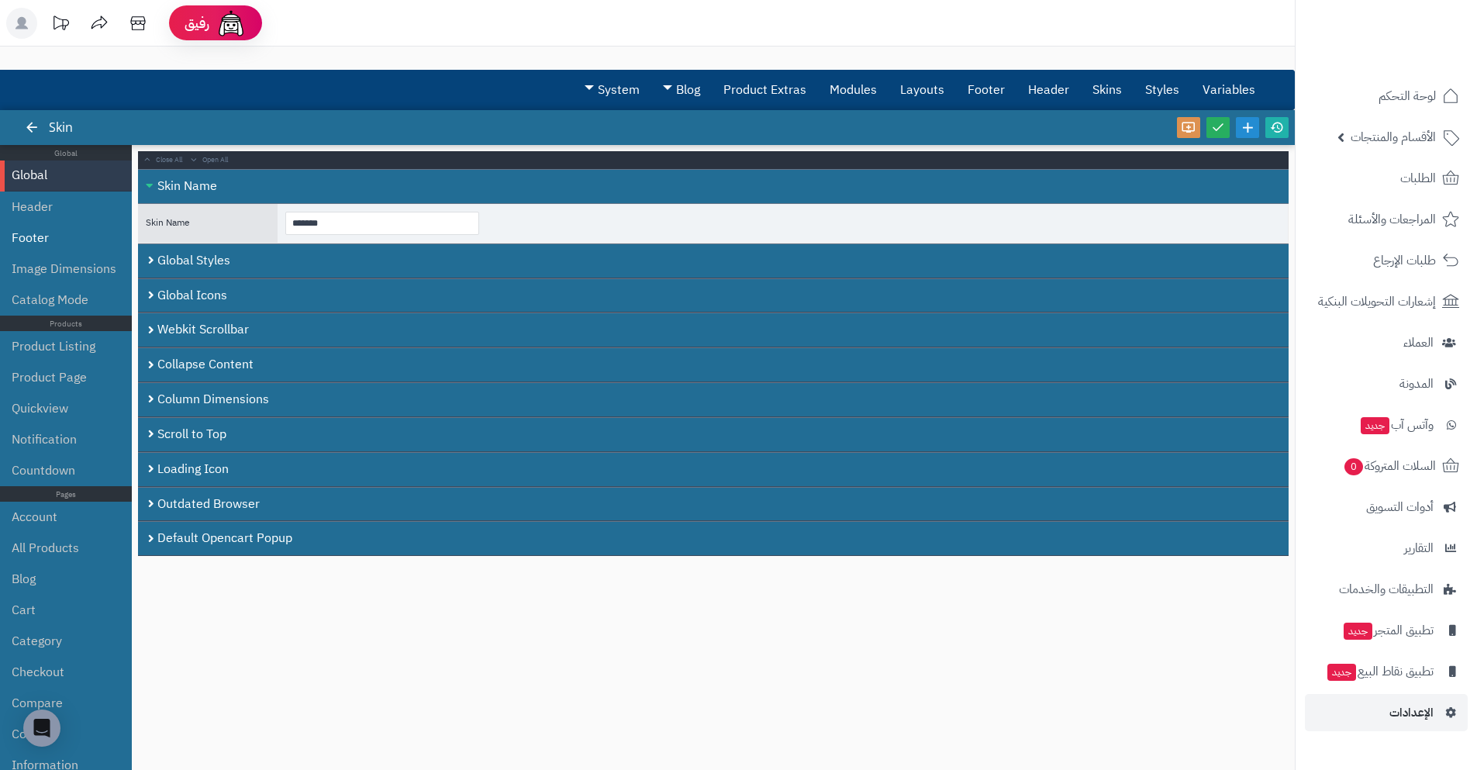
click at [95, 244] on li "Footer" at bounding box center [66, 237] width 132 height 31
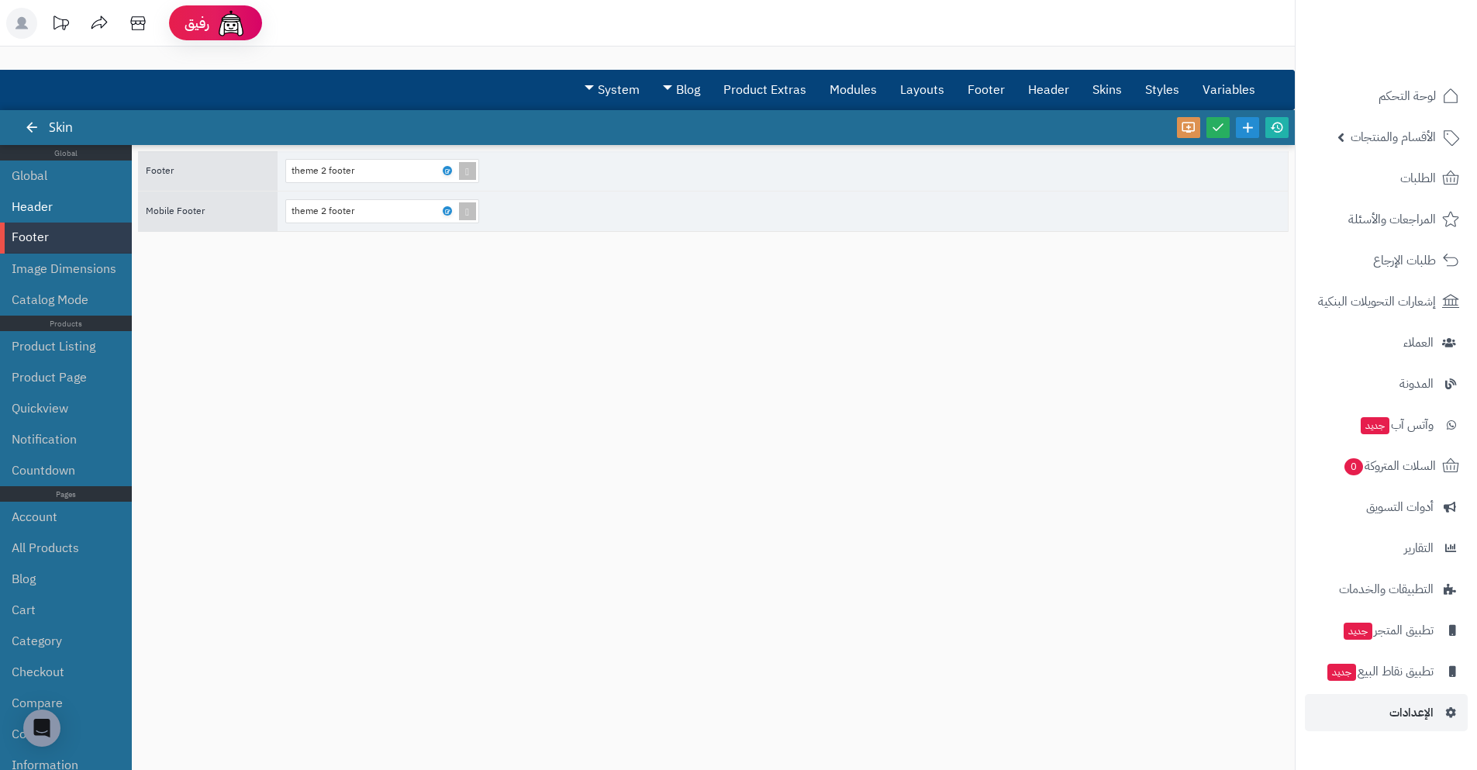
click at [81, 219] on li "Header" at bounding box center [66, 206] width 132 height 31
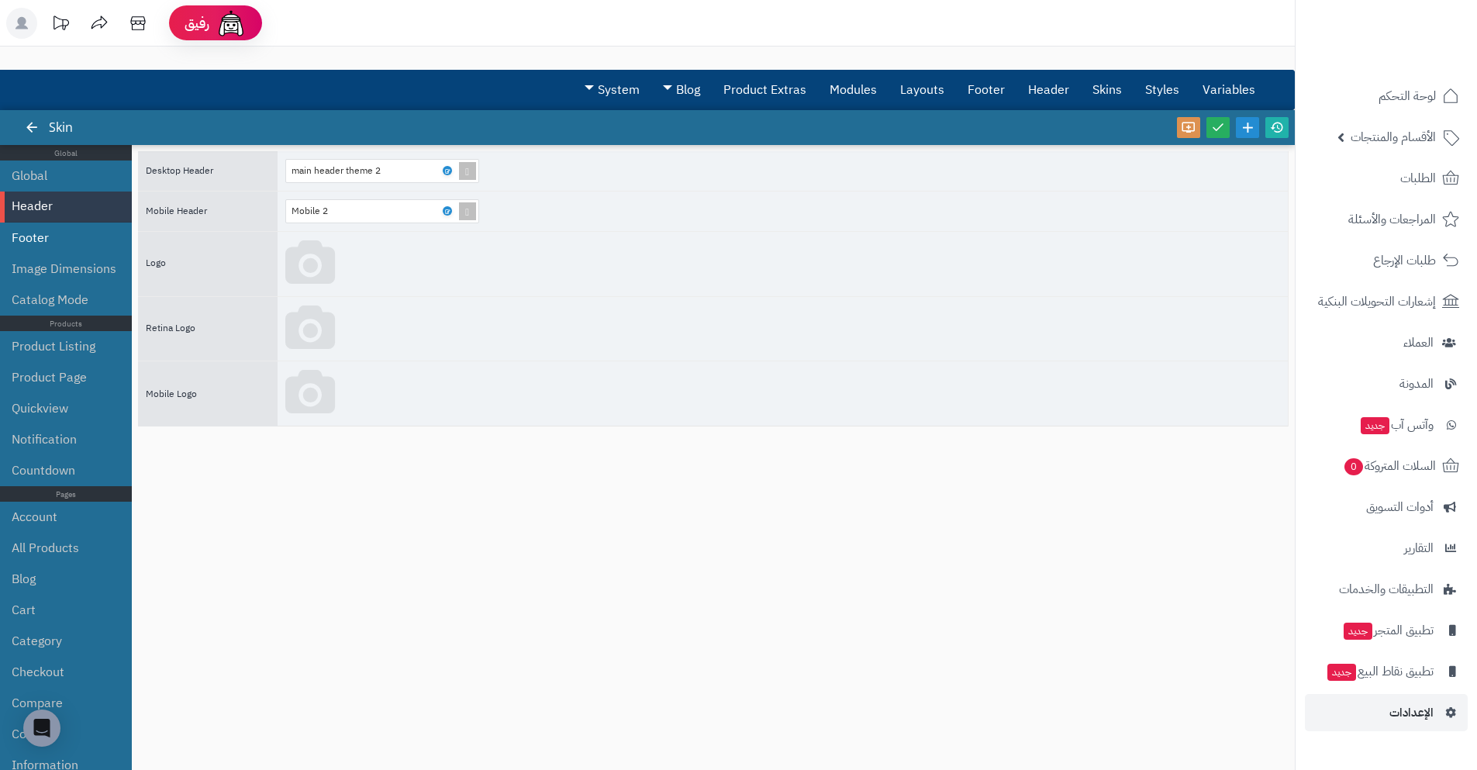
click at [83, 230] on li "Footer" at bounding box center [66, 237] width 132 height 31
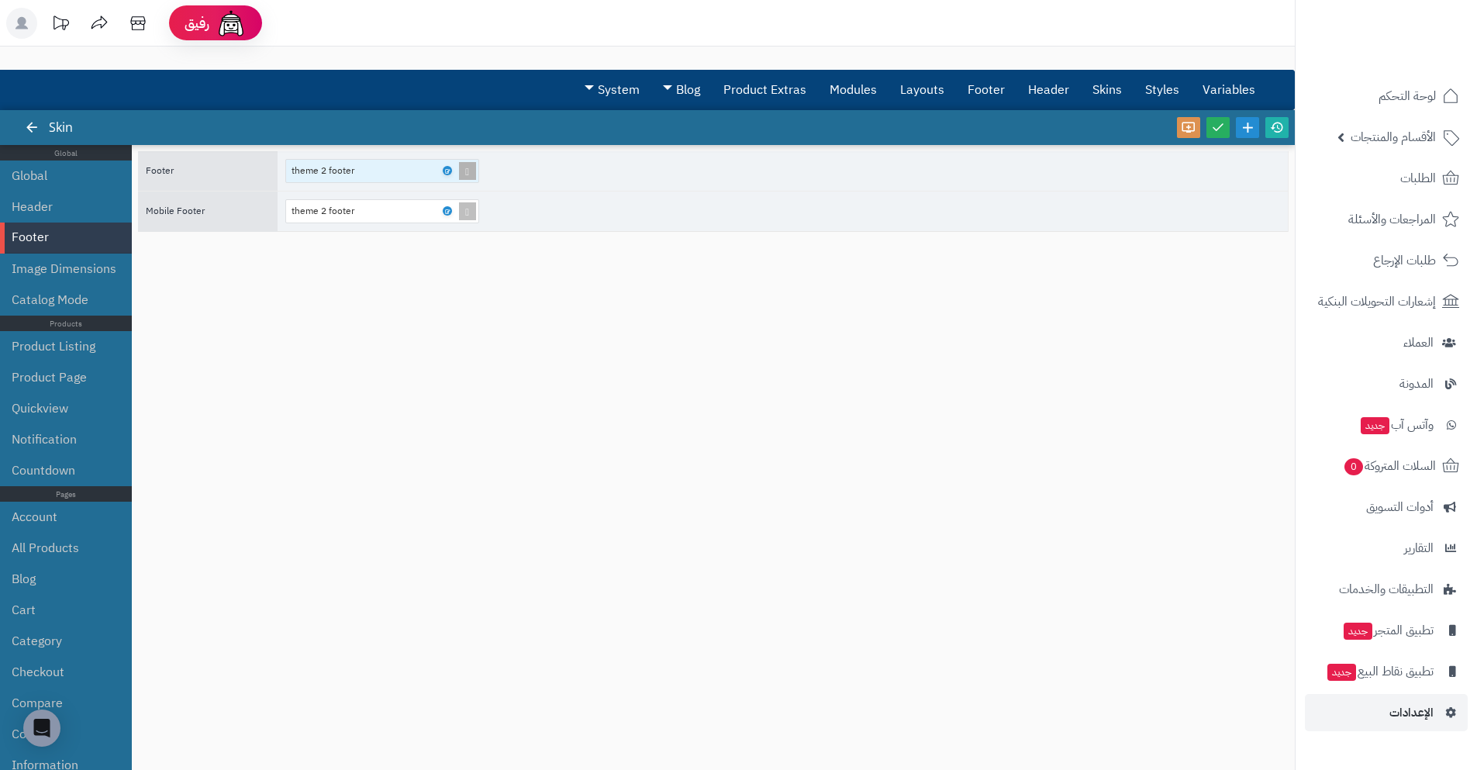
click at [324, 167] on div "theme 2 footer" at bounding box center [330, 171] width 78 height 22
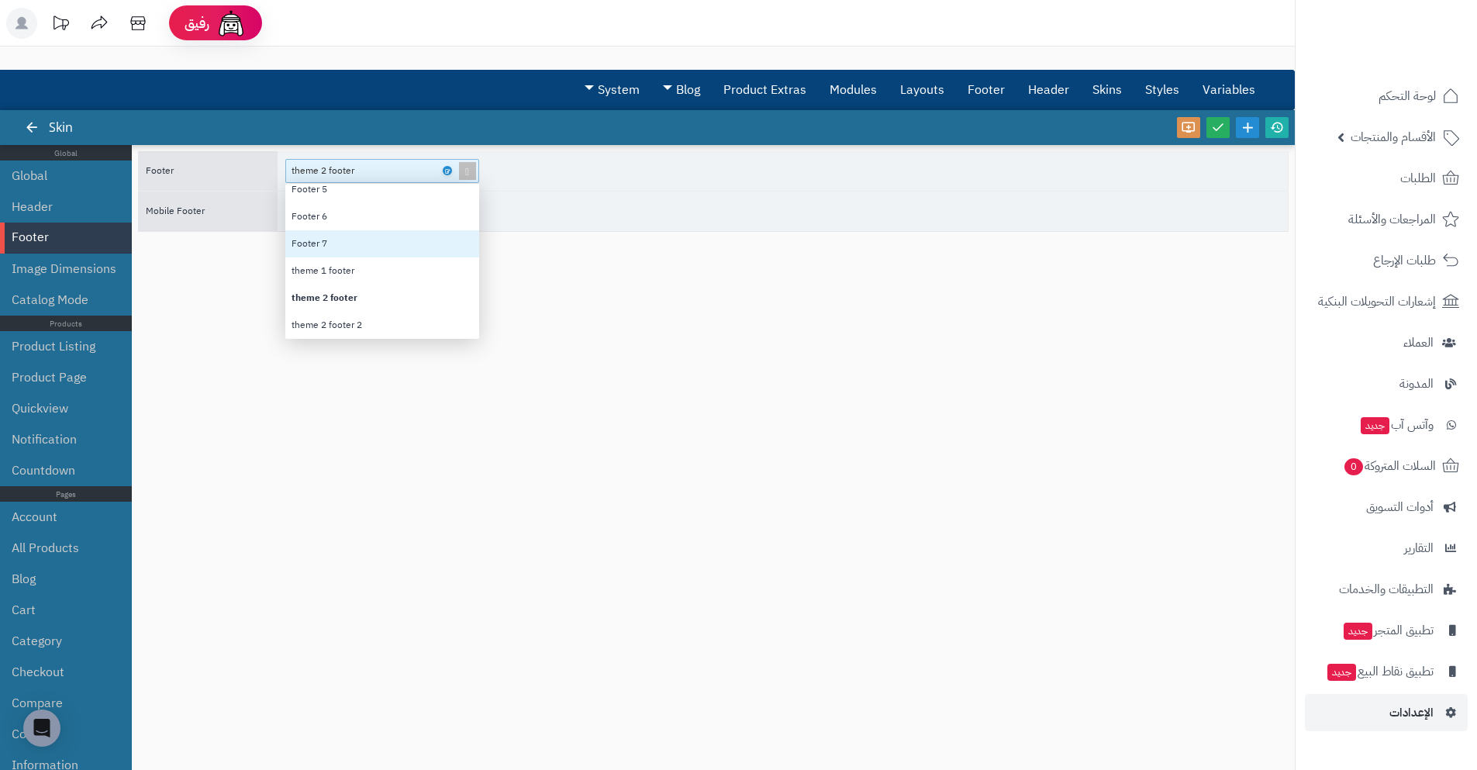
drag, startPoint x: 703, startPoint y: 237, endPoint x: 669, endPoint y: 244, distance: 34.8
click at [700, 243] on div "Footer theme 2 footer Footer 4 Footer 5 Footer 6 Footer 7 theme 1 footer theme …" at bounding box center [713, 449] width 1150 height 597
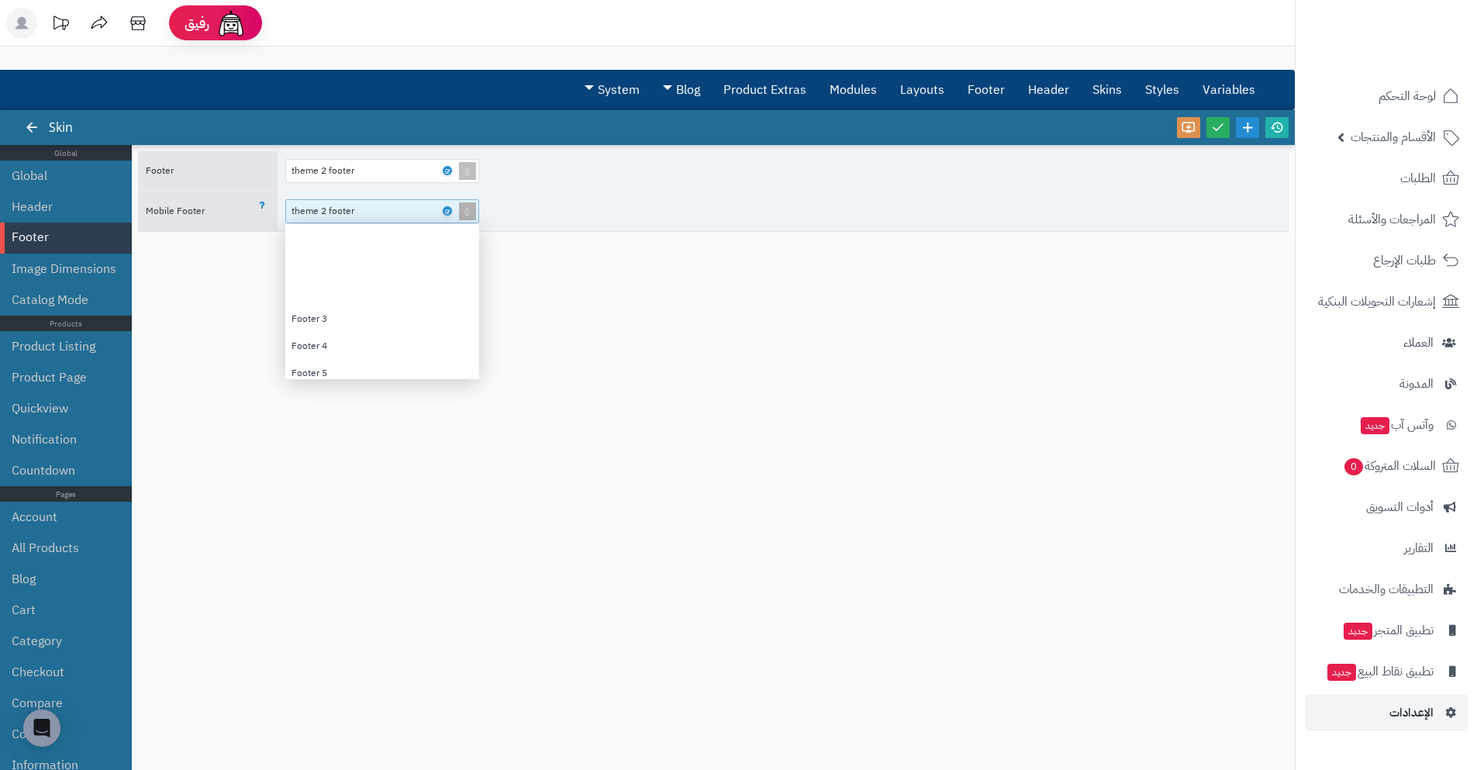
click at [415, 217] on div "theme 2 footer" at bounding box center [375, 211] width 168 height 22
click at [336, 273] on div "Footer 4" at bounding box center [382, 268] width 194 height 27
click at [1223, 123] on icon at bounding box center [1218, 127] width 14 height 14
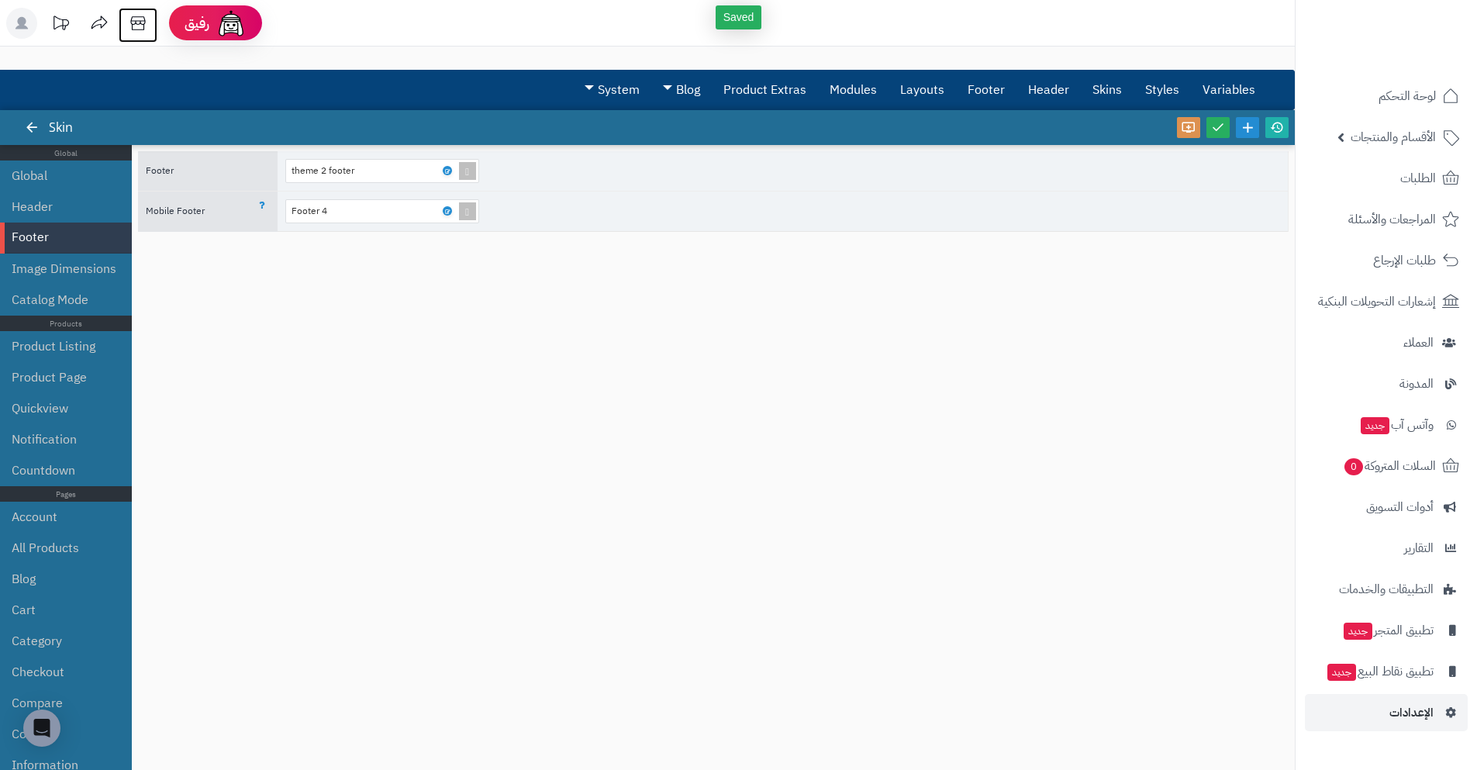
click at [135, 16] on icon at bounding box center [137, 23] width 31 height 31
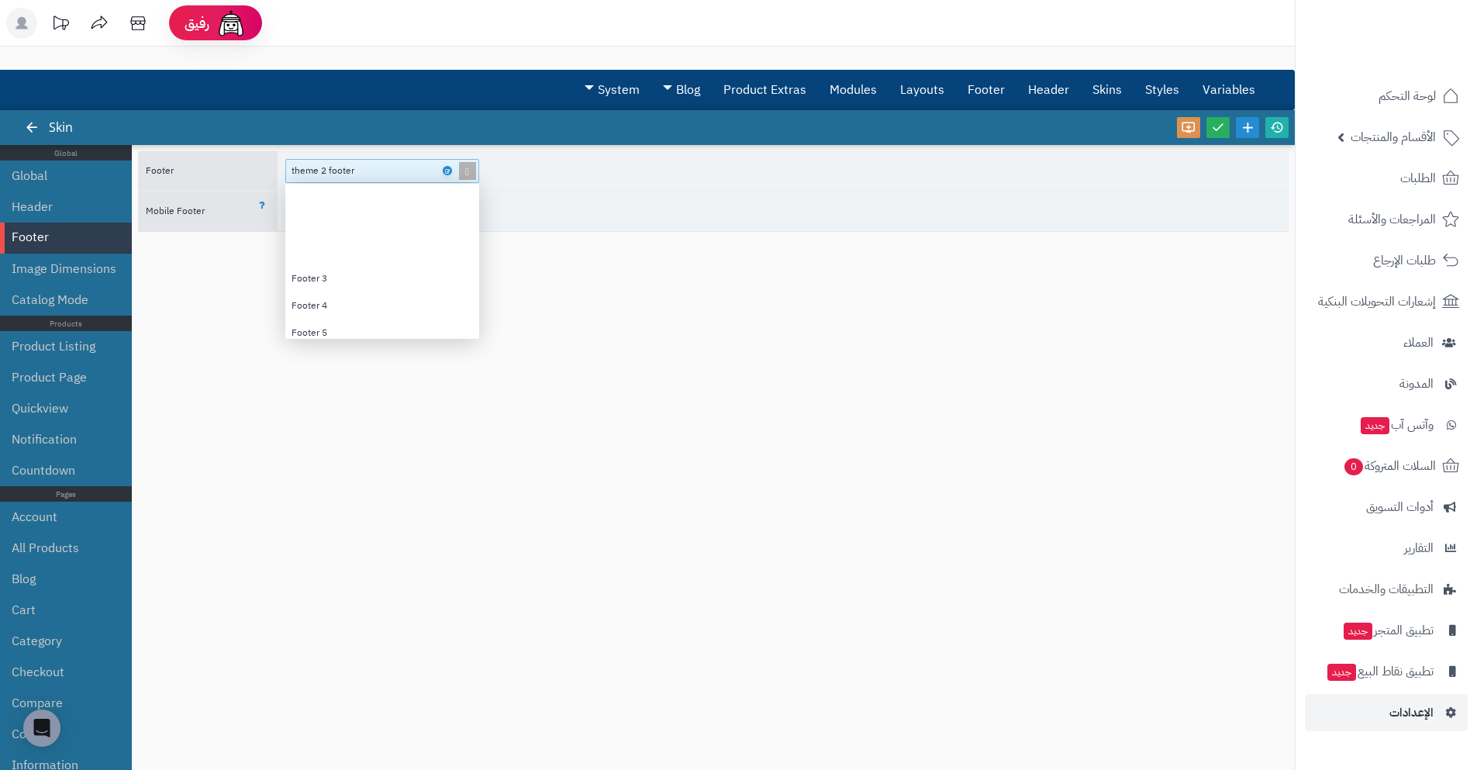
click at [295, 160] on div "theme 2 footer" at bounding box center [330, 171] width 78 height 22
click at [390, 295] on div "theme 2 footer" at bounding box center [382, 297] width 194 height 27
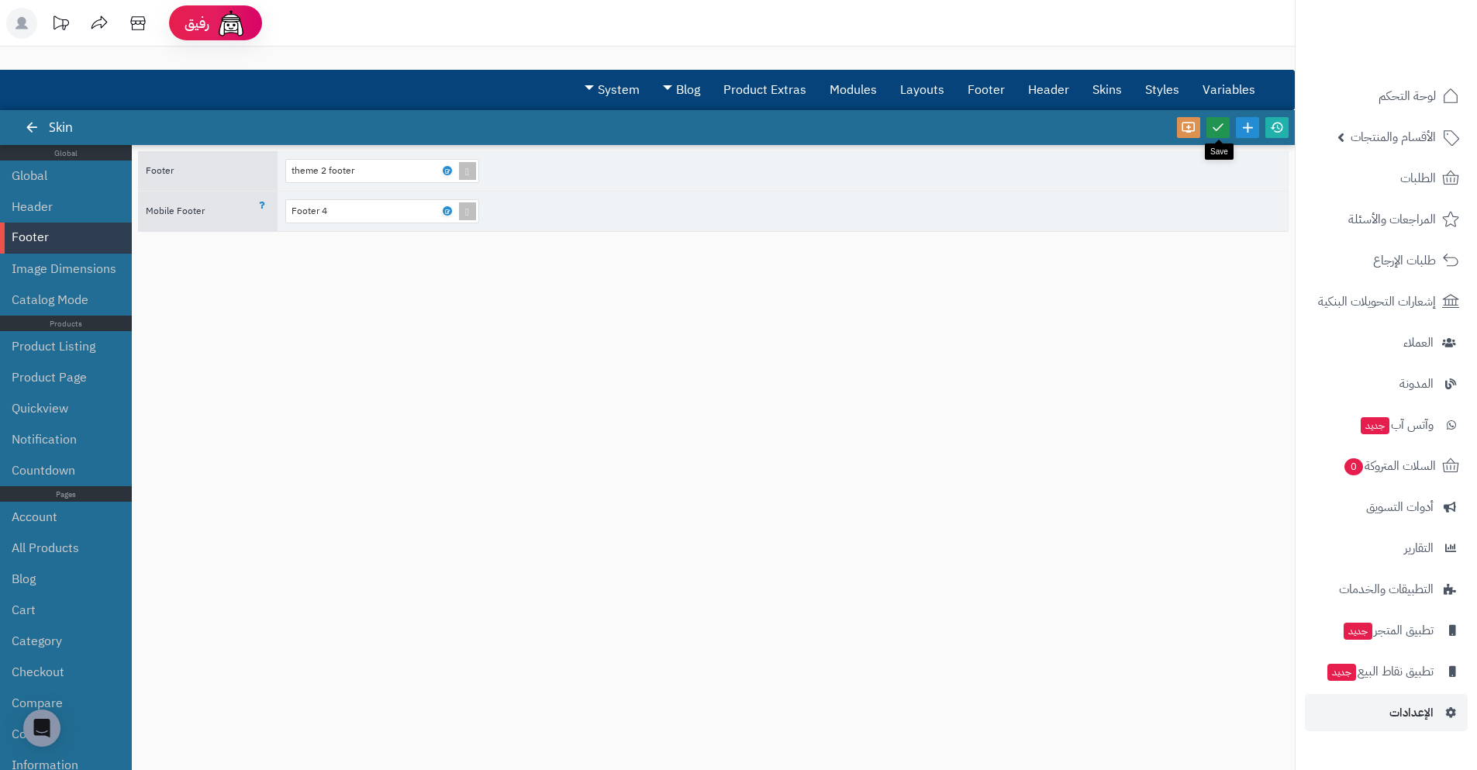
drag, startPoint x: 1223, startPoint y: 129, endPoint x: 1126, endPoint y: 2, distance: 159.8
click at [1222, 129] on icon at bounding box center [1218, 127] width 14 height 14
click at [332, 184] on div "theme 2 footer" at bounding box center [783, 171] width 1010 height 40
click at [332, 181] on div "theme 2 footer" at bounding box center [375, 171] width 179 height 22
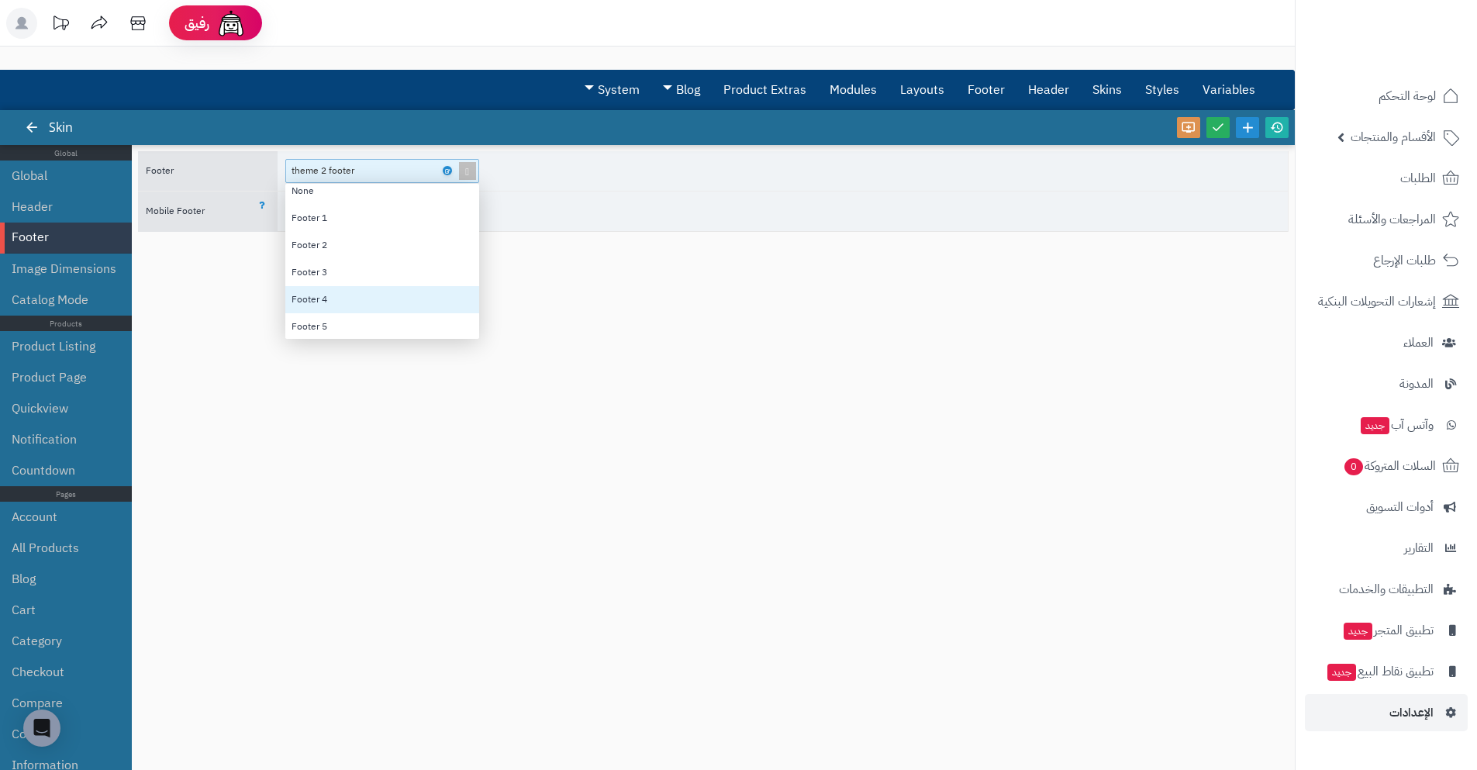
scroll to position [0, 0]
click at [350, 209] on div "None" at bounding box center [382, 197] width 194 height 27
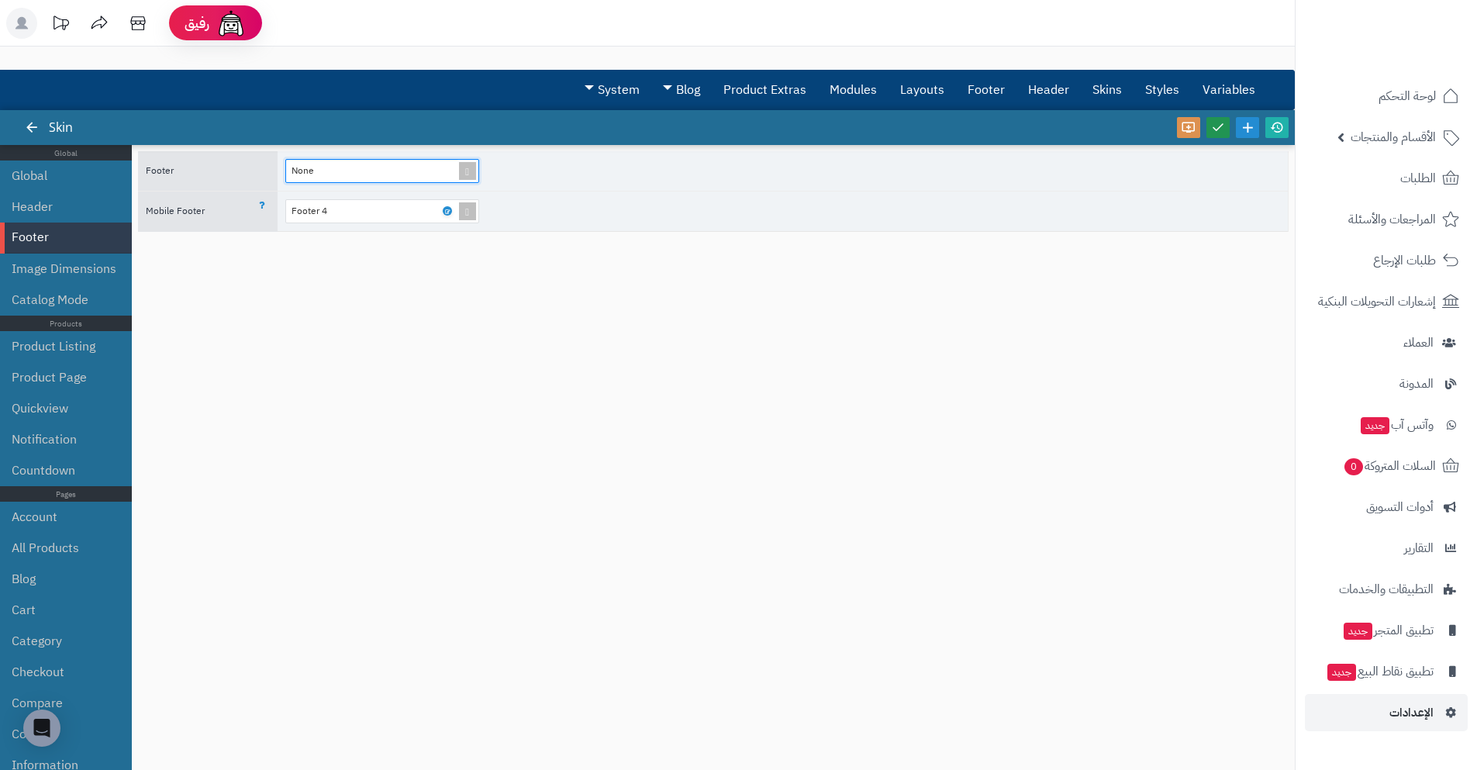
click at [1214, 125] on icon at bounding box center [1218, 127] width 14 height 14
click at [350, 175] on div "None" at bounding box center [375, 171] width 168 height 22
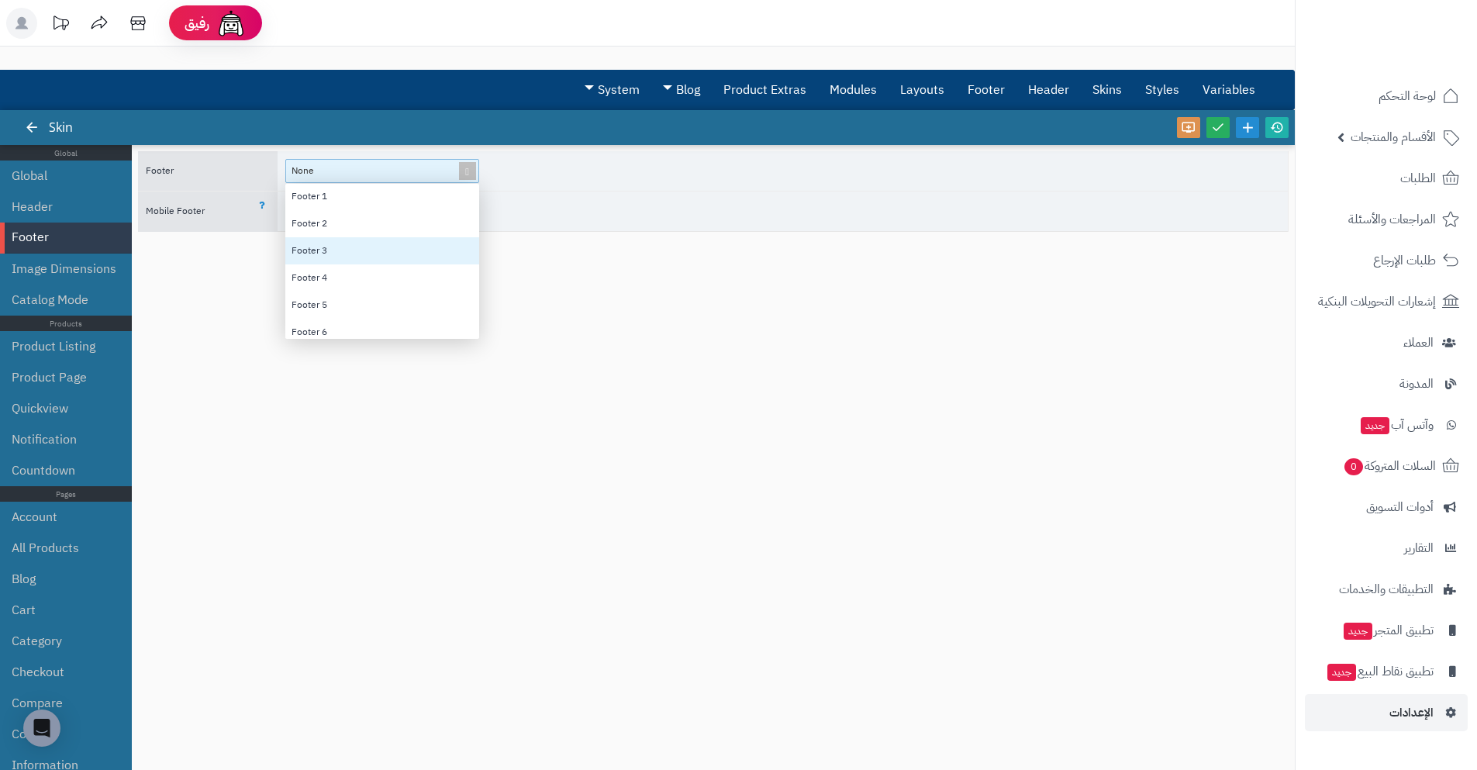
scroll to position [78, 0]
click at [357, 261] on div "Footer 5" at bounding box center [382, 255] width 194 height 27
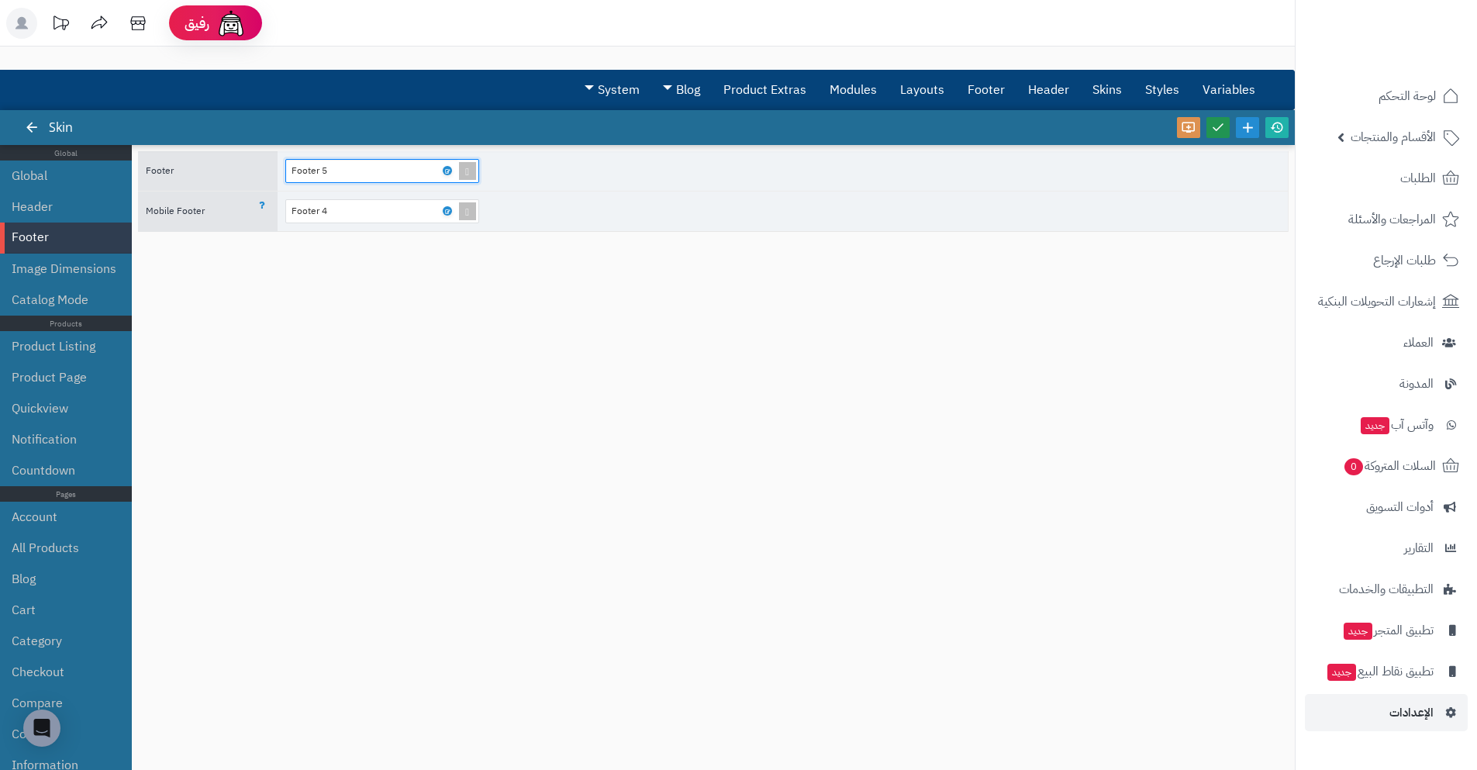
click at [1225, 126] on link at bounding box center [1217, 127] width 23 height 21
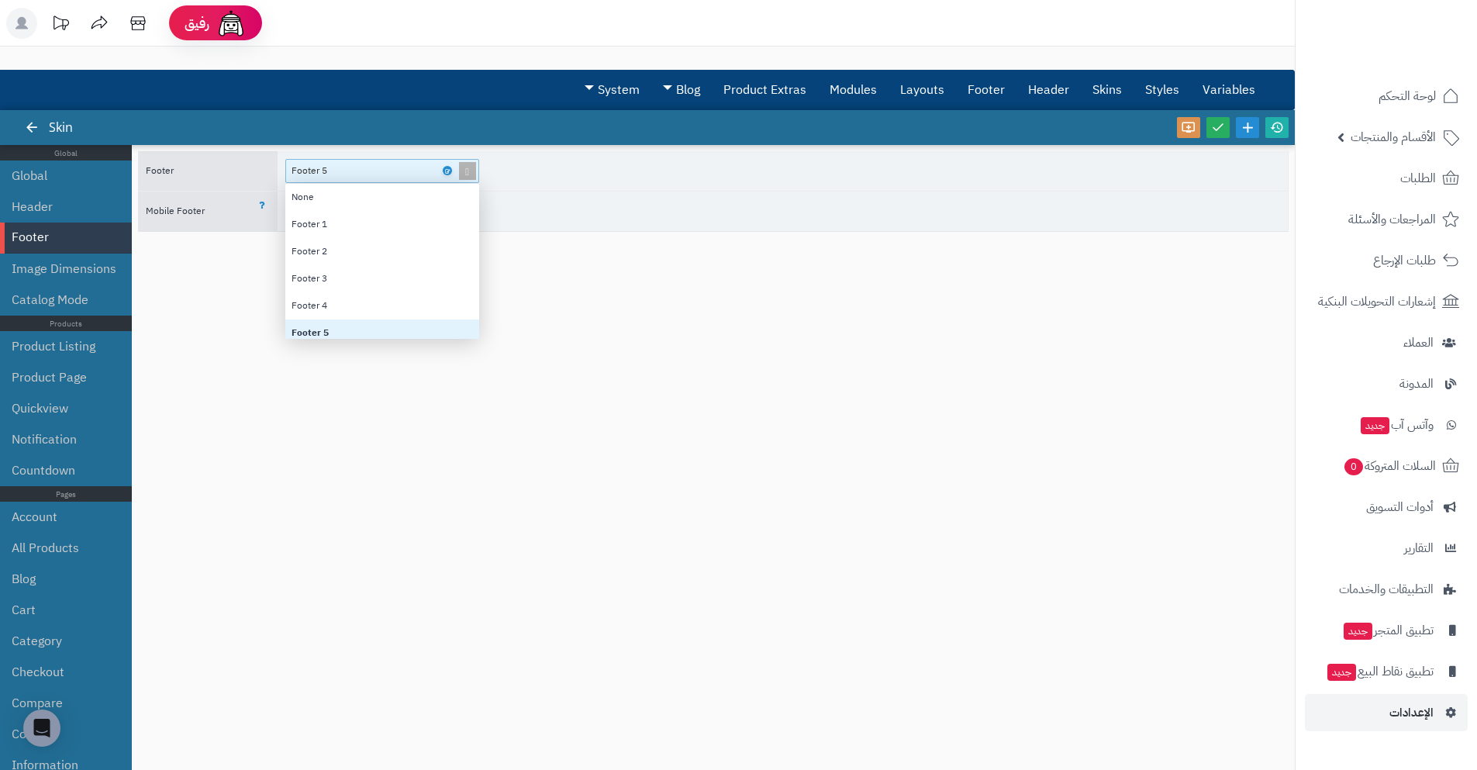
click at [352, 175] on div "Footer 5" at bounding box center [375, 171] width 168 height 22
click at [350, 234] on div "Footer 1" at bounding box center [382, 224] width 194 height 27
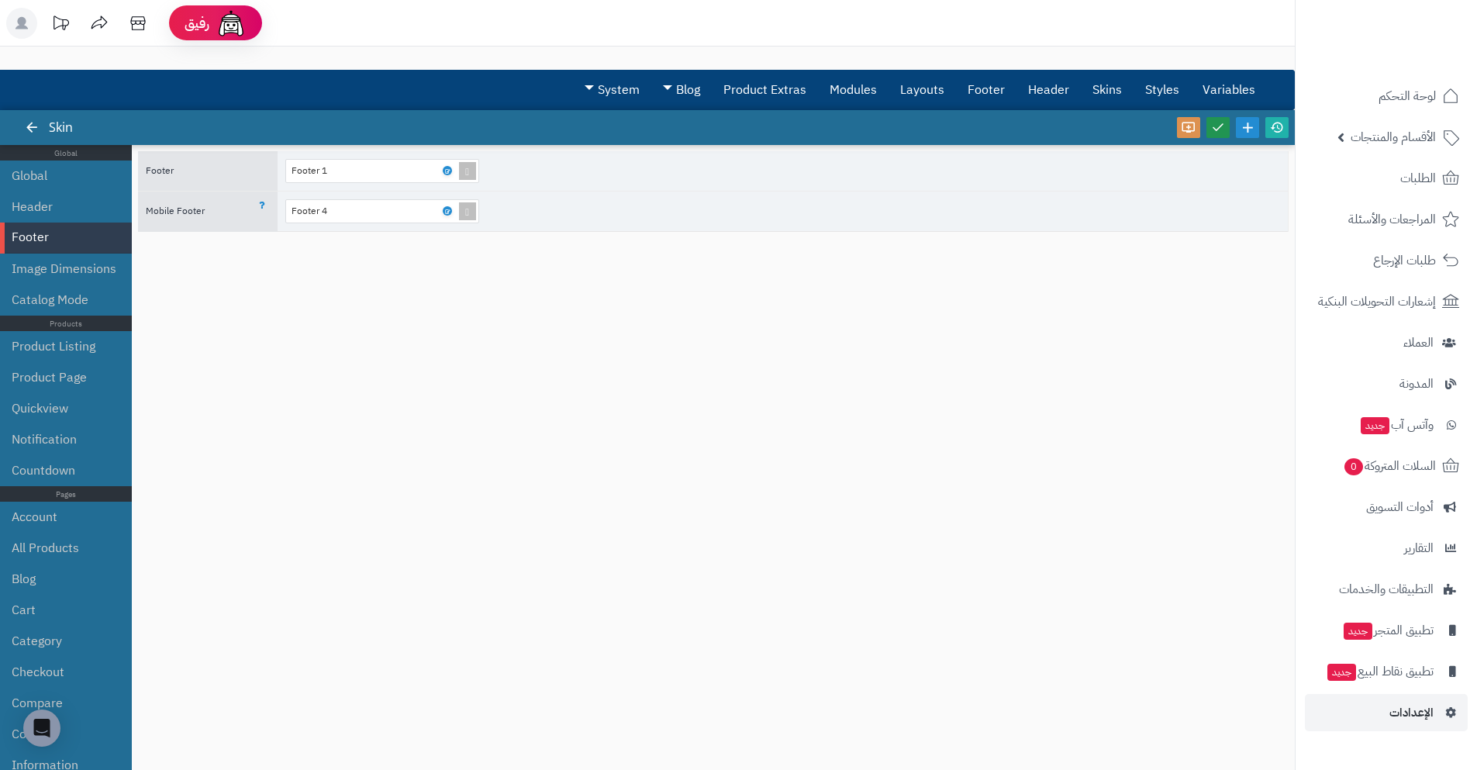
click at [1222, 135] on link at bounding box center [1217, 127] width 23 height 21
click at [1375, 184] on link "الطلبات" at bounding box center [1386, 178] width 163 height 37
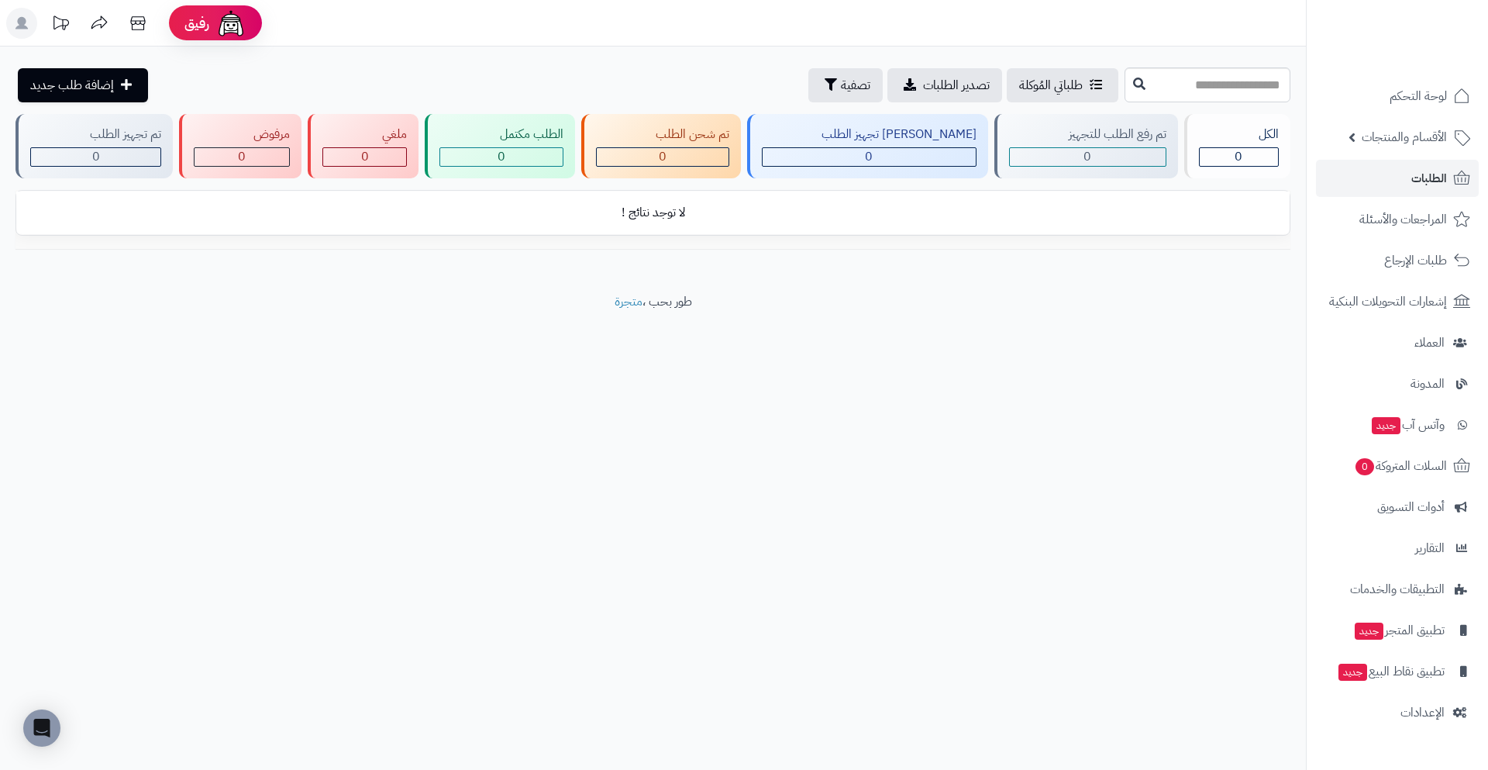
click at [1380, 146] on span "الأقسام والمنتجات" at bounding box center [1404, 137] width 85 height 22
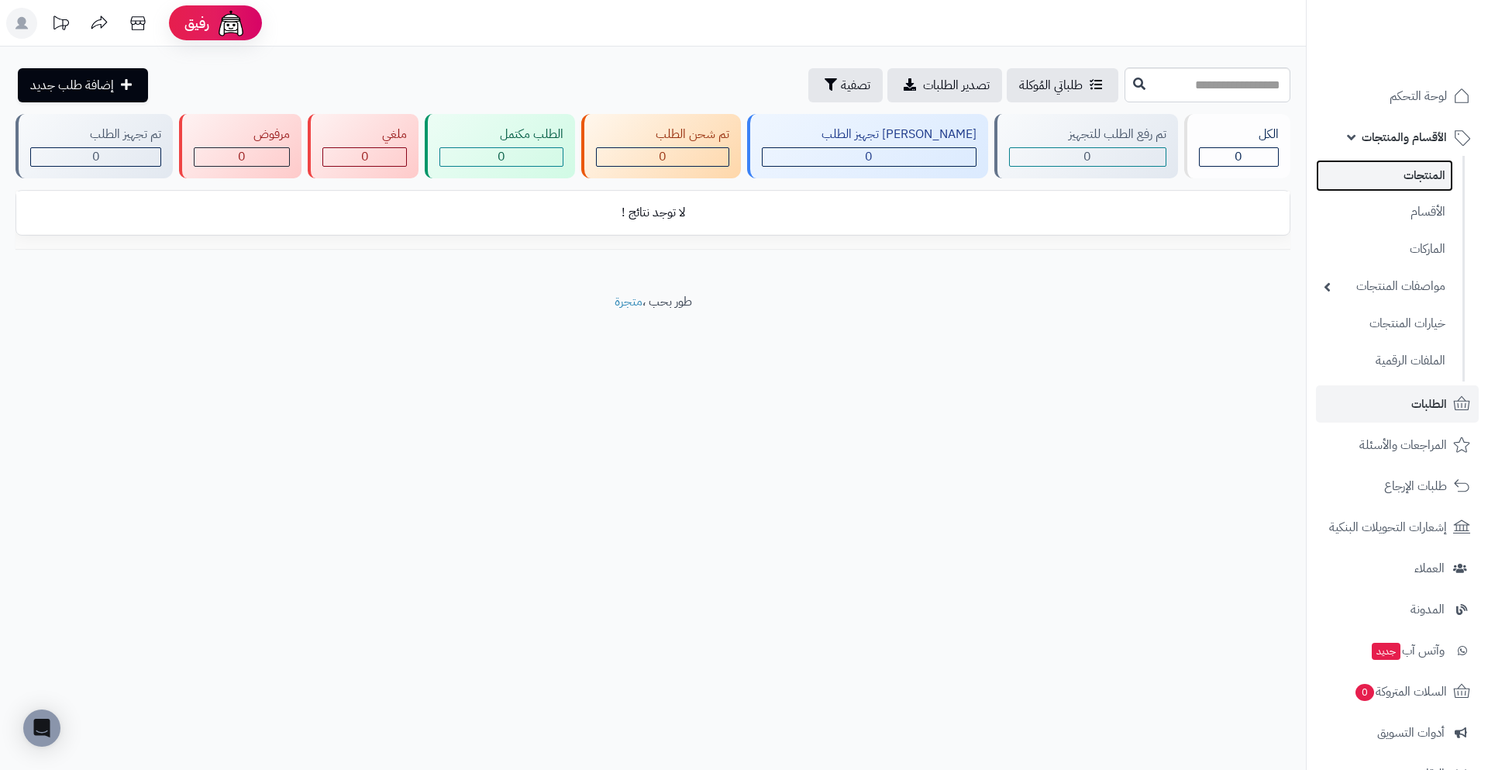
click at [1381, 165] on link "المنتجات" at bounding box center [1384, 176] width 137 height 32
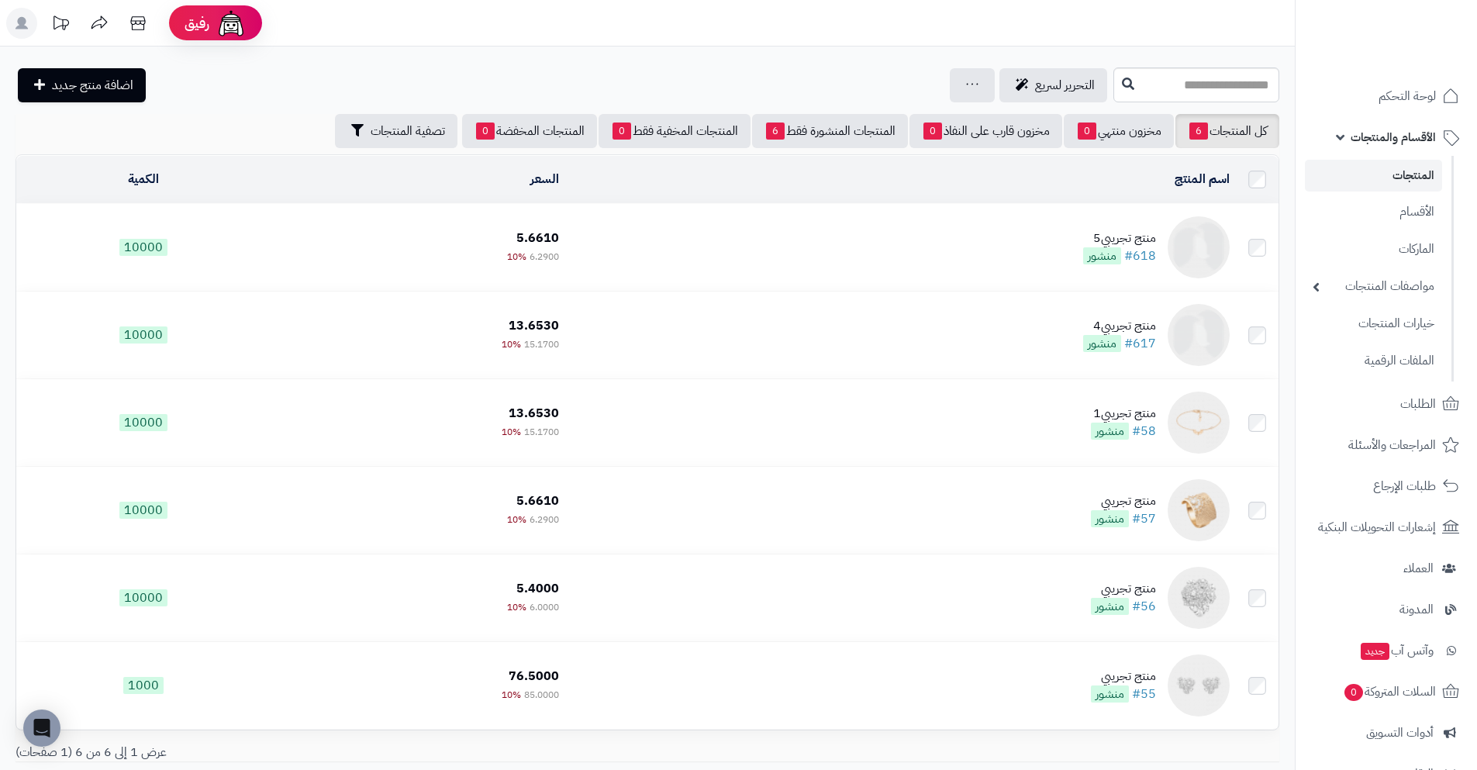
click at [320, 151] on div "كل المنتجات 6 مخزون منتهي 0 مخزون قارب على النفاذ 0 المنتجات المنشورة فقط 6 الم…" at bounding box center [648, 428] width 1264 height 629
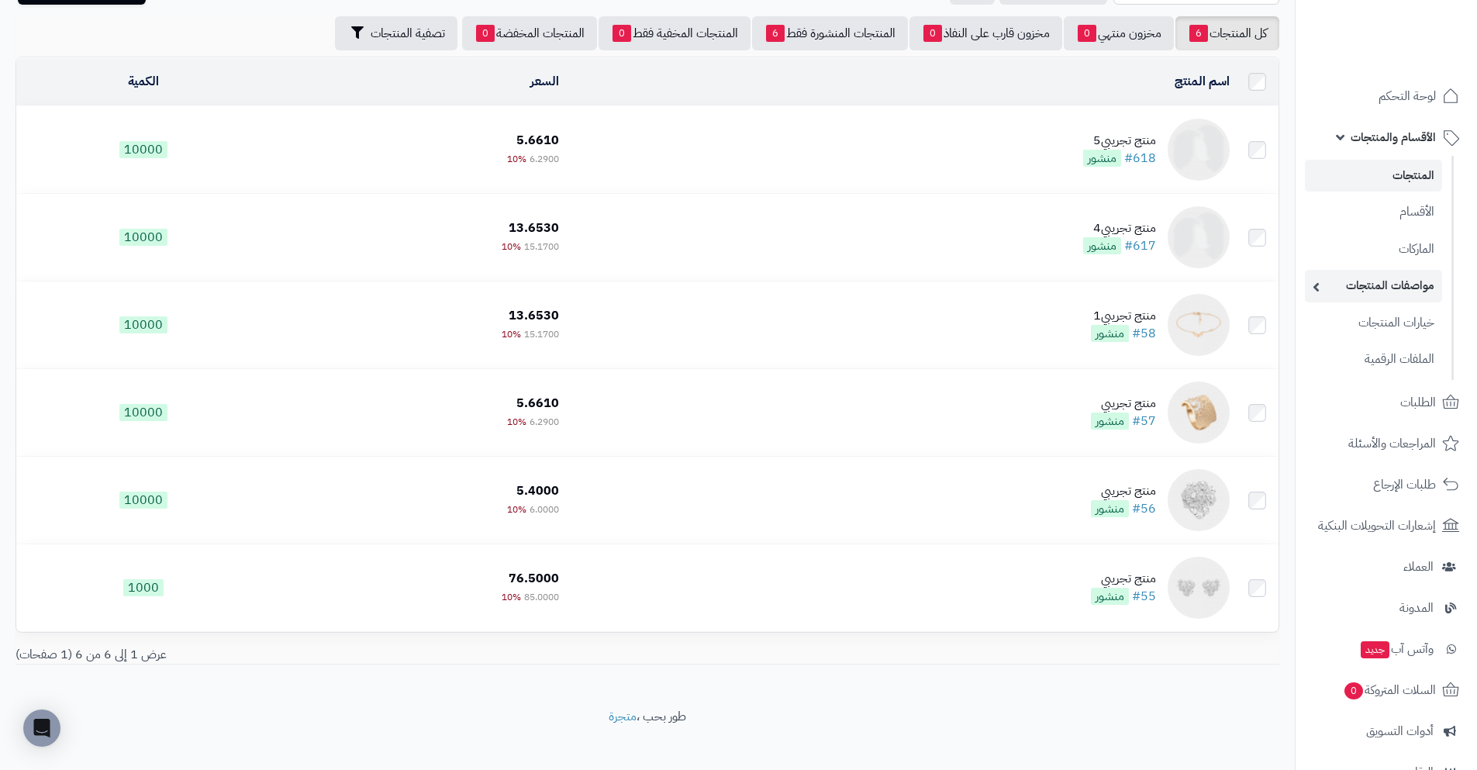
scroll to position [111, 0]
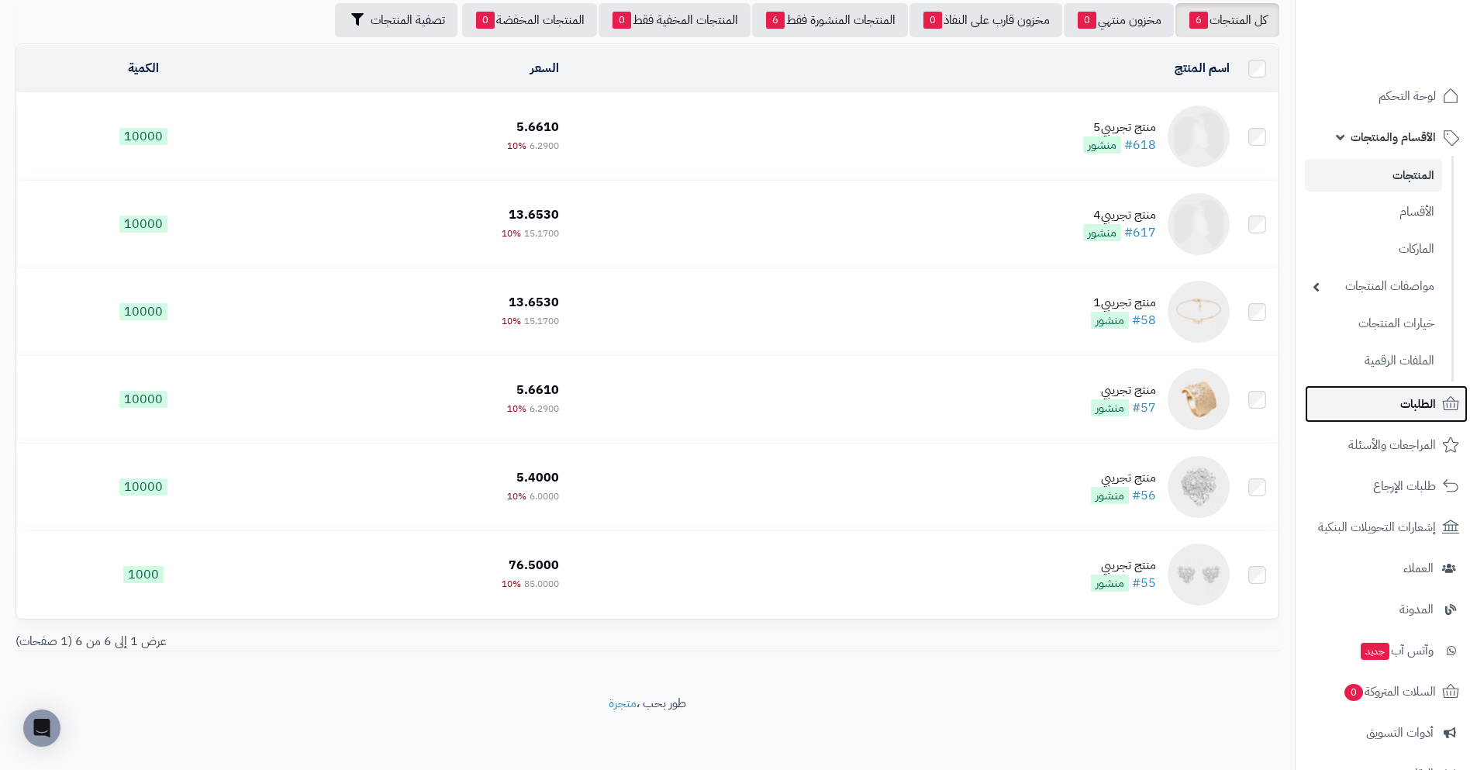
click at [1397, 402] on link "الطلبات" at bounding box center [1386, 403] width 163 height 37
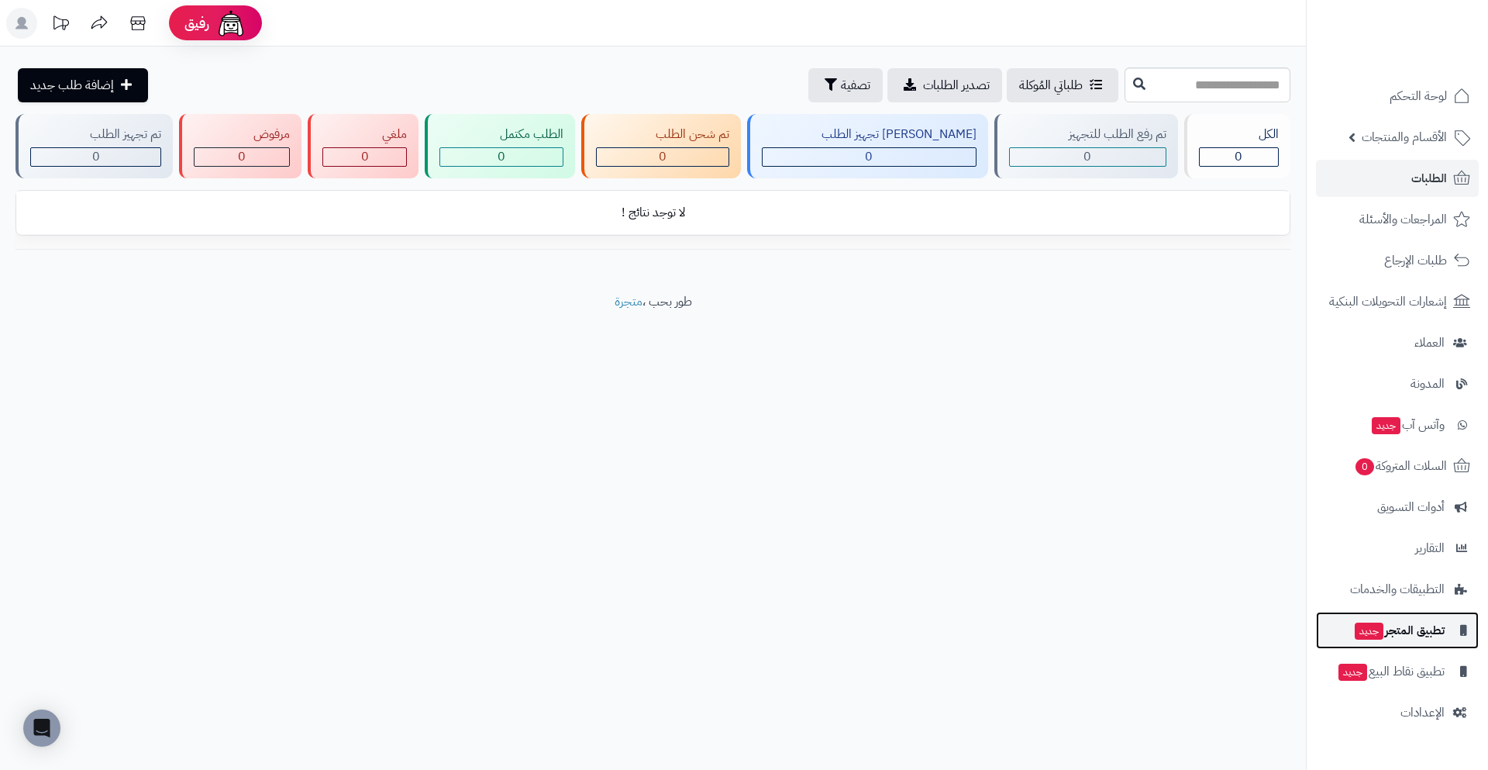
click at [1371, 640] on span "تطبيق المتجر جديد" at bounding box center [1398, 630] width 91 height 22
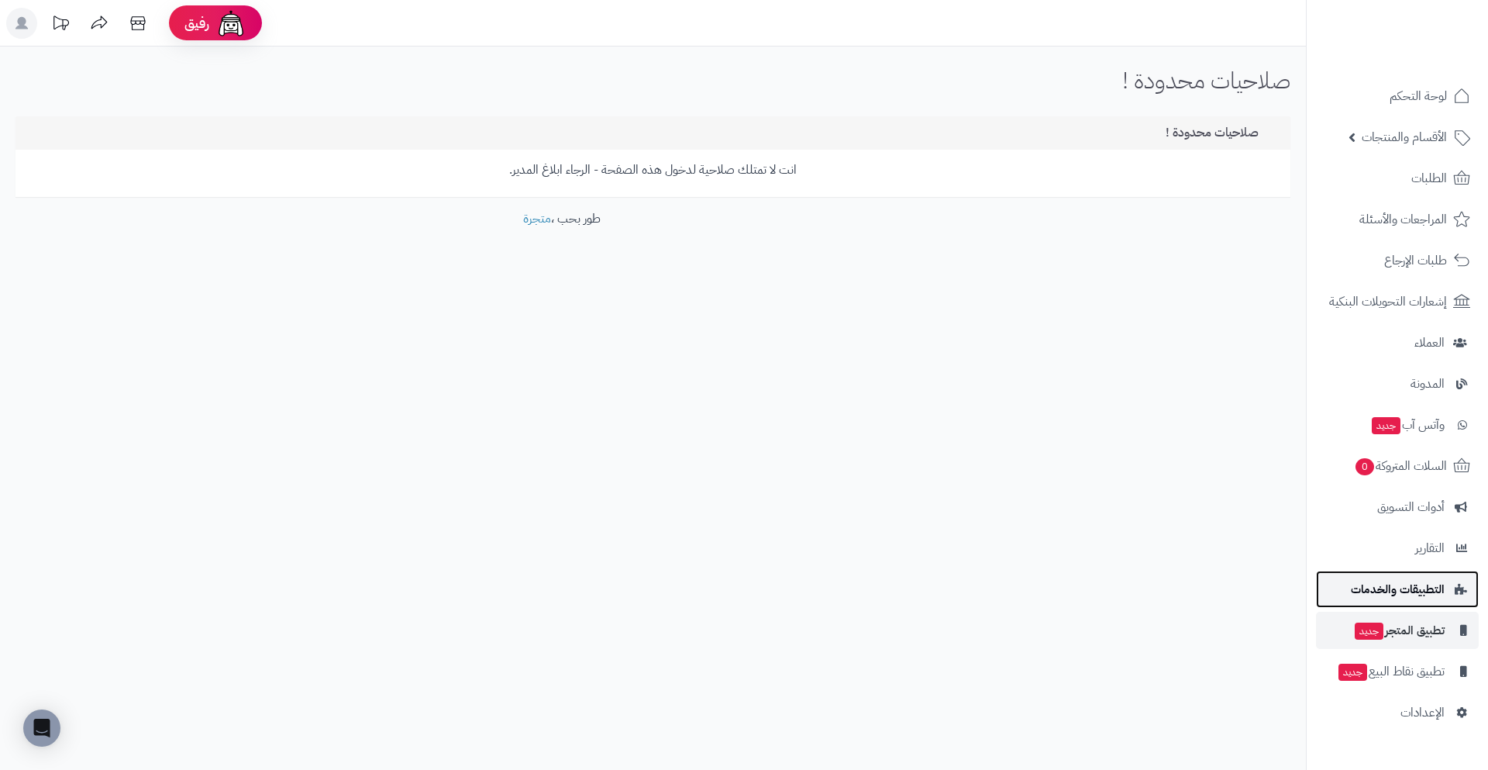
click at [1399, 601] on link "التطبيقات والخدمات" at bounding box center [1397, 589] width 163 height 37
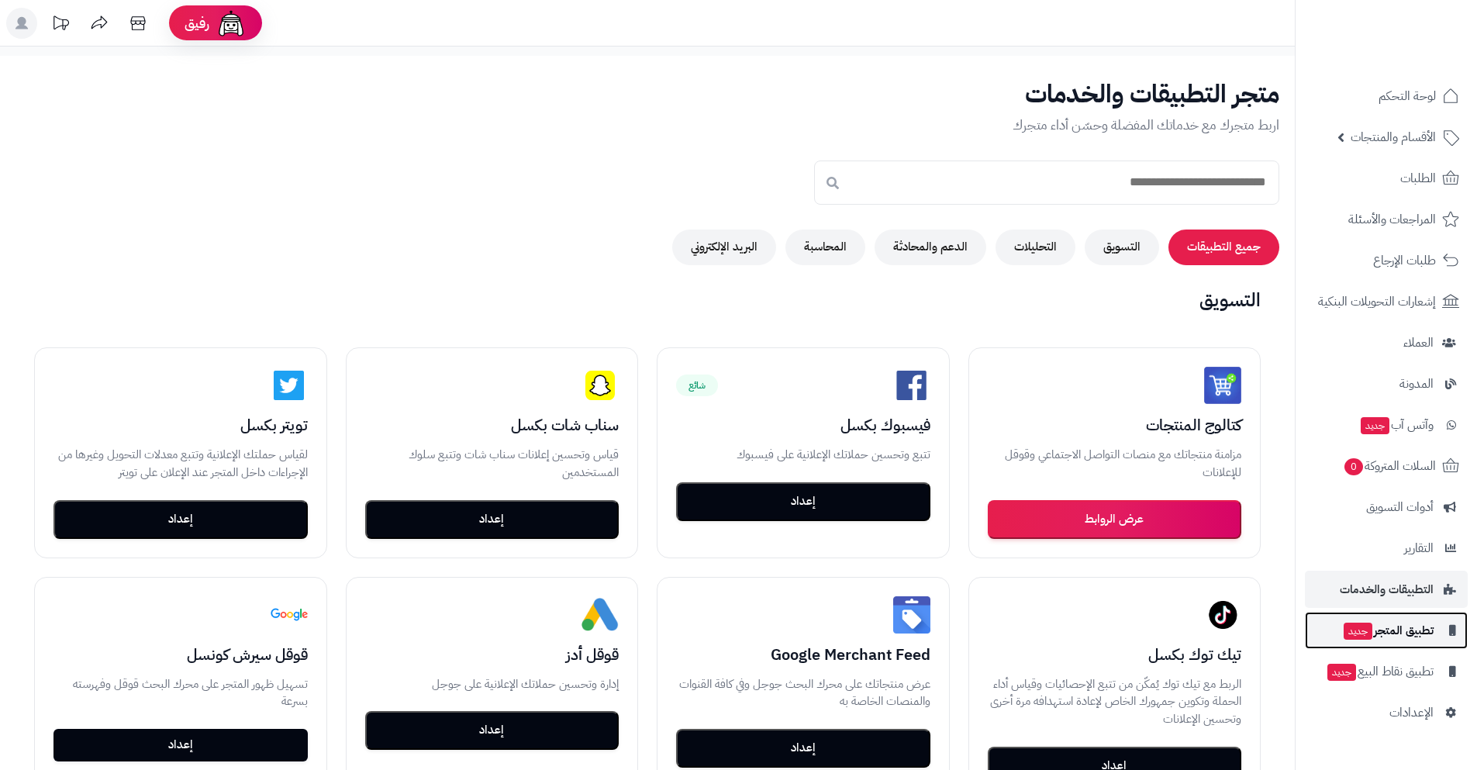
click at [1405, 641] on link "تطبيق المتجر جديد" at bounding box center [1386, 630] width 163 height 37
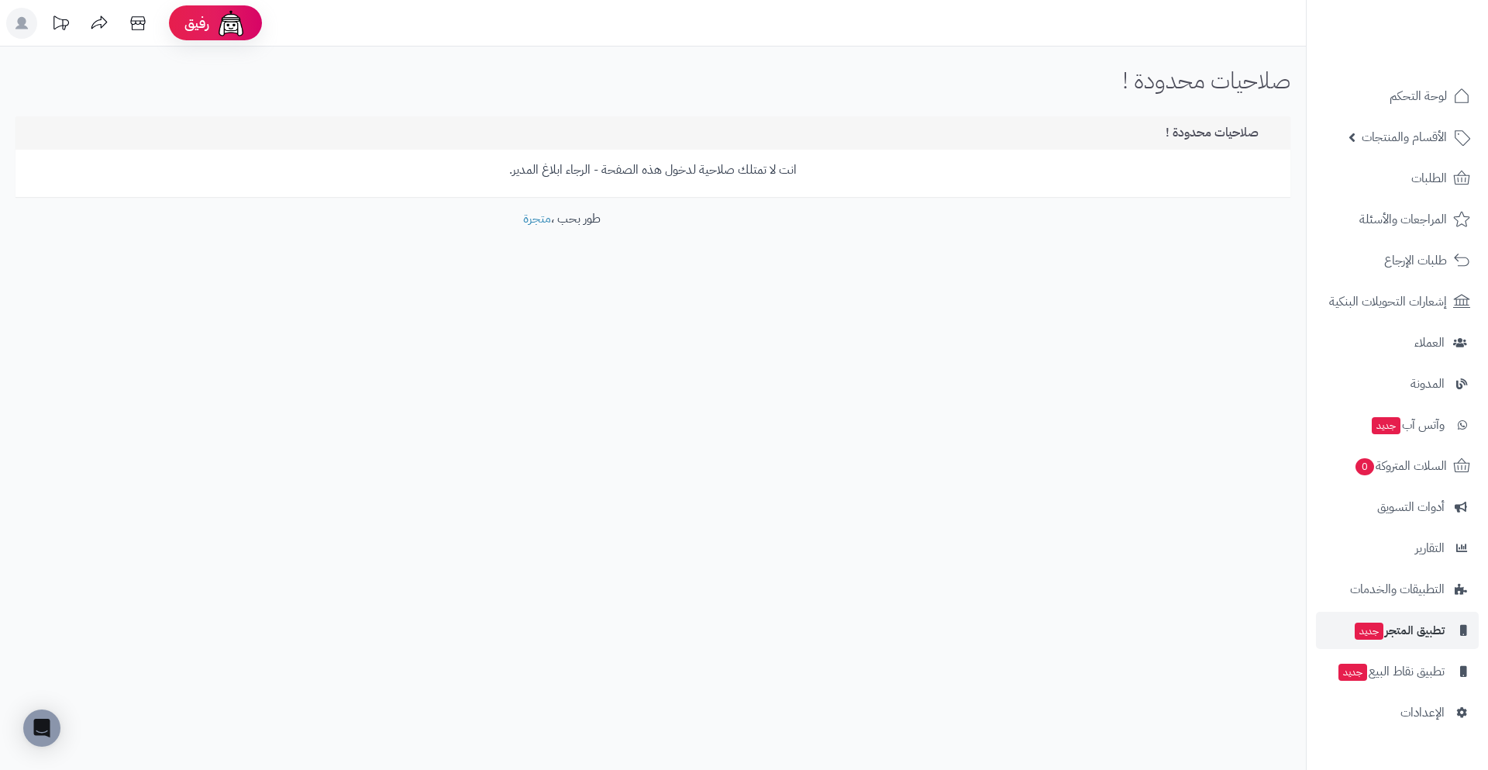
drag, startPoint x: 929, startPoint y: 126, endPoint x: 641, endPoint y: 129, distance: 287.6
click at [641, 129] on div "صلاحيات محدودة !" at bounding box center [653, 132] width 1275 height 33
click at [1391, 670] on span "تطبيق نقاط البيع جديد" at bounding box center [1391, 671] width 108 height 22
click at [1398, 640] on span "تطبيق المتجر جديد" at bounding box center [1398, 630] width 91 height 22
click at [1378, 309] on span "إشعارات التحويلات البنكية" at bounding box center [1390, 302] width 116 height 22
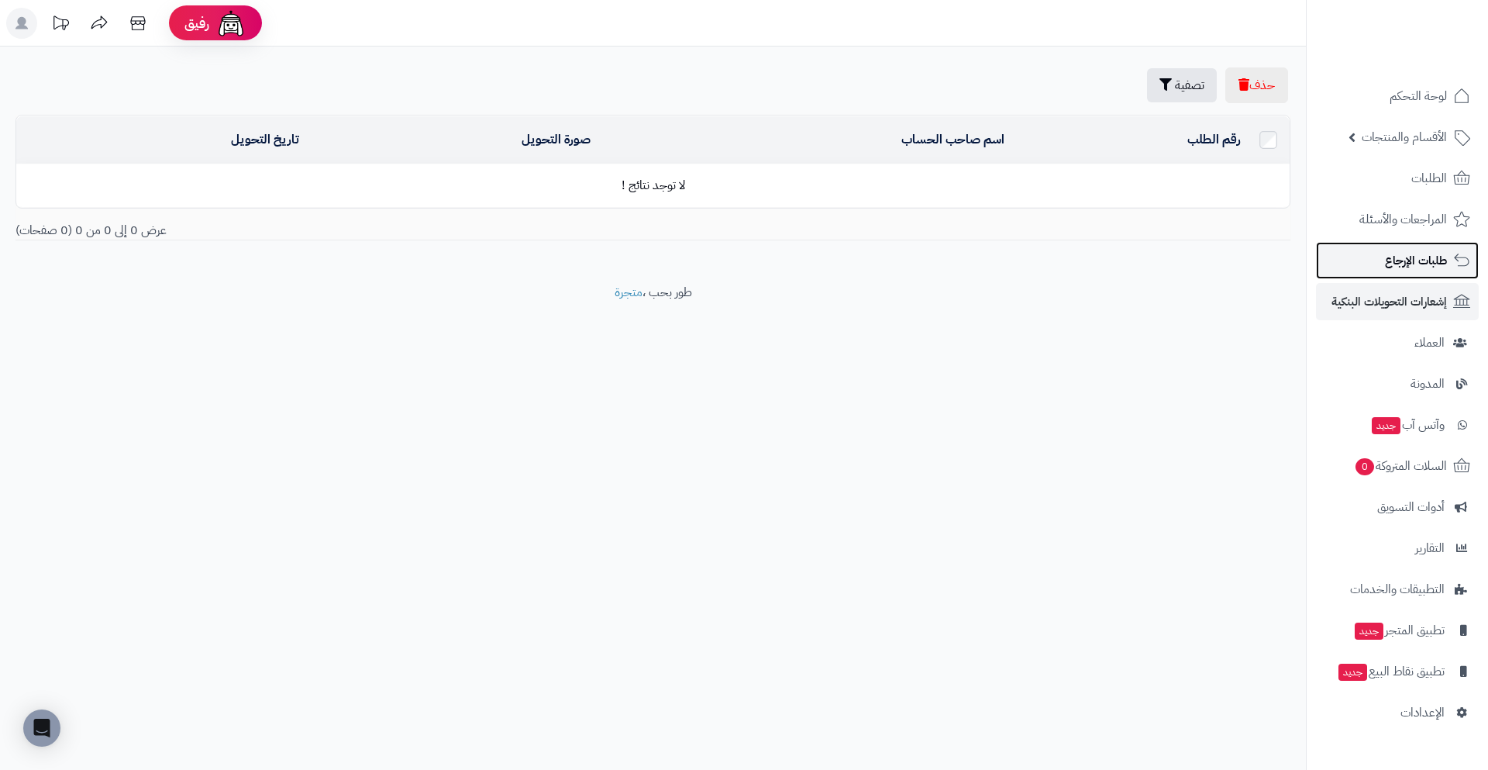
click at [1390, 277] on link "طلبات الإرجاع" at bounding box center [1397, 260] width 163 height 37
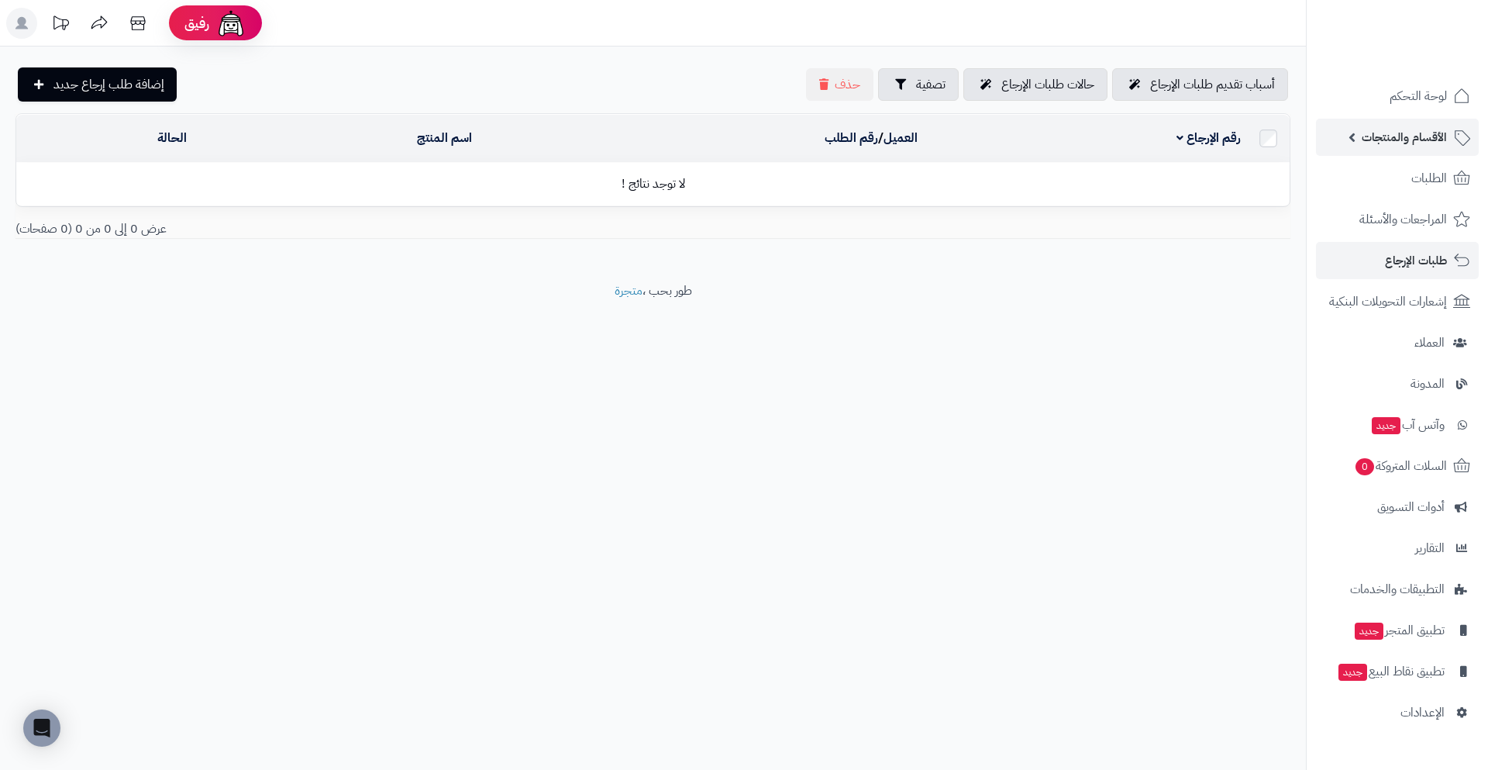
click at [1409, 138] on span "الأقسام والمنتجات" at bounding box center [1404, 137] width 85 height 22
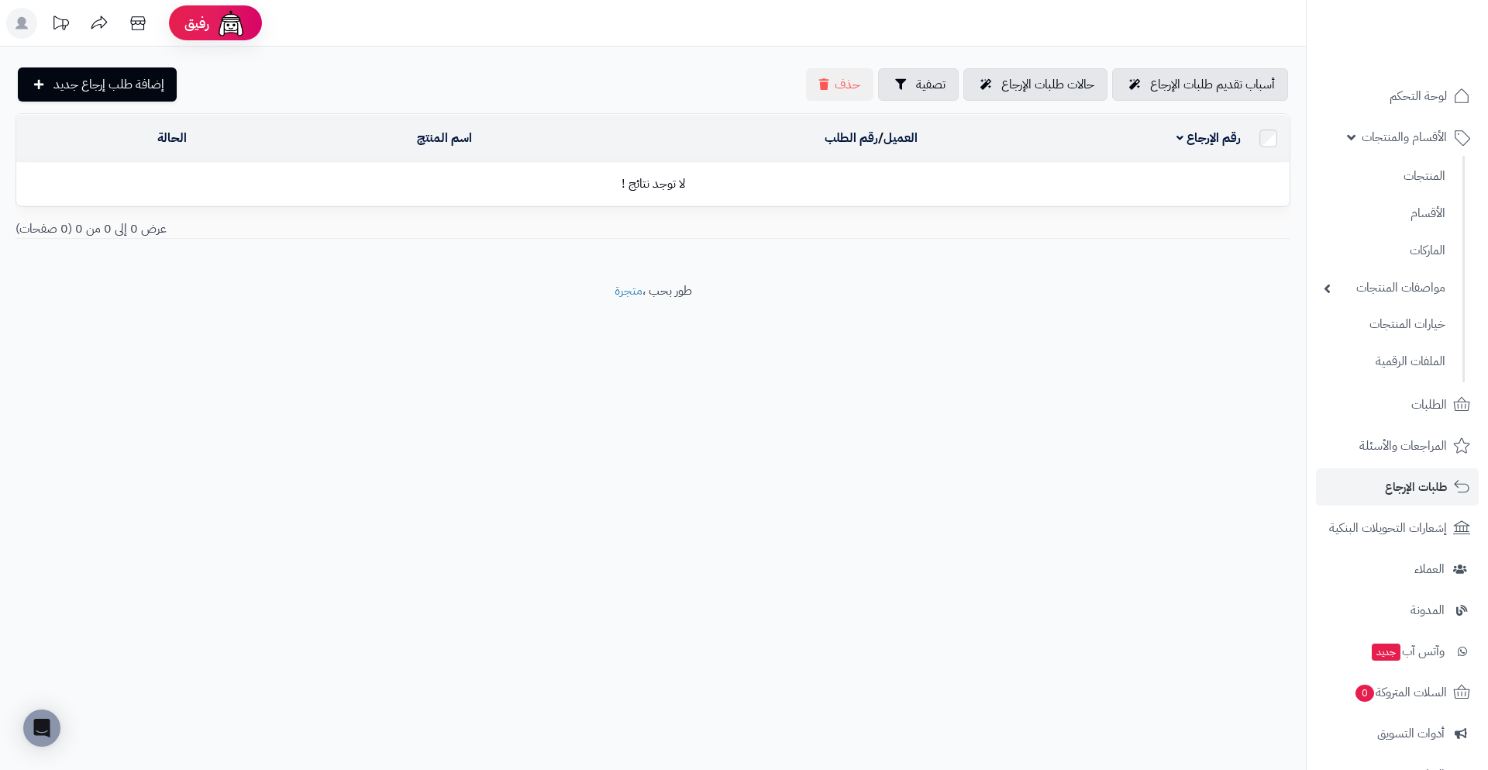
click at [25, 19] on icon at bounding box center [22, 23] width 12 height 12
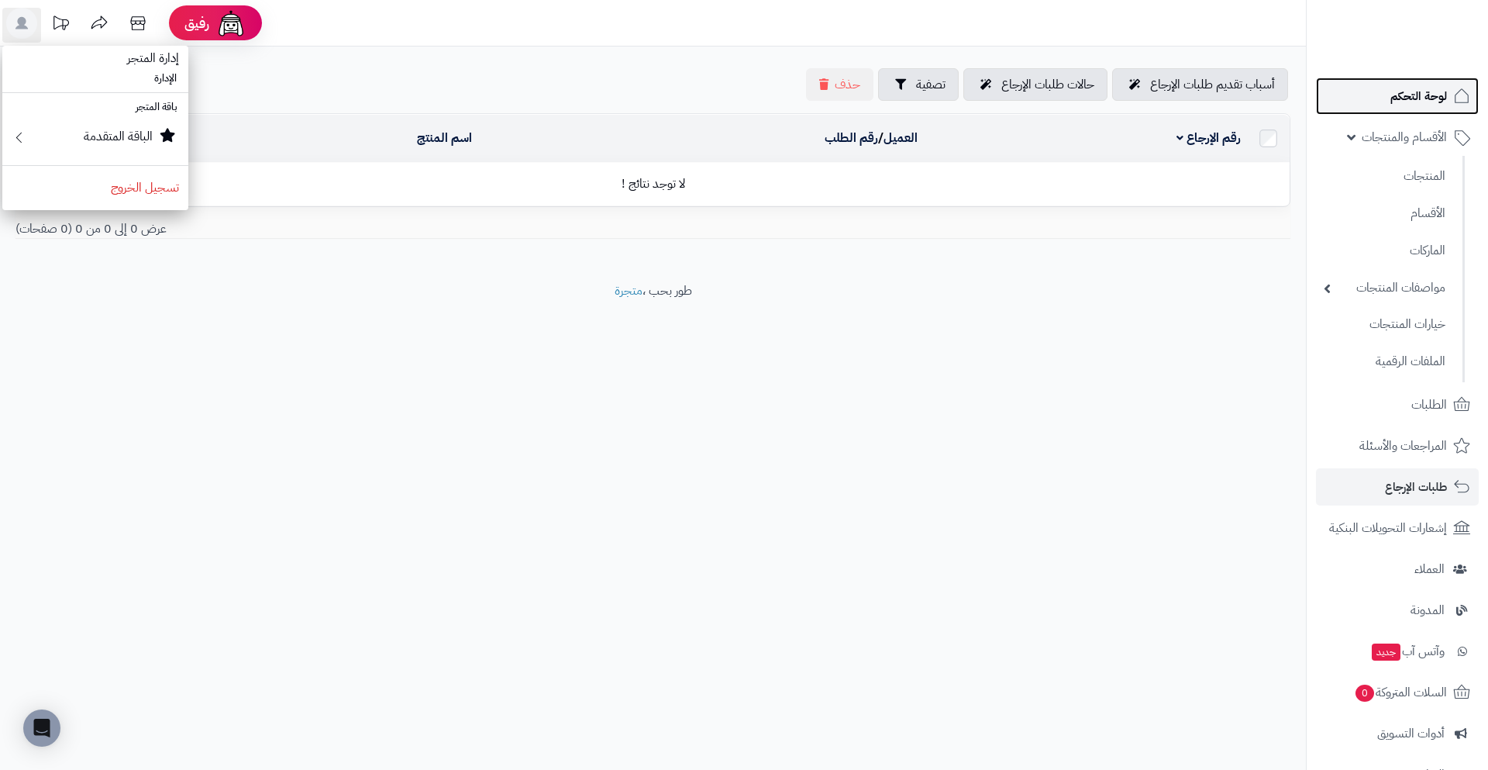
click at [1448, 99] on link "لوحة التحكم" at bounding box center [1397, 96] width 163 height 37
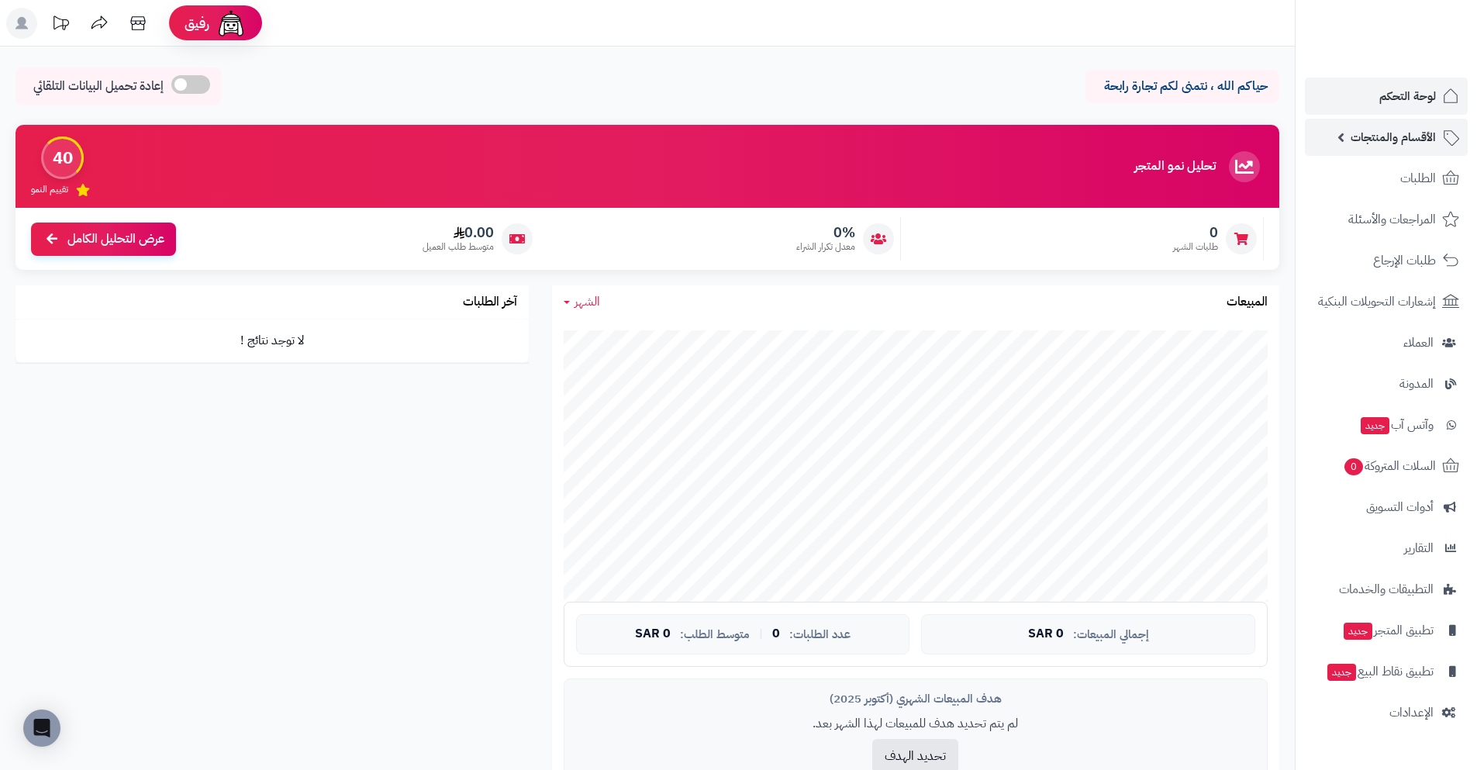
click at [1433, 128] on span "الأقسام والمنتجات" at bounding box center [1392, 137] width 85 height 22
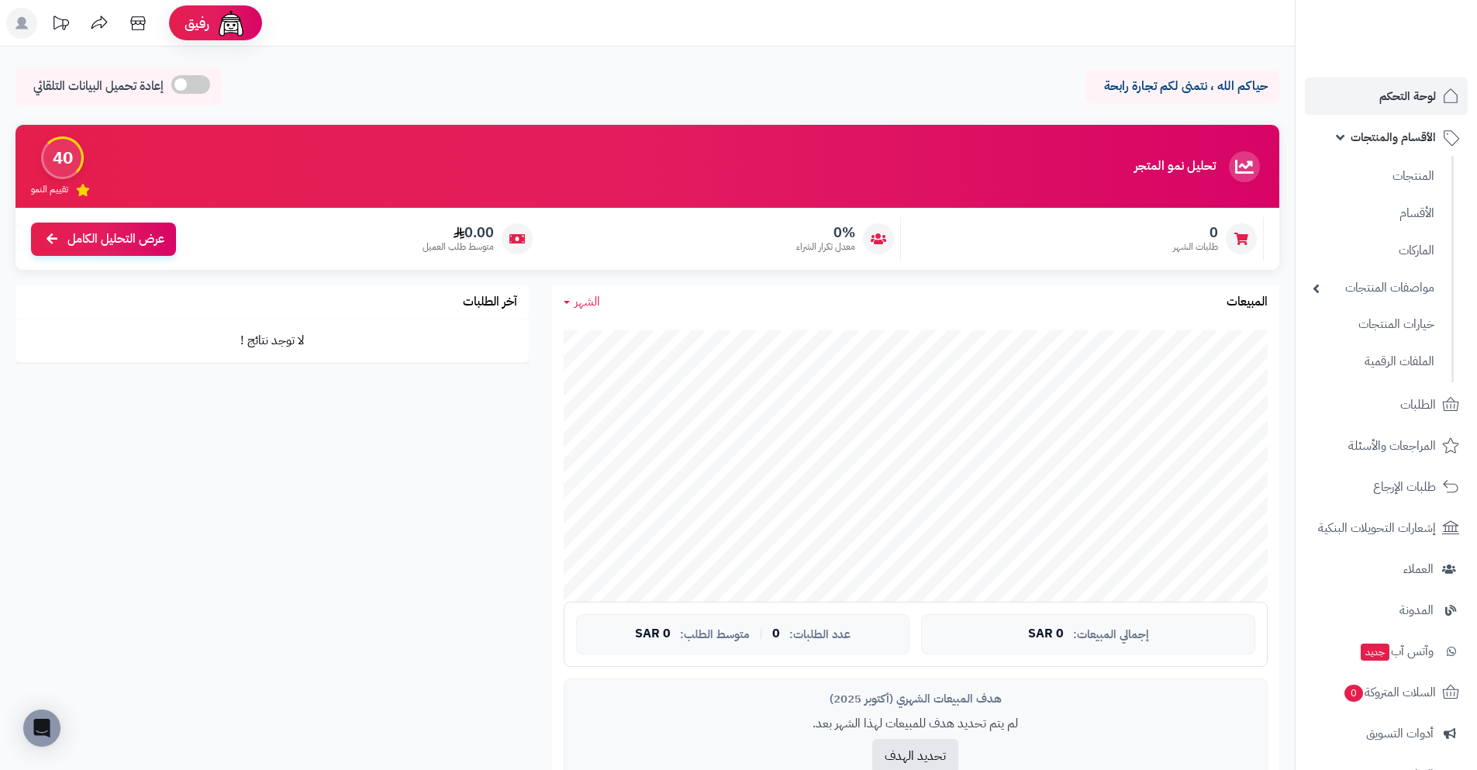
click at [1413, 195] on ul "المنتجات الأقسام الماركات مواصفات المنتجات مواصفات المنتجات أنواع المواصفات خيا…" at bounding box center [1374, 269] width 158 height 226
click at [1416, 179] on link "المنتجات" at bounding box center [1373, 176] width 137 height 32
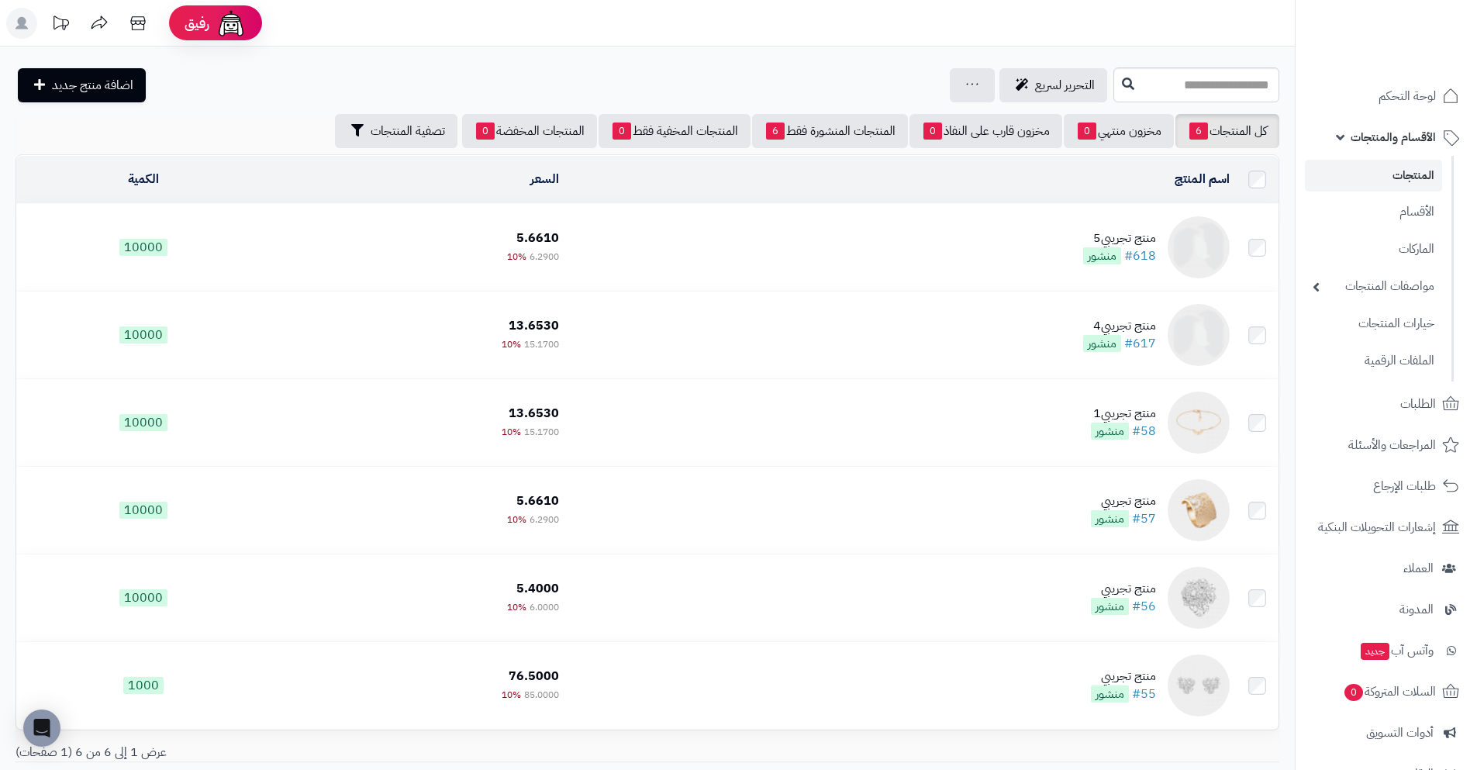
click at [1419, 143] on span "الأقسام والمنتجات" at bounding box center [1392, 137] width 85 height 22
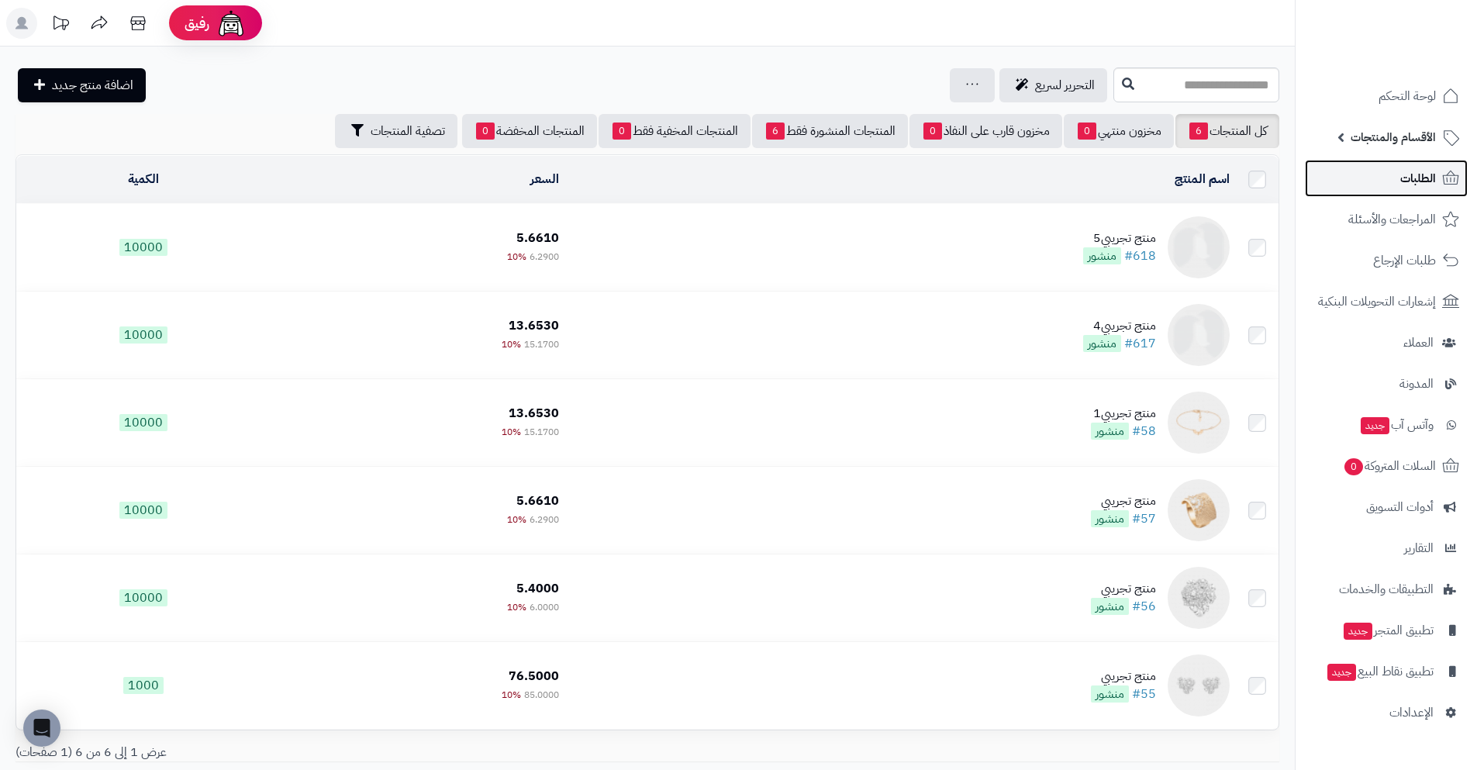
click at [1414, 185] on span "الطلبات" at bounding box center [1418, 178] width 36 height 22
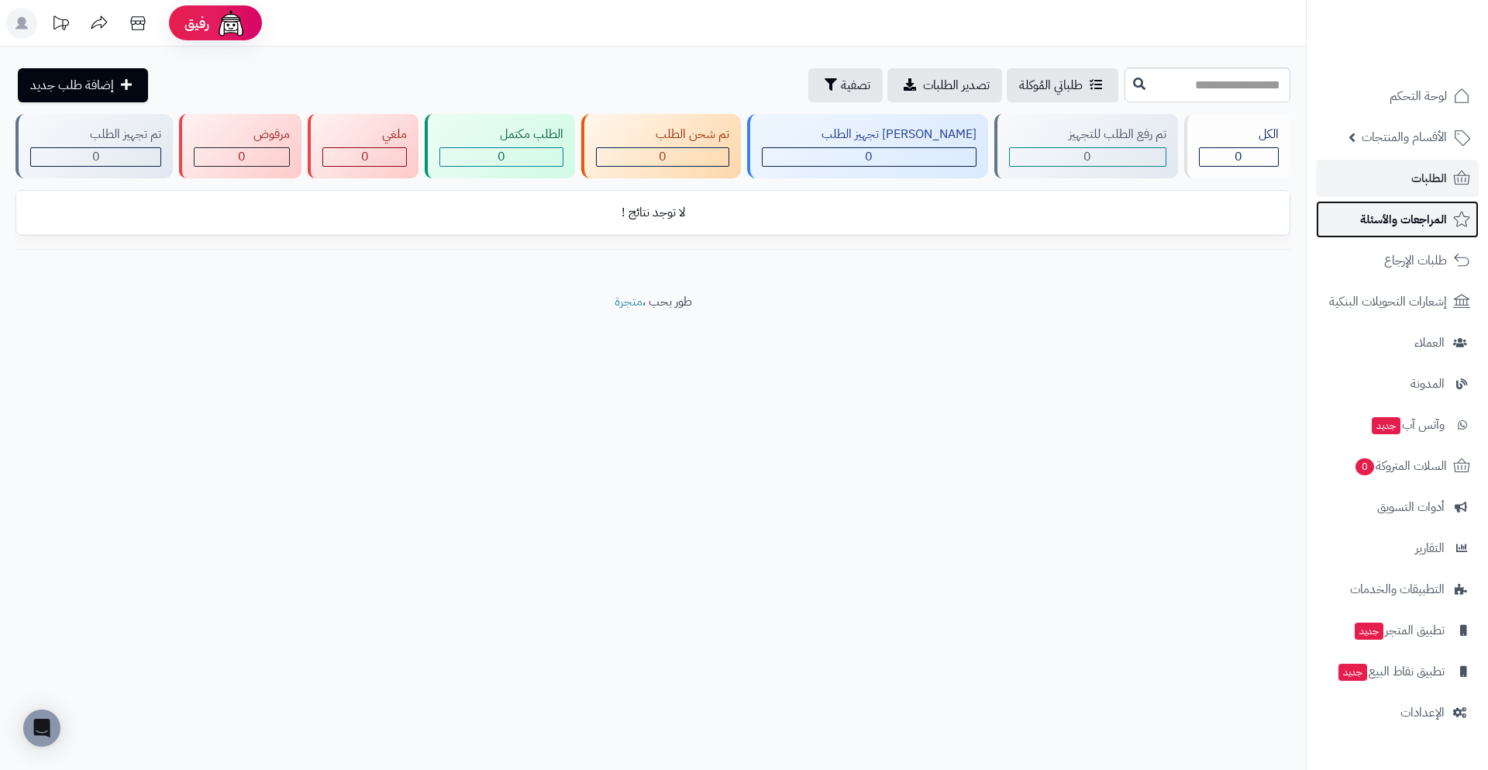
click at [1419, 234] on link "المراجعات والأسئلة" at bounding box center [1397, 219] width 163 height 37
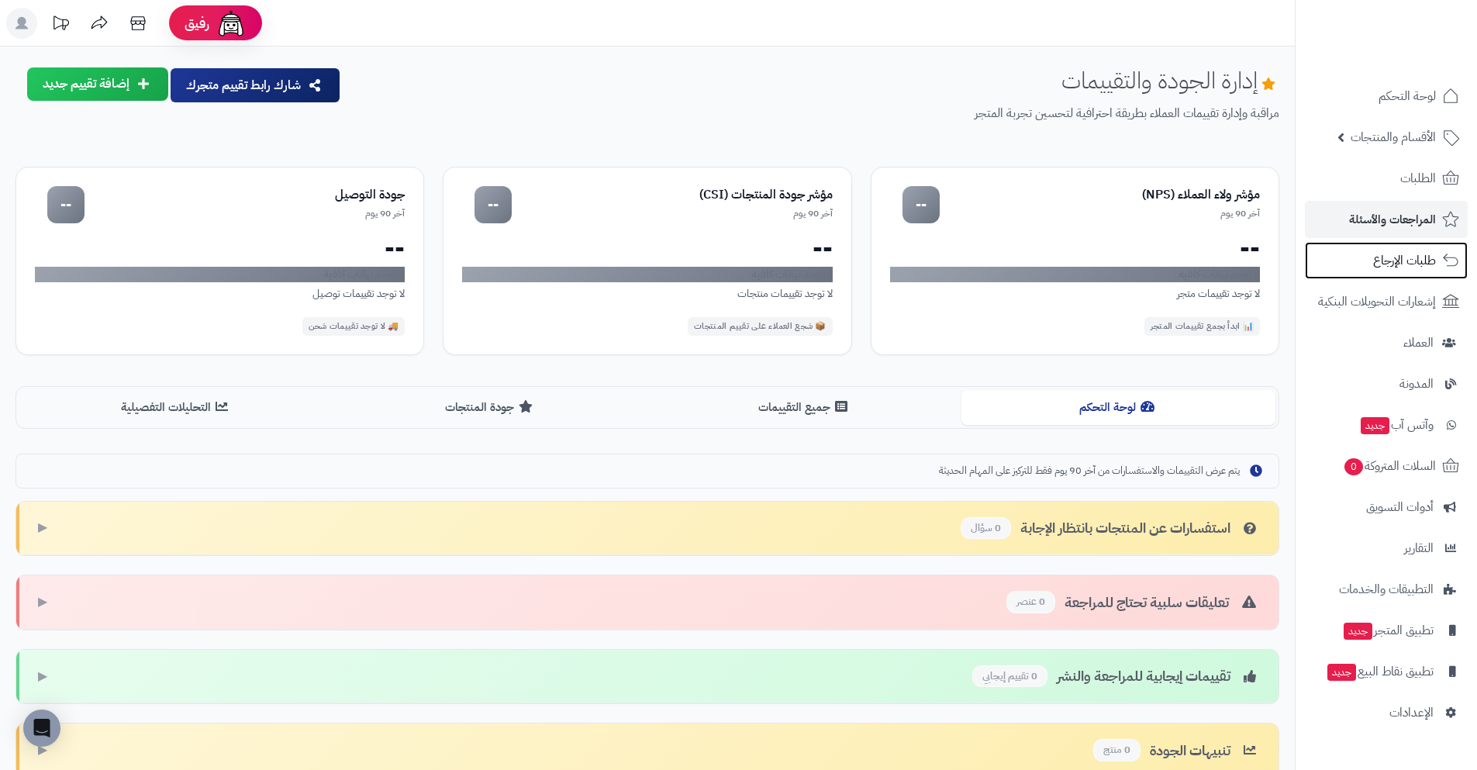
click at [1414, 263] on span "طلبات الإرجاع" at bounding box center [1404, 261] width 63 height 22
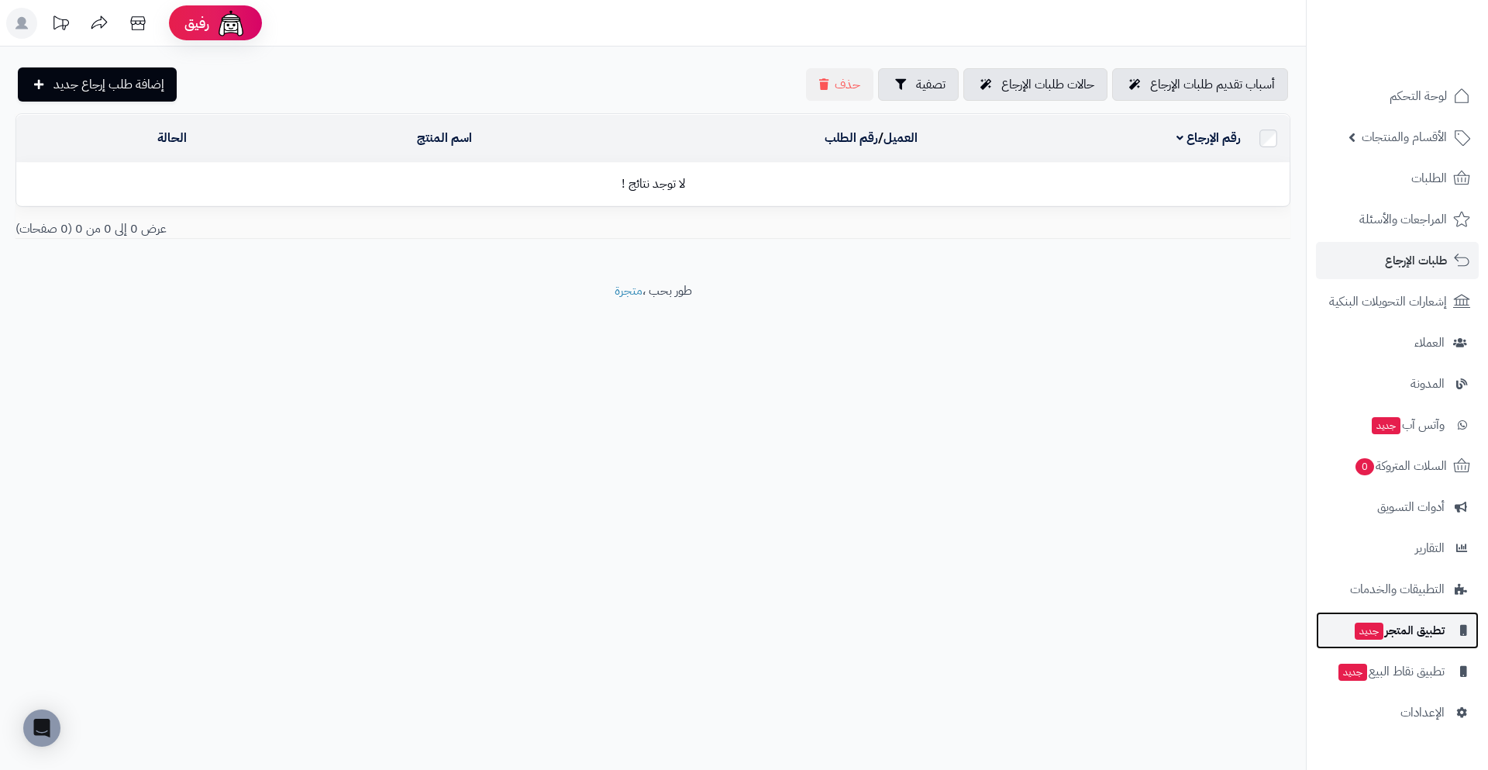
click at [1399, 636] on span "تطبيق المتجر جديد" at bounding box center [1398, 630] width 91 height 22
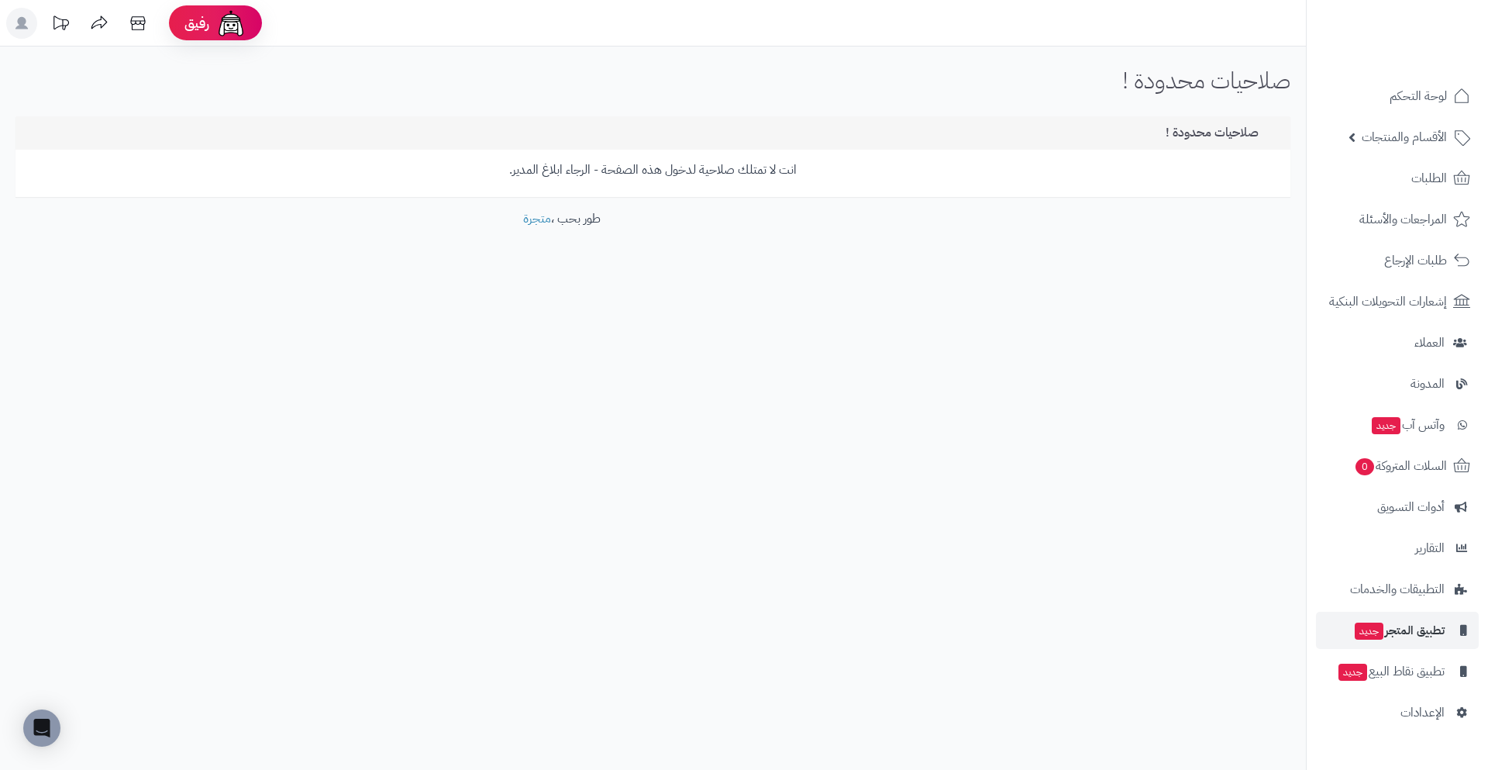
click at [1195, 121] on div "صلاحيات محدودة !" at bounding box center [653, 132] width 1275 height 33
click at [1424, 685] on link "تطبيق نقاط البيع جديد" at bounding box center [1397, 671] width 163 height 37
click at [1423, 712] on span "الإعدادات" at bounding box center [1423, 713] width 44 height 22
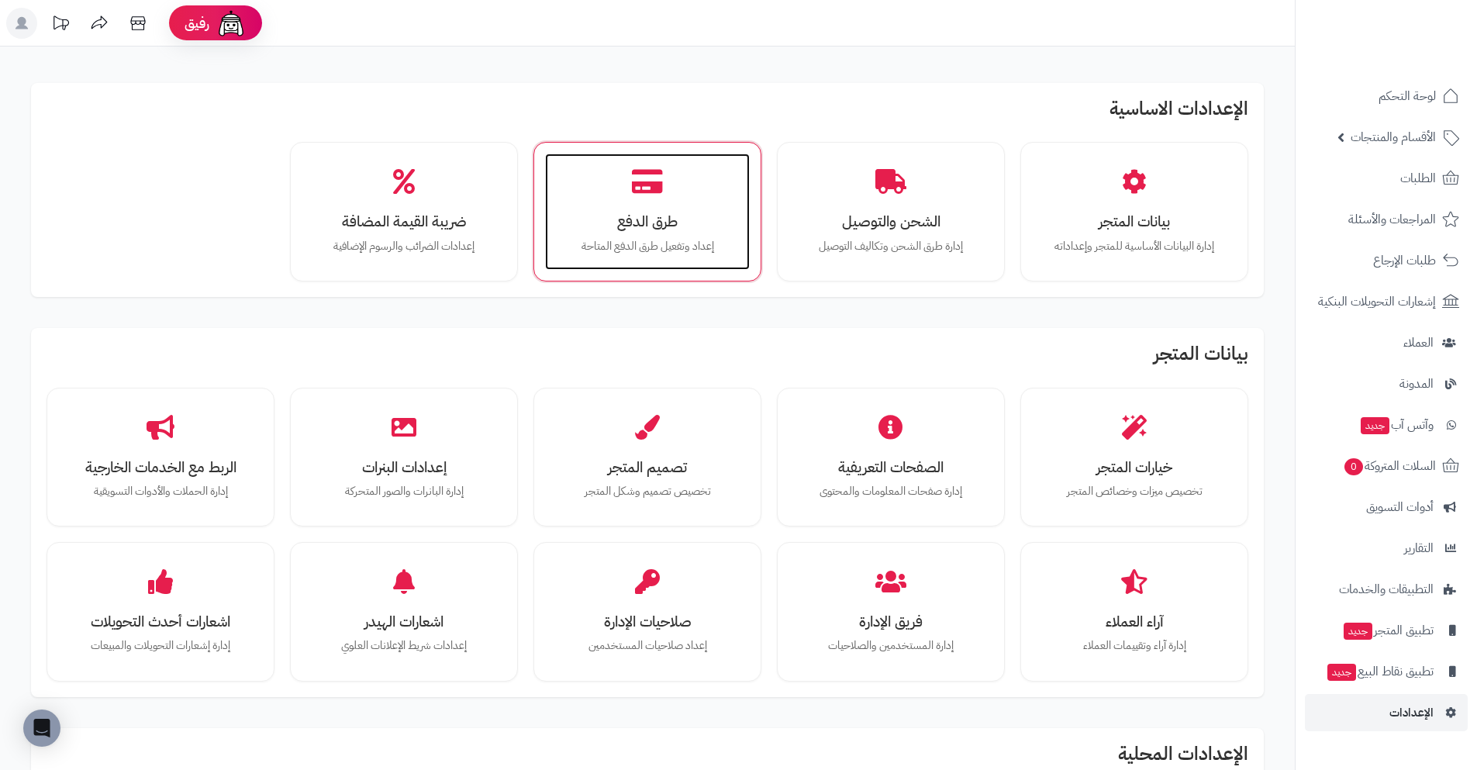
click at [637, 178] on icon at bounding box center [647, 181] width 31 height 27
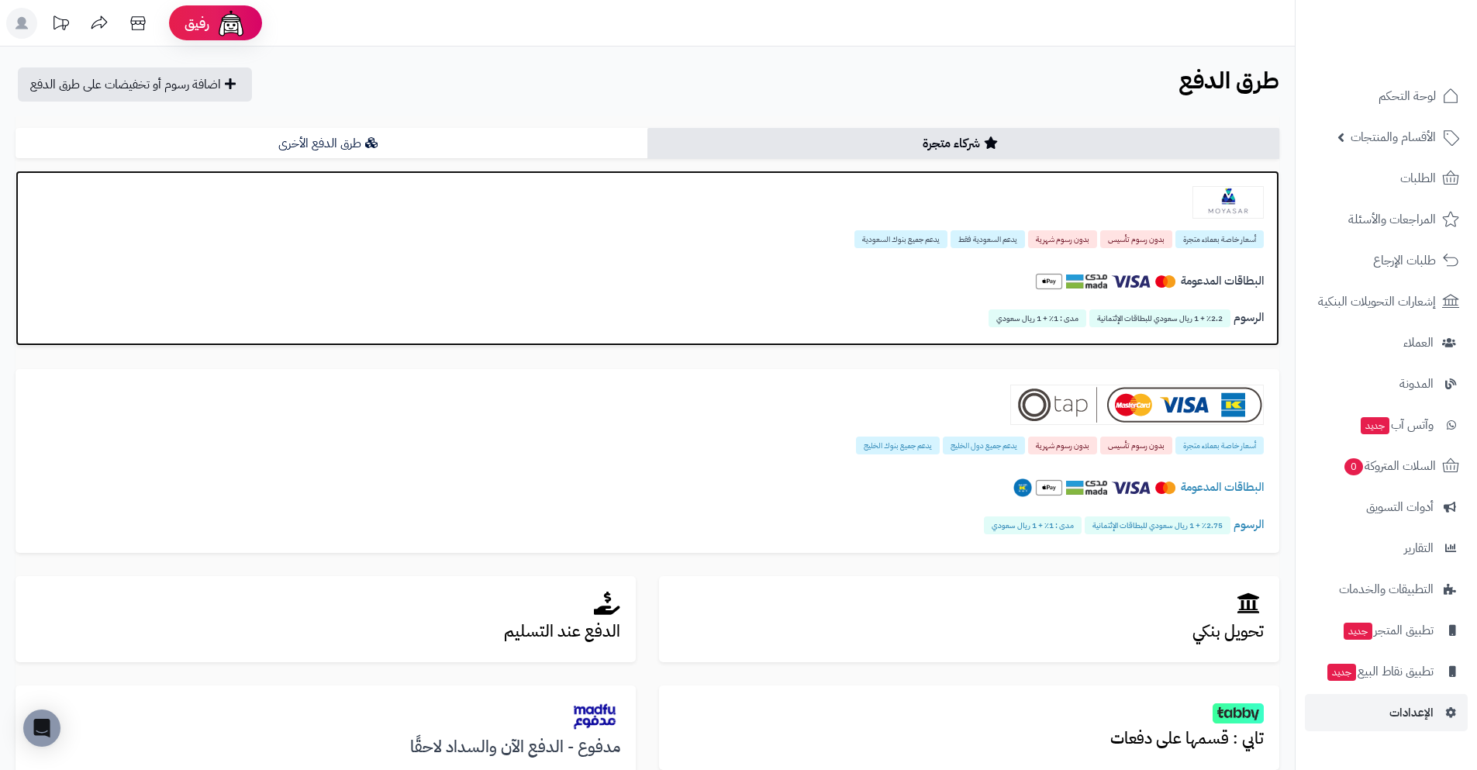
click at [673, 192] on div at bounding box center [647, 202] width 1233 height 33
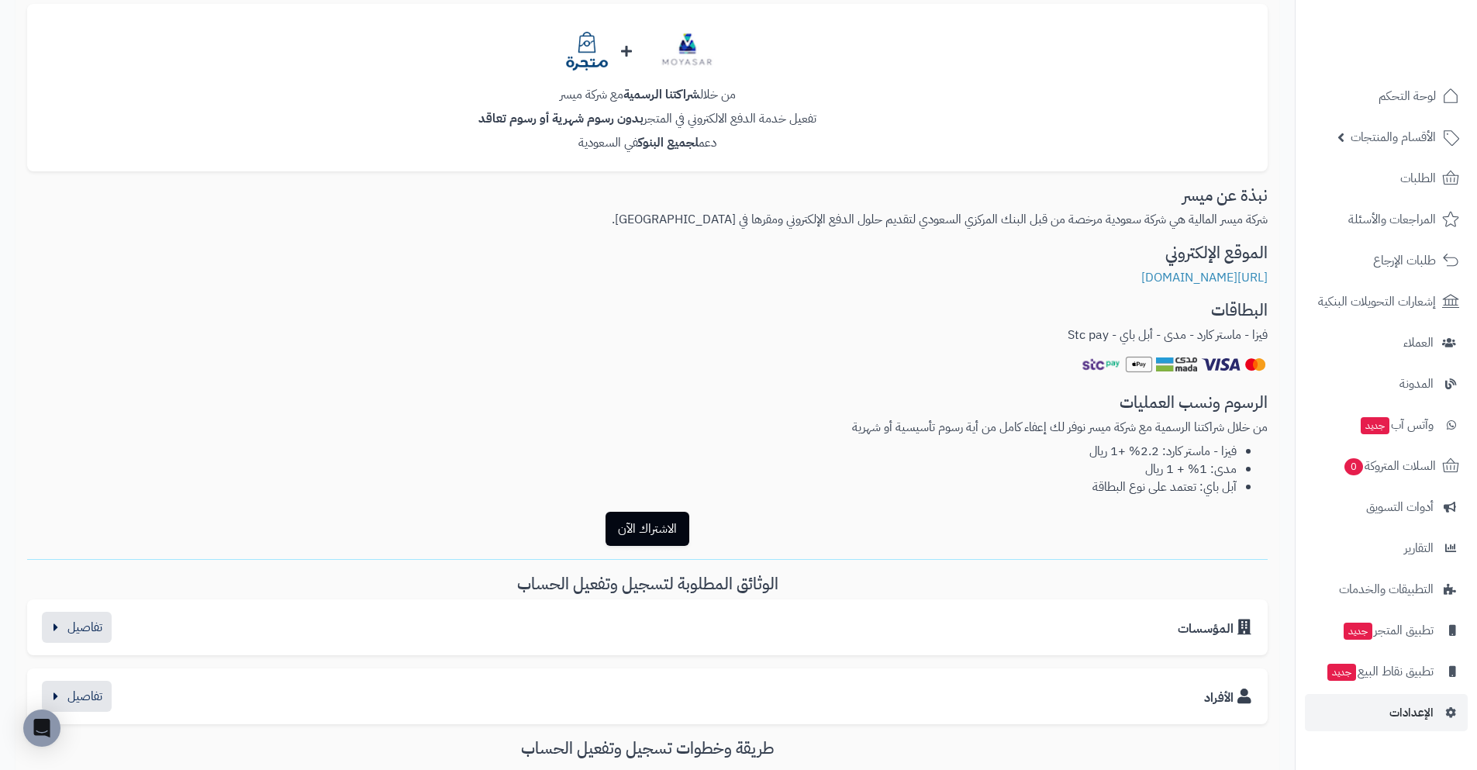
scroll to position [200, 0]
click at [657, 527] on button "الاشتراك الآن" at bounding box center [647, 529] width 84 height 34
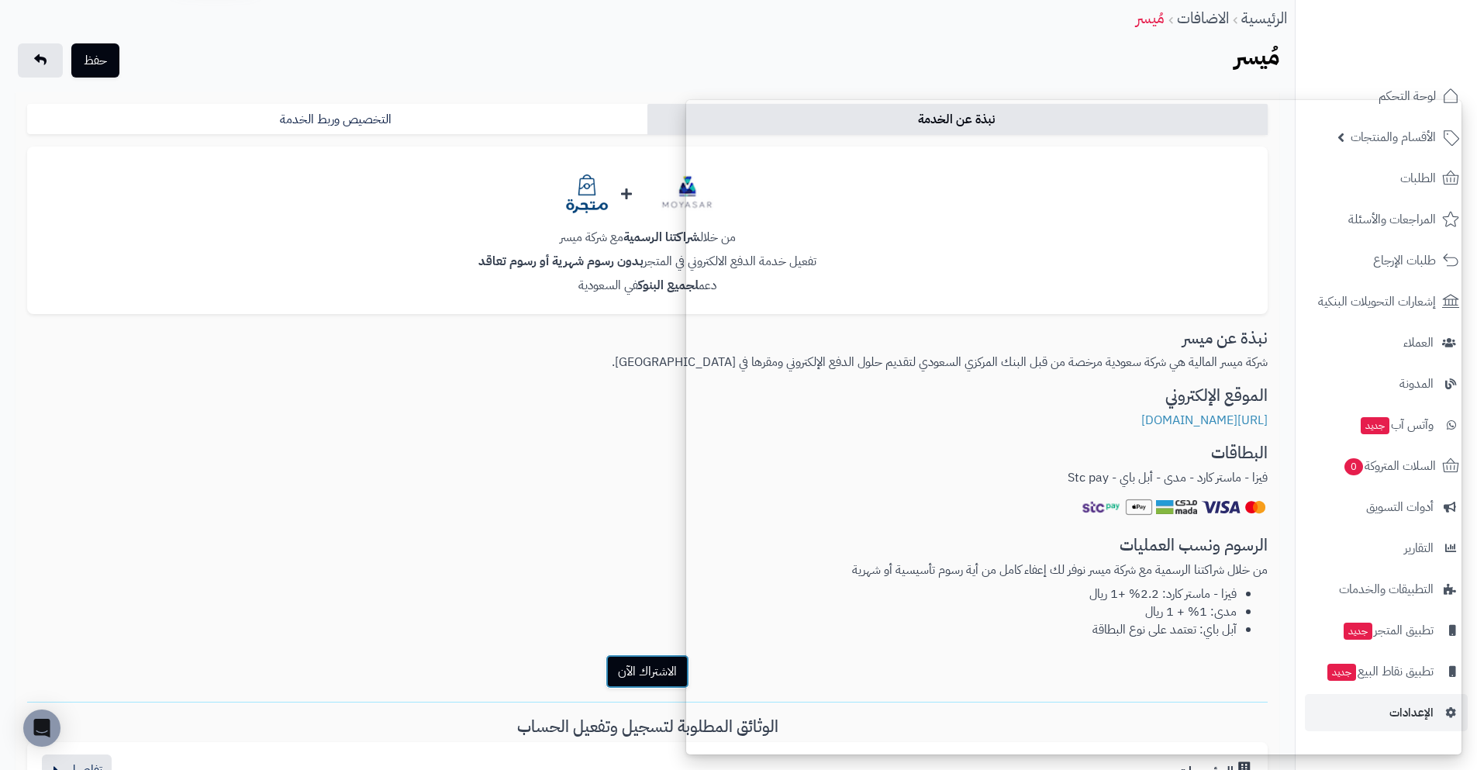
scroll to position [0, 0]
